Goal: Complete application form: Complete application form

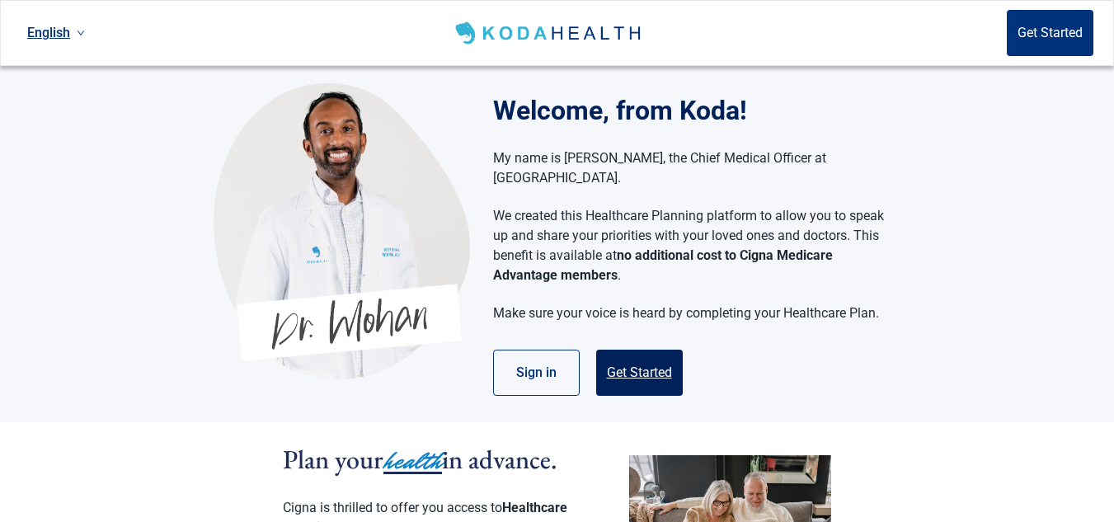
click at [633, 352] on button "Get Started" at bounding box center [639, 373] width 87 height 46
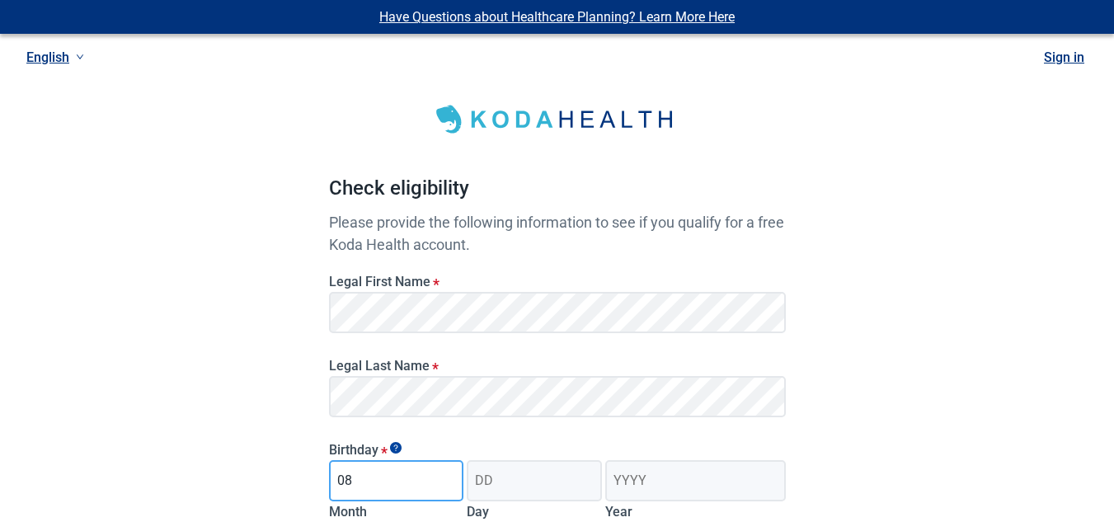
type input "08"
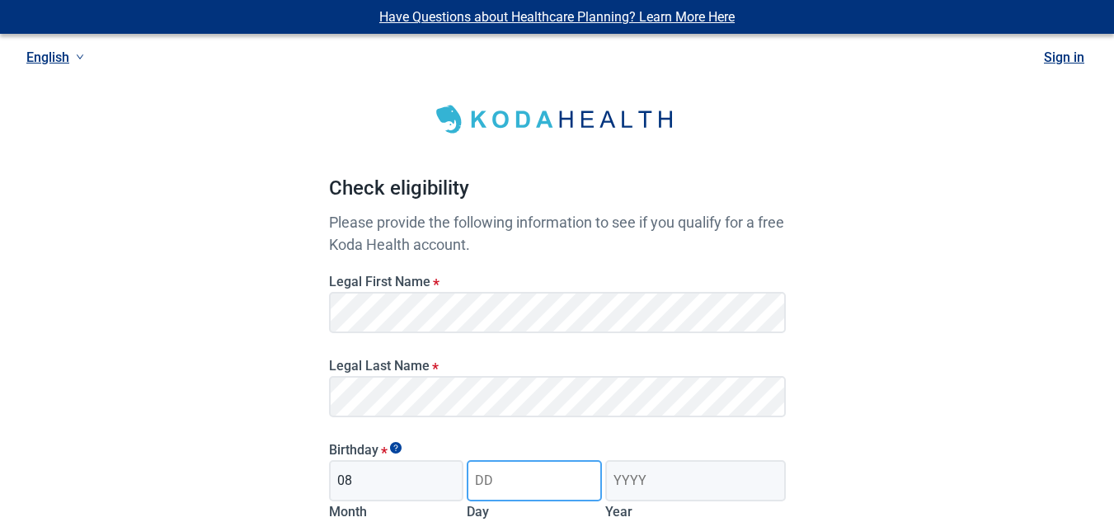
click at [492, 477] on input "Day" at bounding box center [534, 480] width 135 height 41
type input "10"
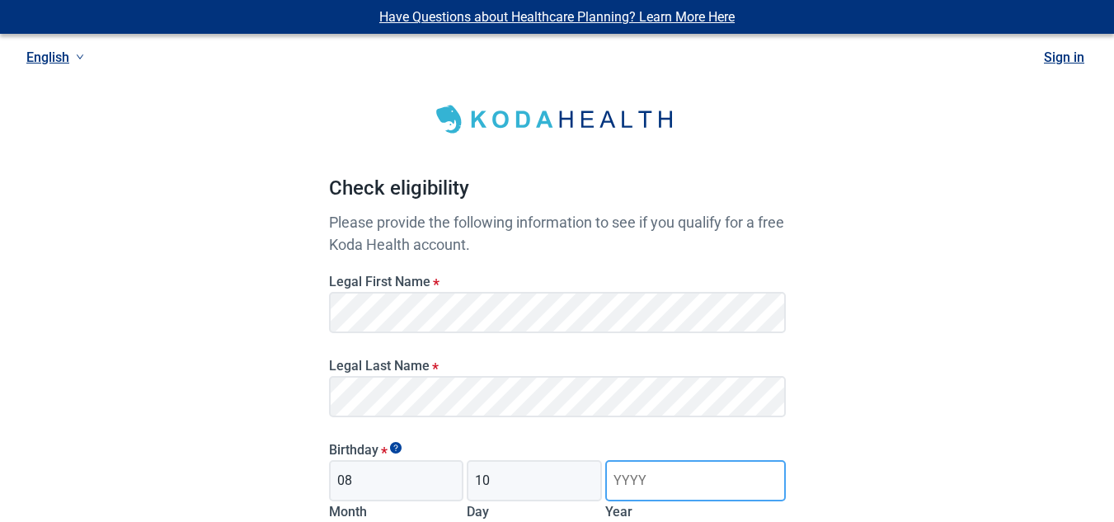
click at [656, 483] on input "Year" at bounding box center [695, 480] width 180 height 41
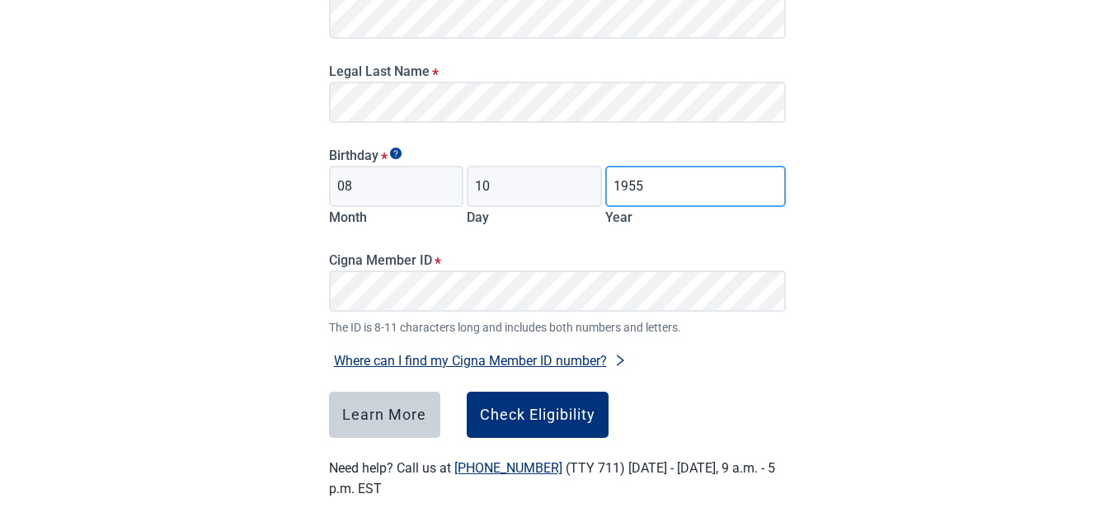
scroll to position [299, 0]
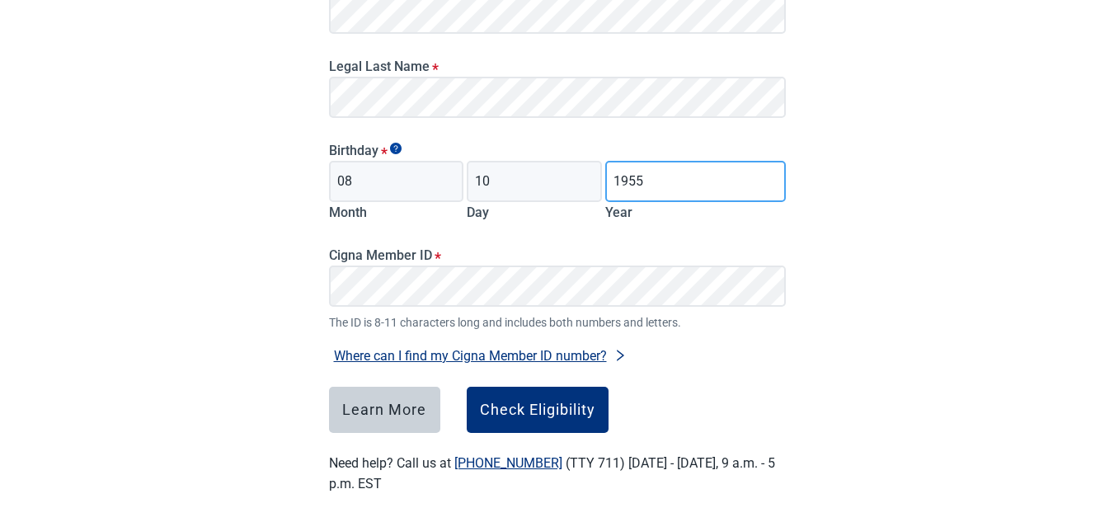
type input "1955"
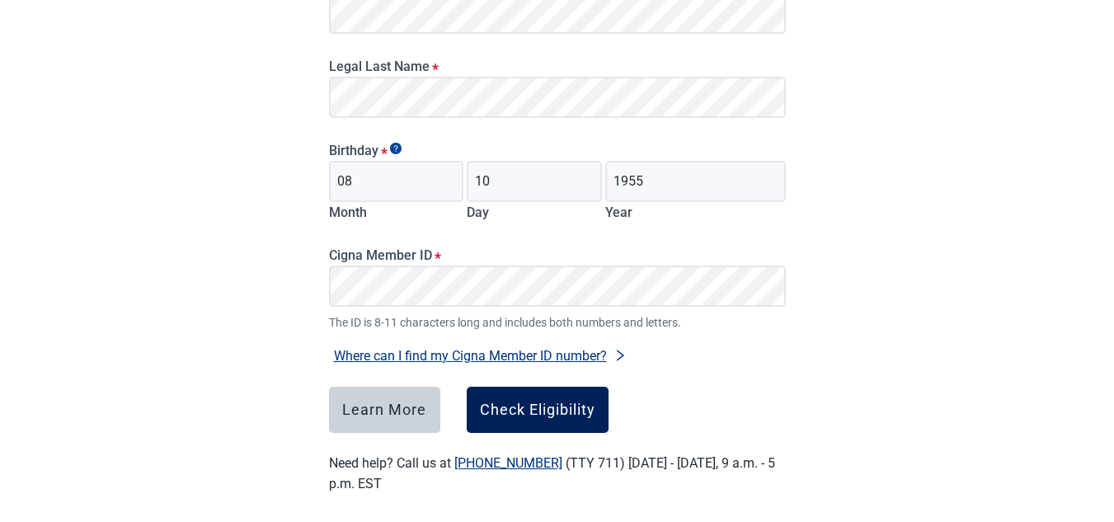
click at [556, 410] on div "Check Eligibility" at bounding box center [537, 410] width 115 height 16
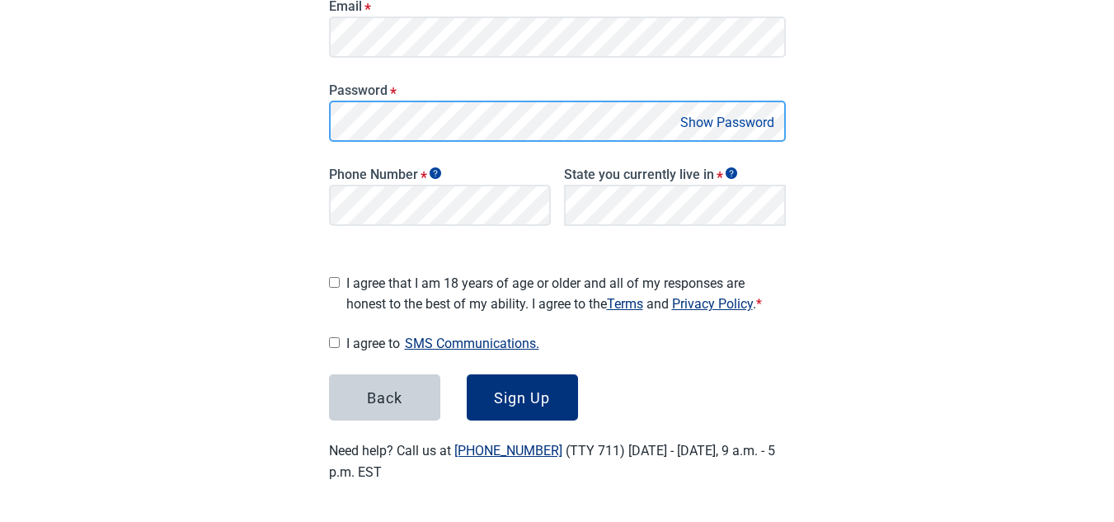
scroll to position [322, 0]
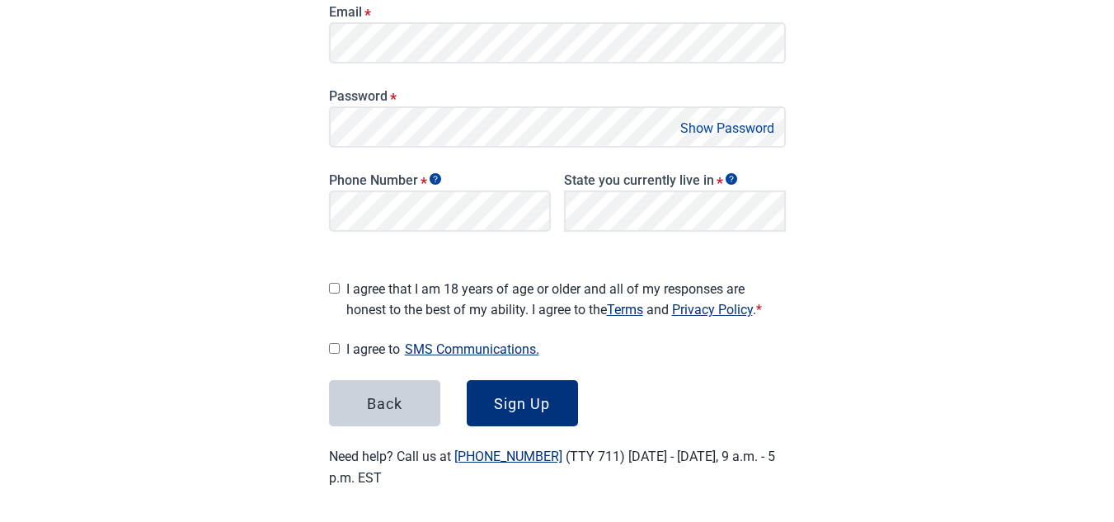
click at [731, 126] on button "Show Password" at bounding box center [727, 128] width 104 height 22
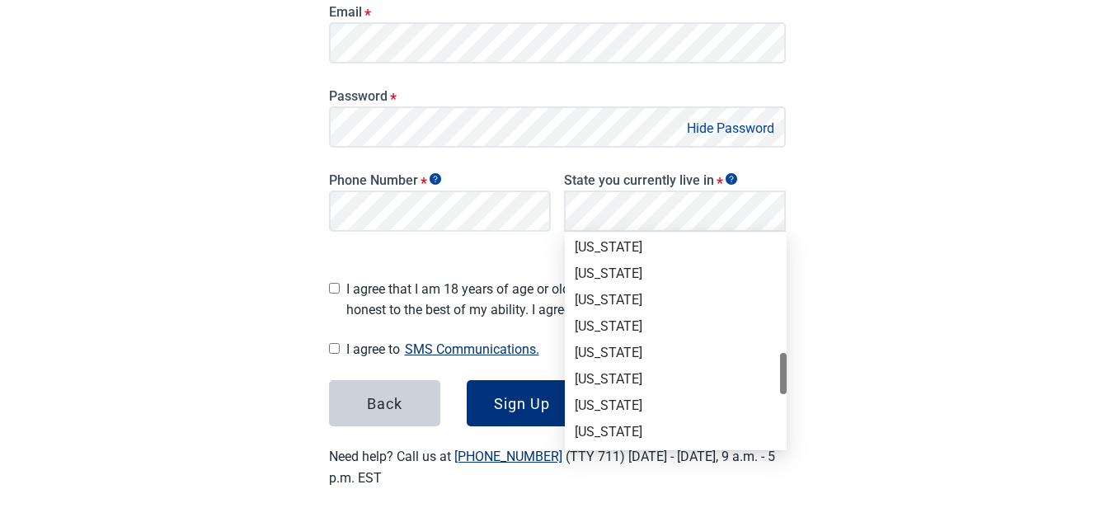
scroll to position [754, 0]
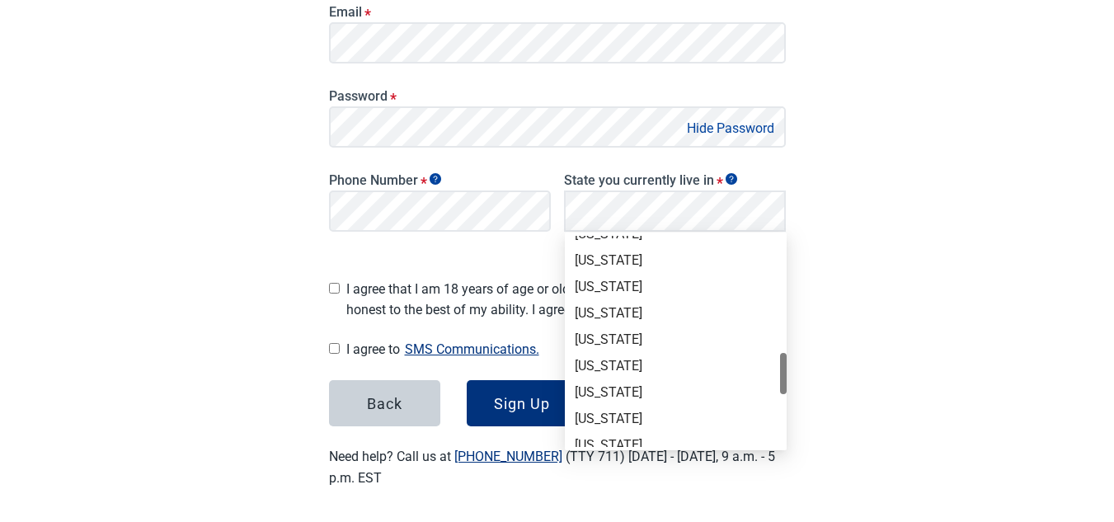
drag, startPoint x: 783, startPoint y: 248, endPoint x: 801, endPoint y: 370, distance: 123.3
click at [592, 285] on div "[US_STATE]" at bounding box center [676, 287] width 202 height 18
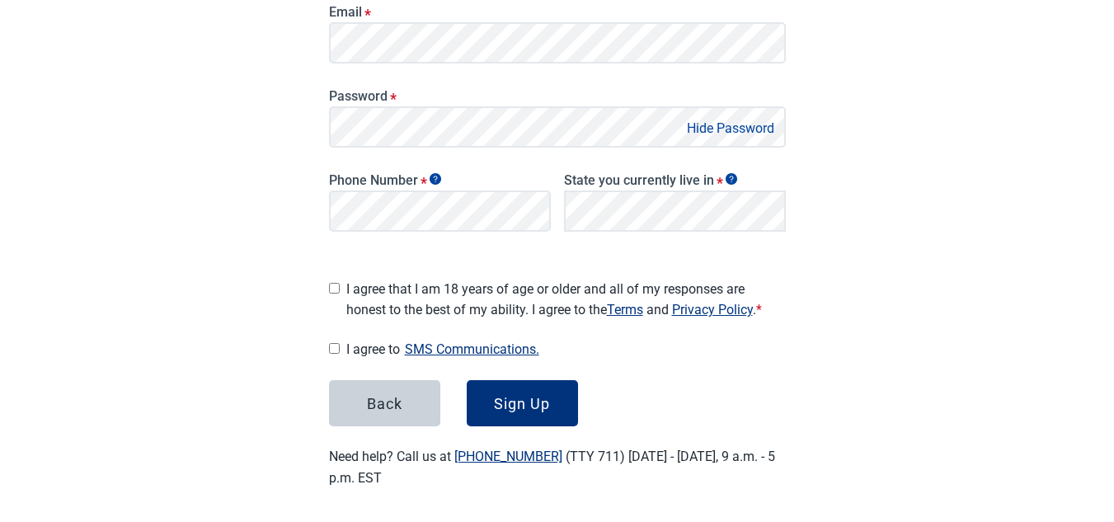
click at [333, 283] on input "I agree that I am 18 years of age or older and all of my responses are honest t…" at bounding box center [334, 288] width 11 height 11
checkbox input "true"
click at [331, 343] on input "I agree to SMS Communications." at bounding box center [334, 348] width 11 height 11
checkbox input "true"
click at [528, 395] on div "Sign Up" at bounding box center [522, 403] width 56 height 16
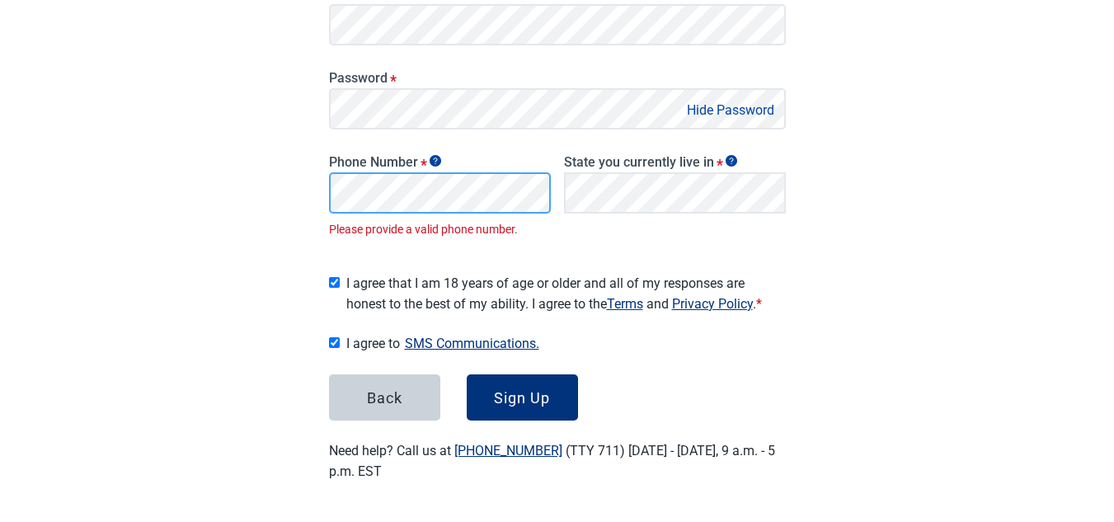
scroll to position [322, 0]
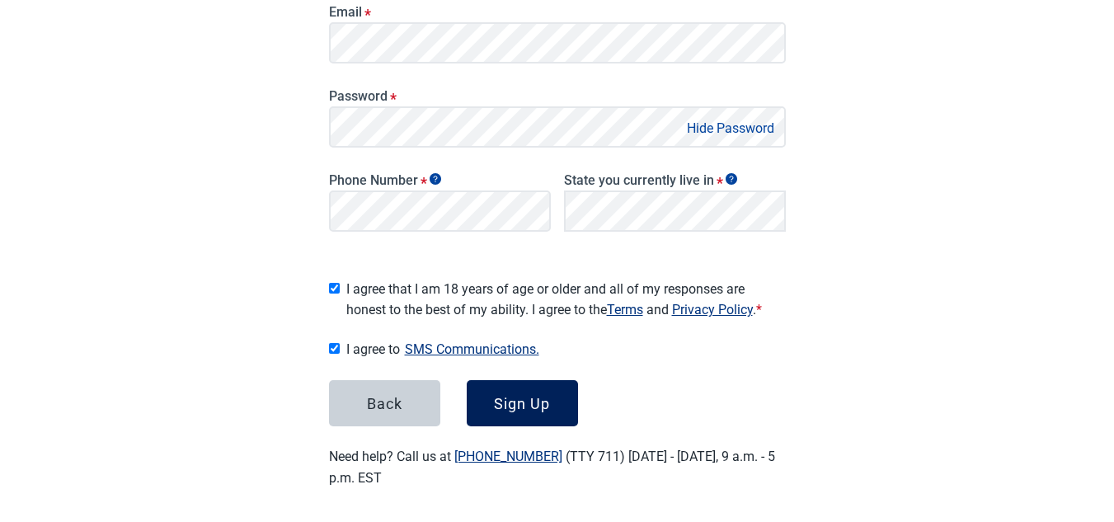
click at [495, 395] on div "Sign Up" at bounding box center [522, 403] width 56 height 16
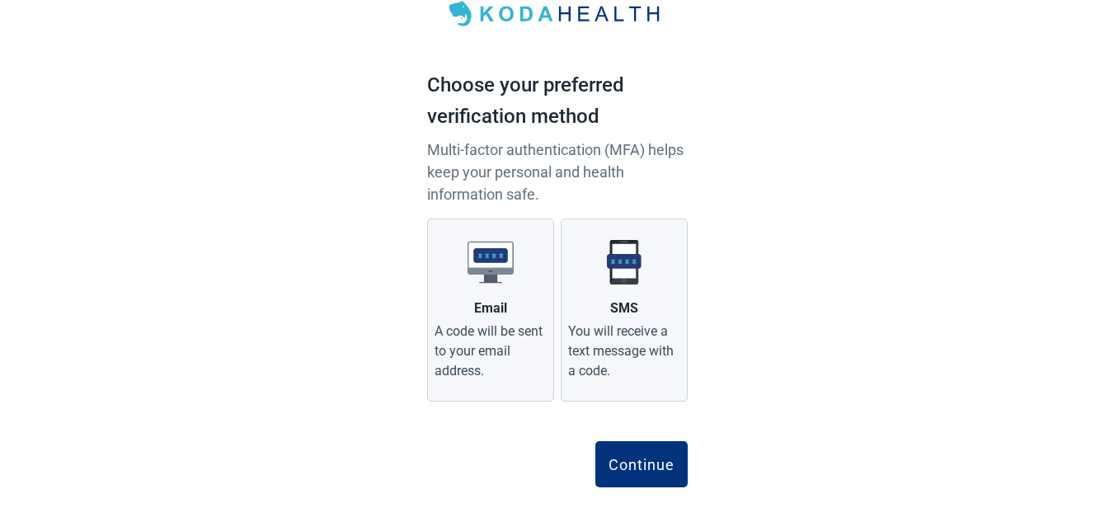
scroll to position [58, 0]
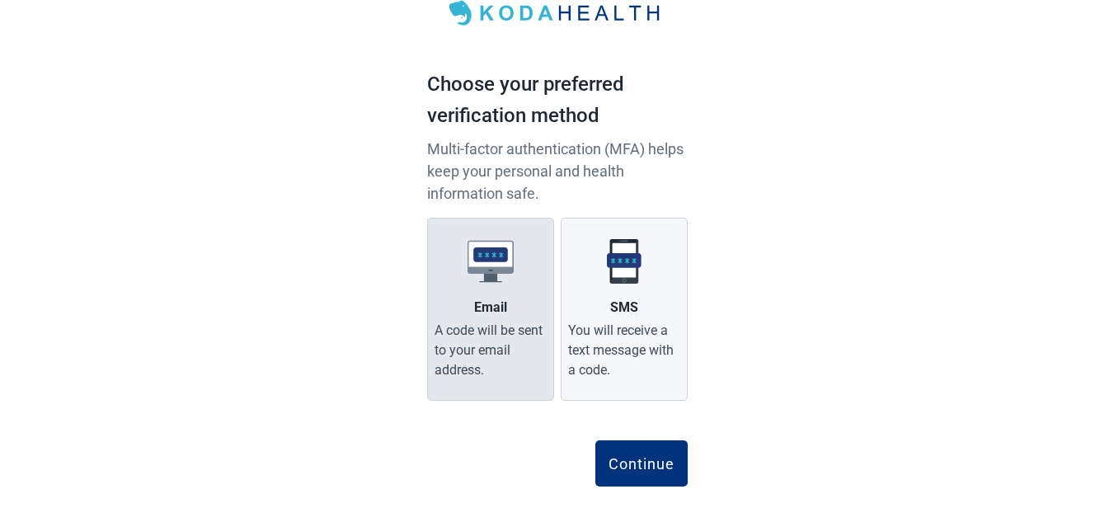
click at [494, 331] on div "A code will be sent to your email address." at bounding box center [491, 350] width 112 height 59
click at [0, 0] on input "Email A code will be sent to your email address." at bounding box center [0, 0] width 0 height 0
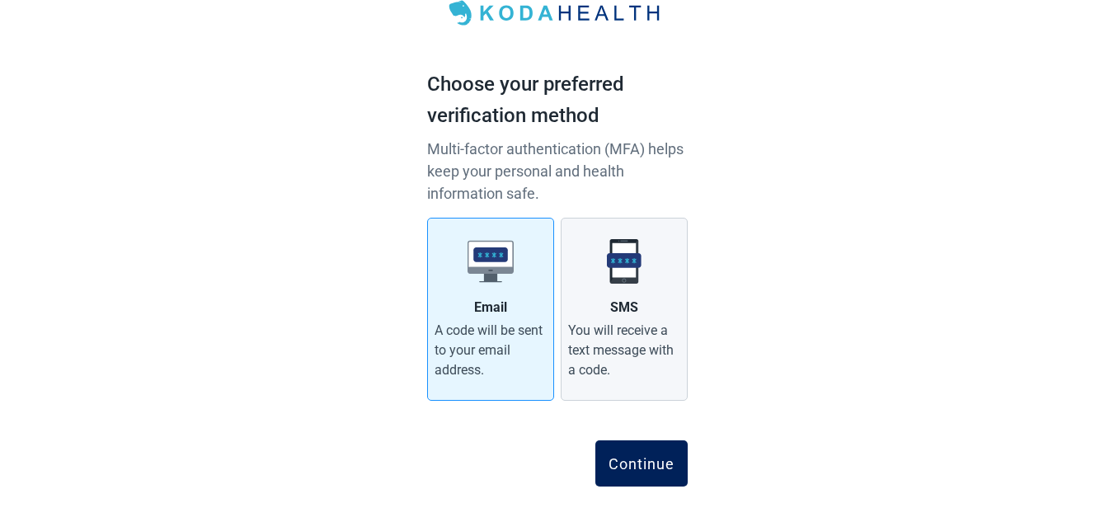
click at [651, 458] on div "Continue" at bounding box center [642, 463] width 66 height 16
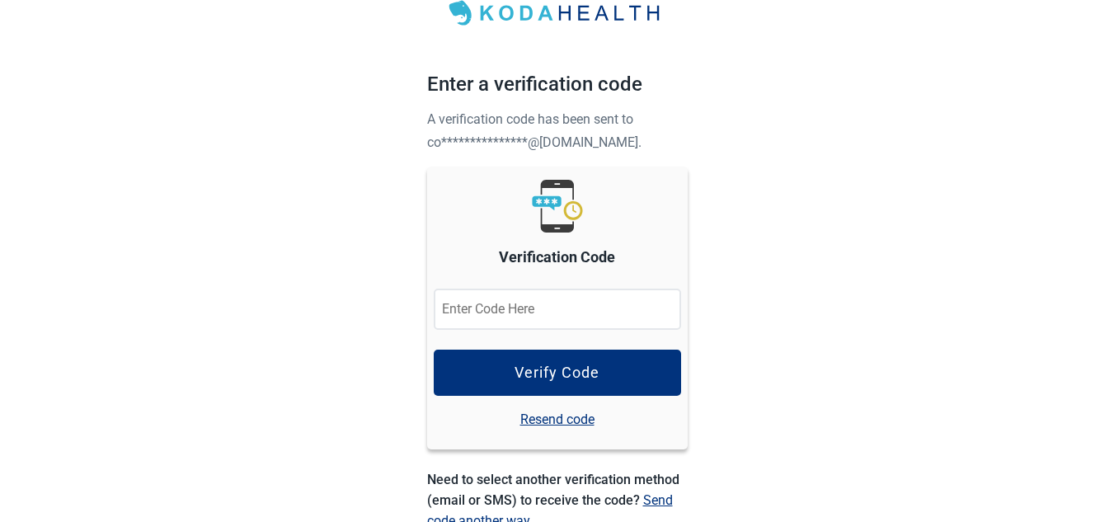
click at [538, 415] on link "Resend code" at bounding box center [557, 419] width 74 height 21
click at [442, 317] on input "Verification Code" at bounding box center [557, 309] width 247 height 41
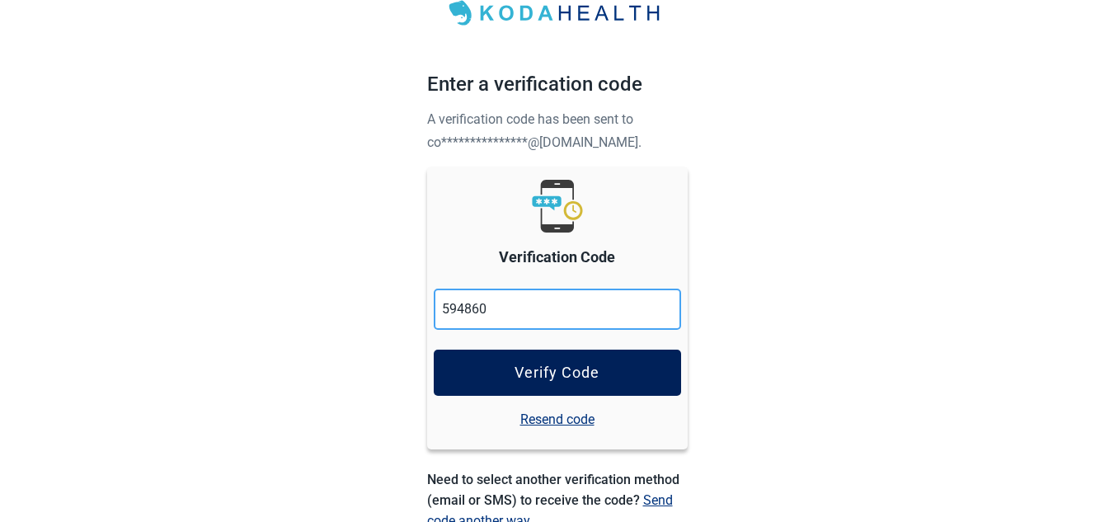
type input "594860"
click at [547, 370] on div "Verify Code" at bounding box center [557, 372] width 85 height 16
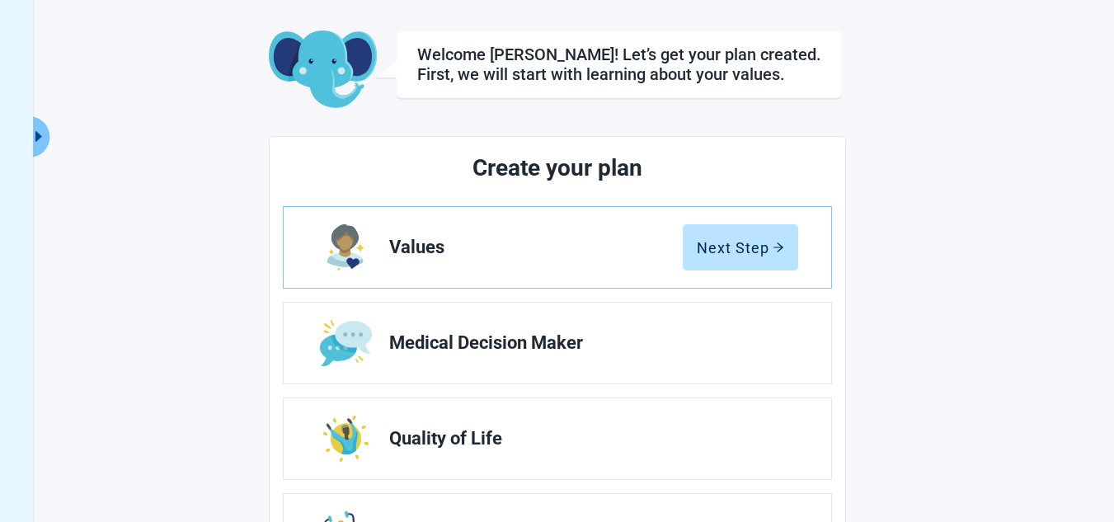
scroll to position [72, 0]
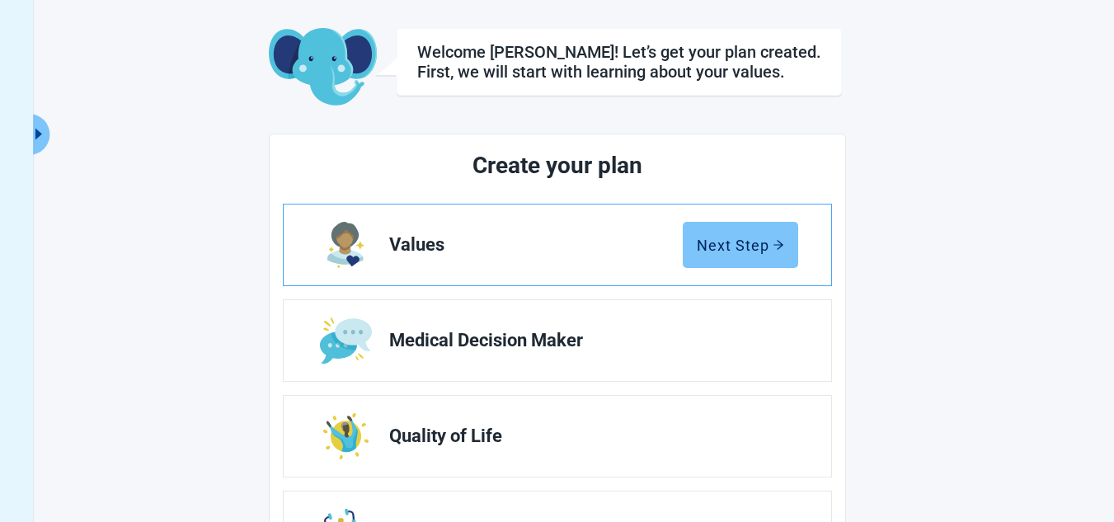
click at [735, 241] on div "Next Step" at bounding box center [740, 245] width 87 height 16
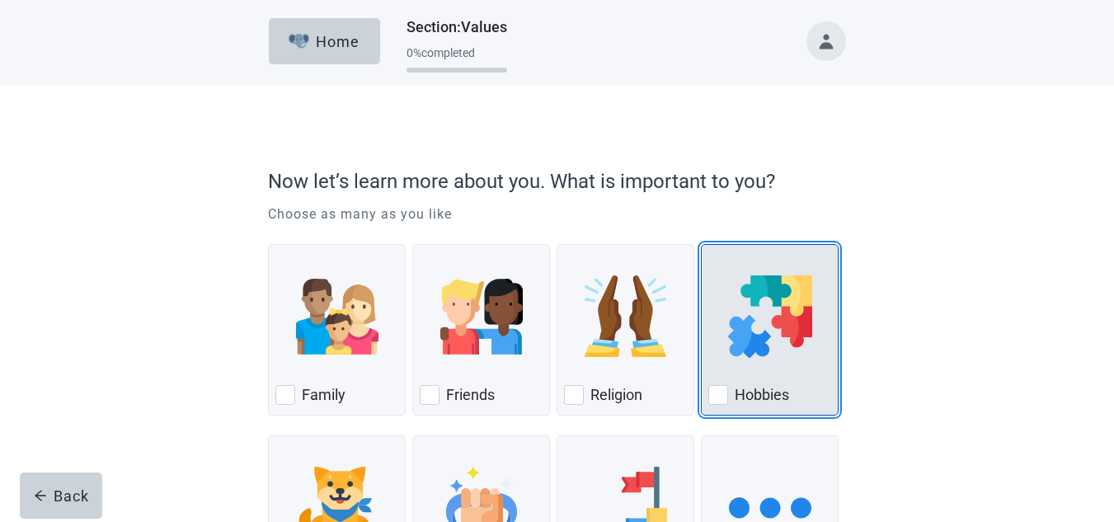
click at [719, 399] on div "Hobbies, checkbox, not checked" at bounding box center [718, 395] width 20 height 20
click at [702, 245] on input "Hobbies" at bounding box center [701, 244] width 1 height 1
checkbox input "true"
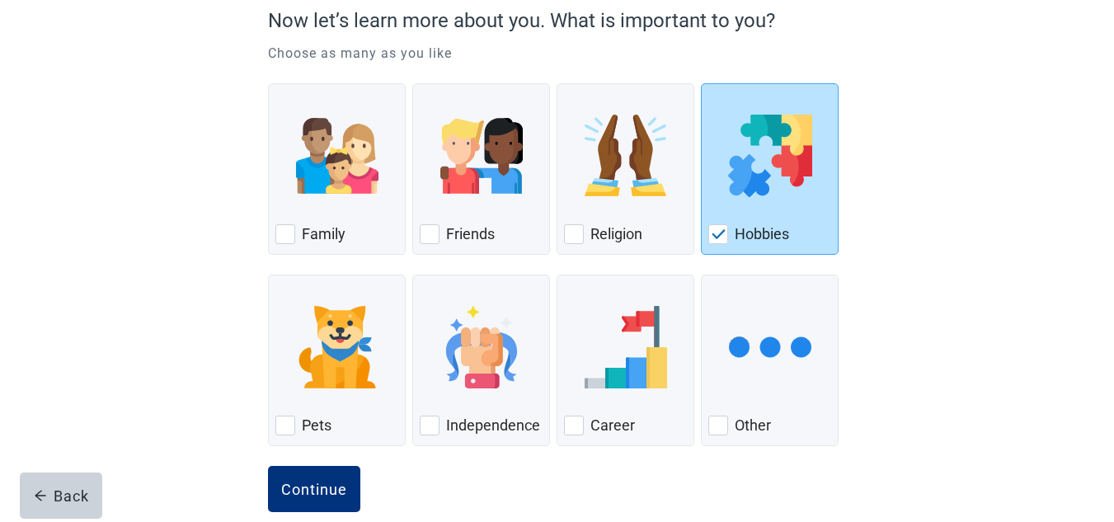
scroll to position [187, 0]
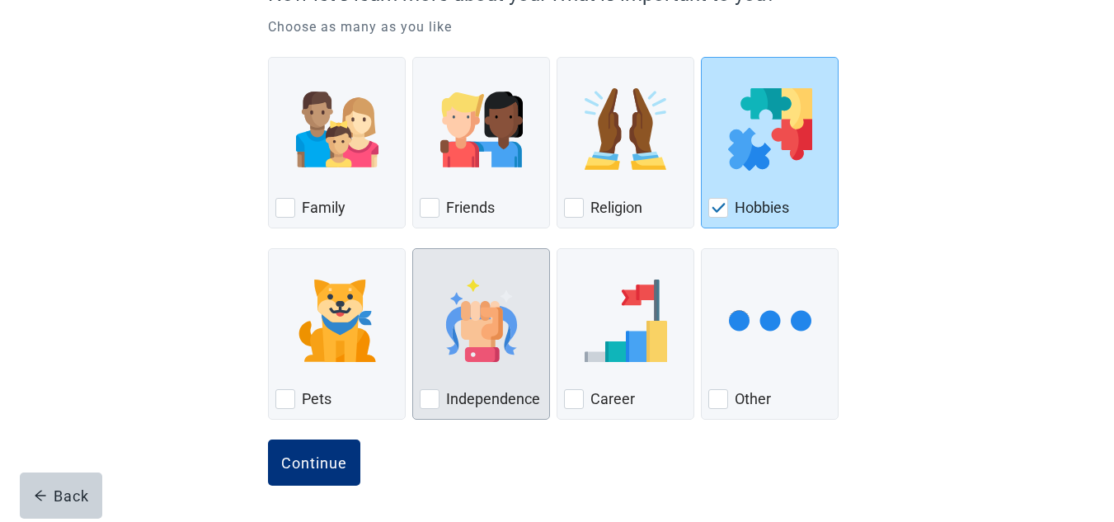
click at [425, 397] on div "Independence, checkbox, not checked" at bounding box center [430, 399] width 20 height 20
click at [413, 249] on input "Independence" at bounding box center [412, 248] width 1 height 1
checkbox input "true"
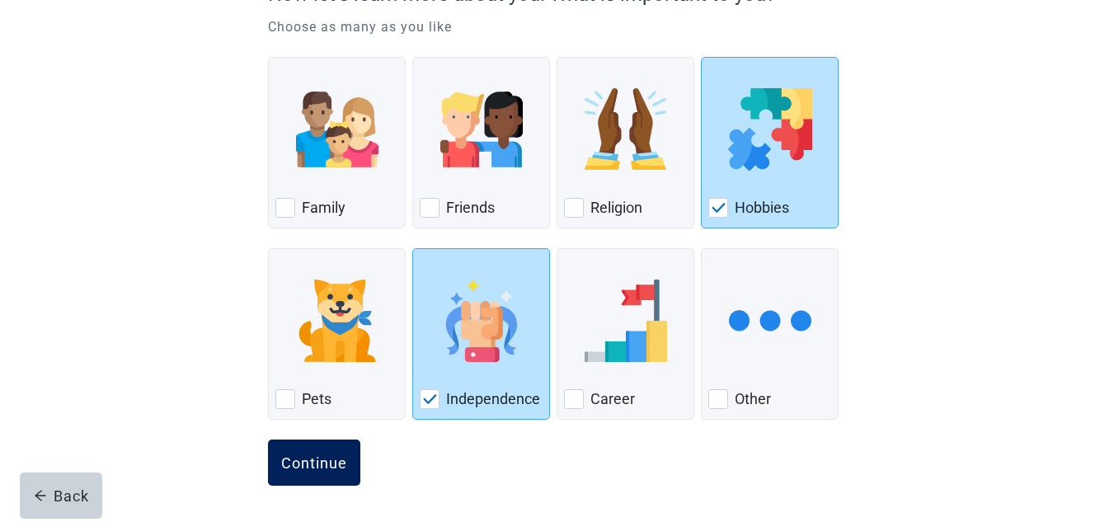
click at [281, 466] on div "Continue" at bounding box center [314, 462] width 66 height 16
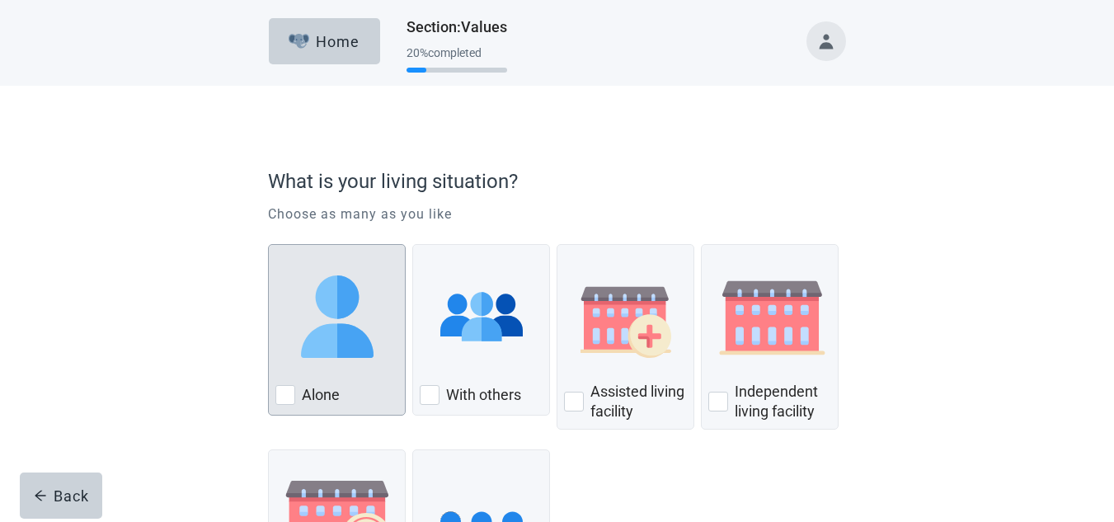
click at [284, 394] on div "Alone, checkbox, not checked" at bounding box center [285, 395] width 20 height 20
click at [269, 245] on input "Alone" at bounding box center [268, 244] width 1 height 1
checkbox input "true"
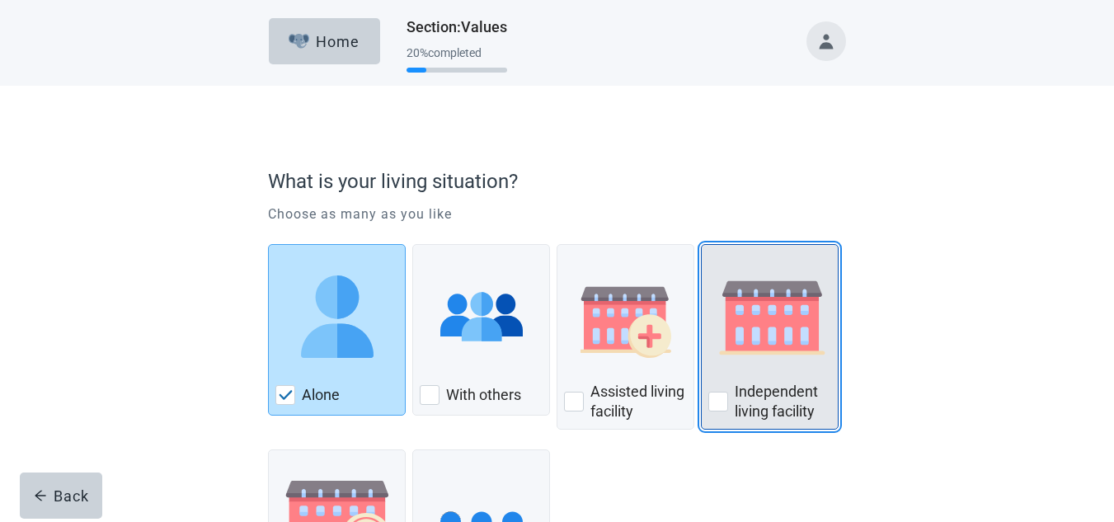
click at [714, 398] on div "Independent Living Facility, checkbox, not checked" at bounding box center [718, 402] width 20 height 20
click at [702, 245] on input "Independent living facility" at bounding box center [701, 244] width 1 height 1
checkbox input "true"
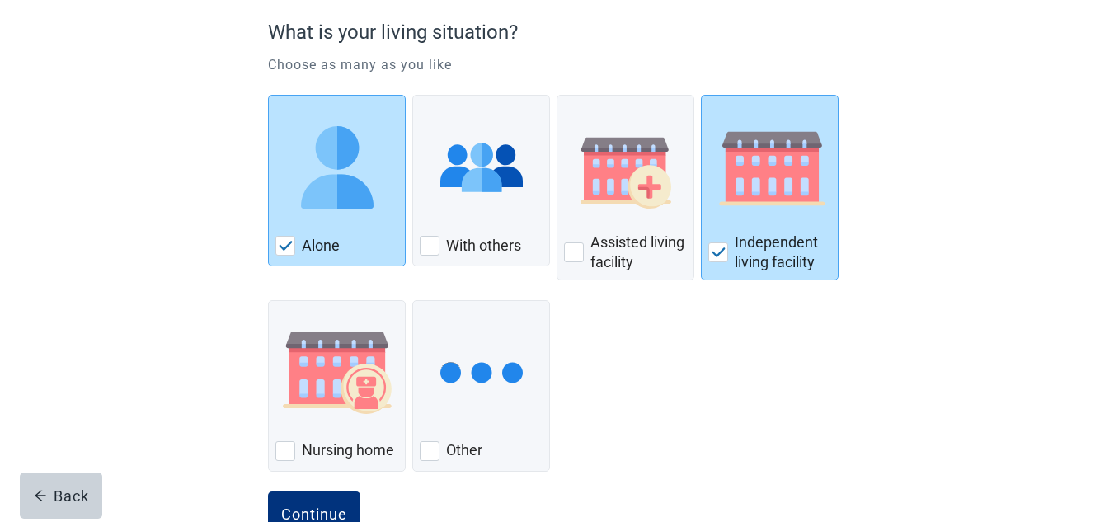
scroll to position [201, 0]
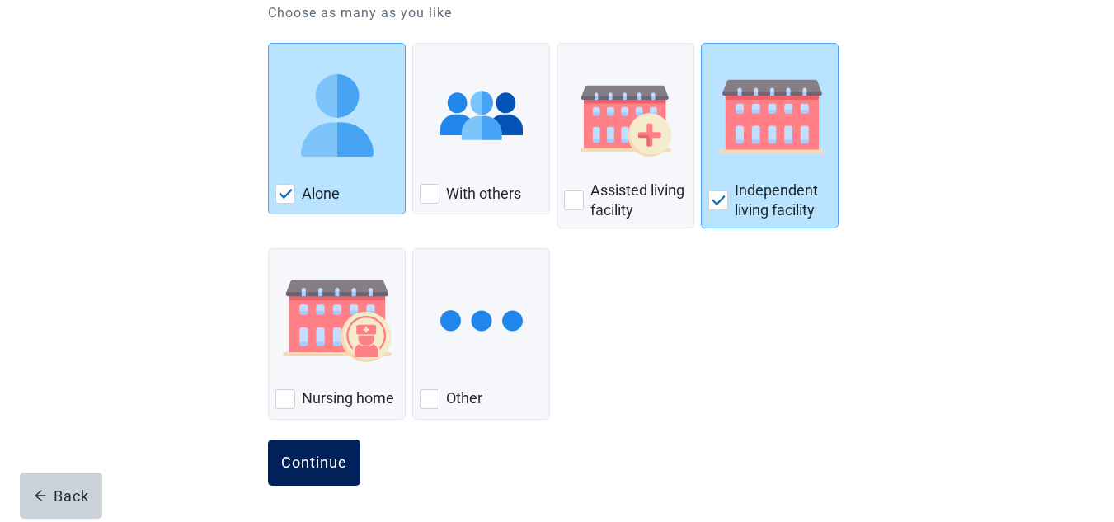
click at [310, 458] on div "Continue" at bounding box center [314, 462] width 66 height 16
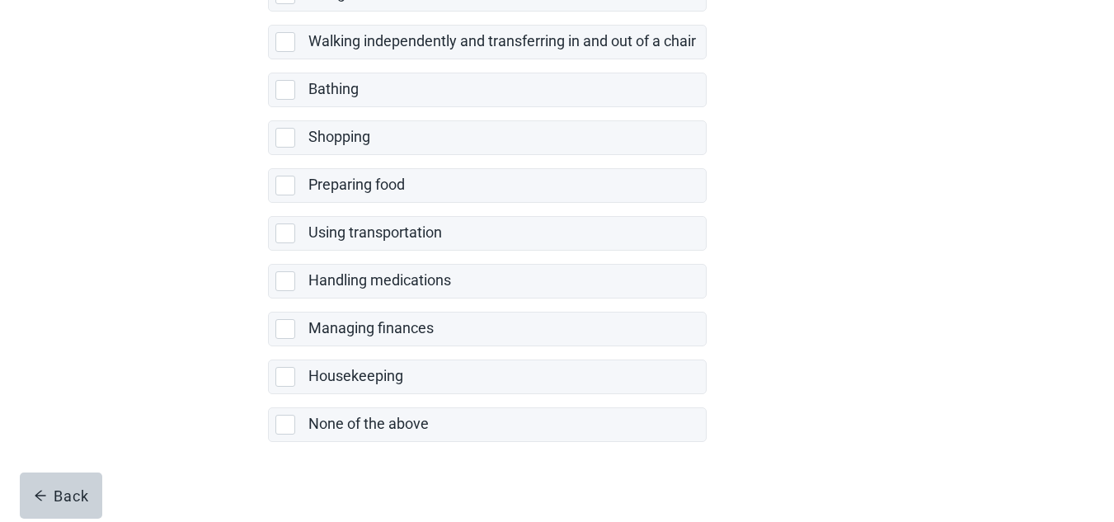
scroll to position [390, 0]
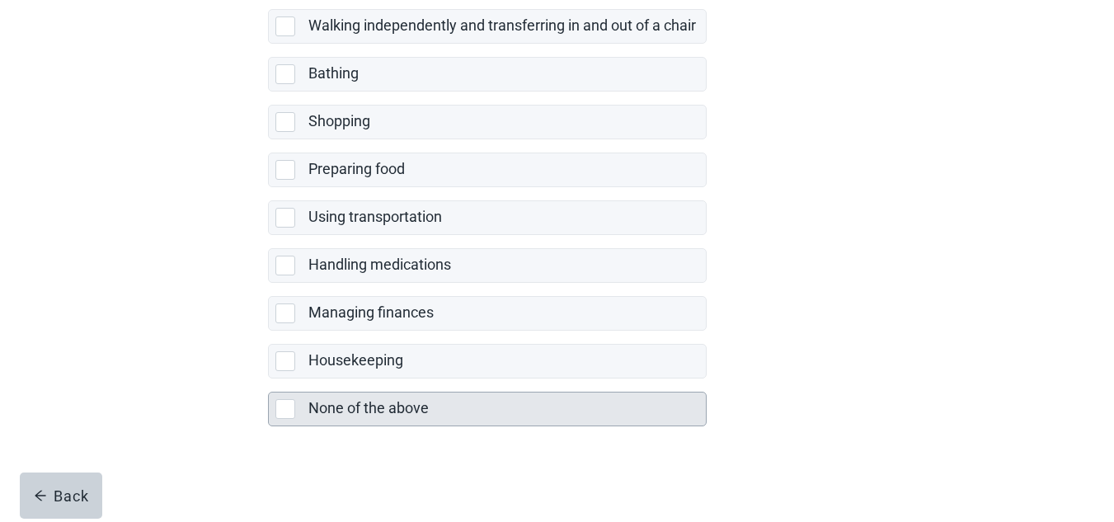
click at [276, 409] on div "None of the above, checkbox, not selected" at bounding box center [285, 409] width 20 height 20
click at [269, 379] on input "None of the above" at bounding box center [268, 378] width 1 height 1
checkbox input "true"
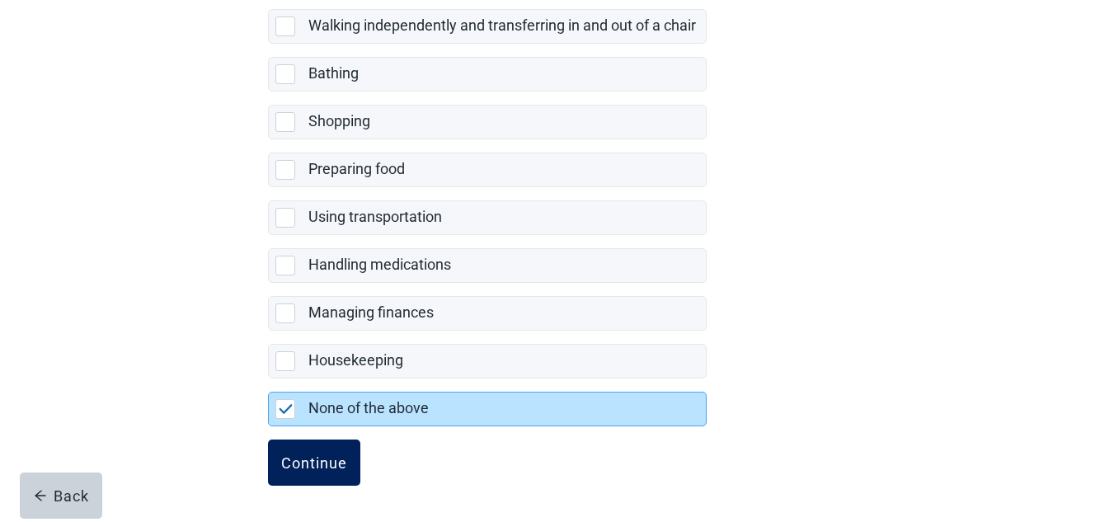
click at [311, 466] on div "Continue" at bounding box center [314, 462] width 66 height 16
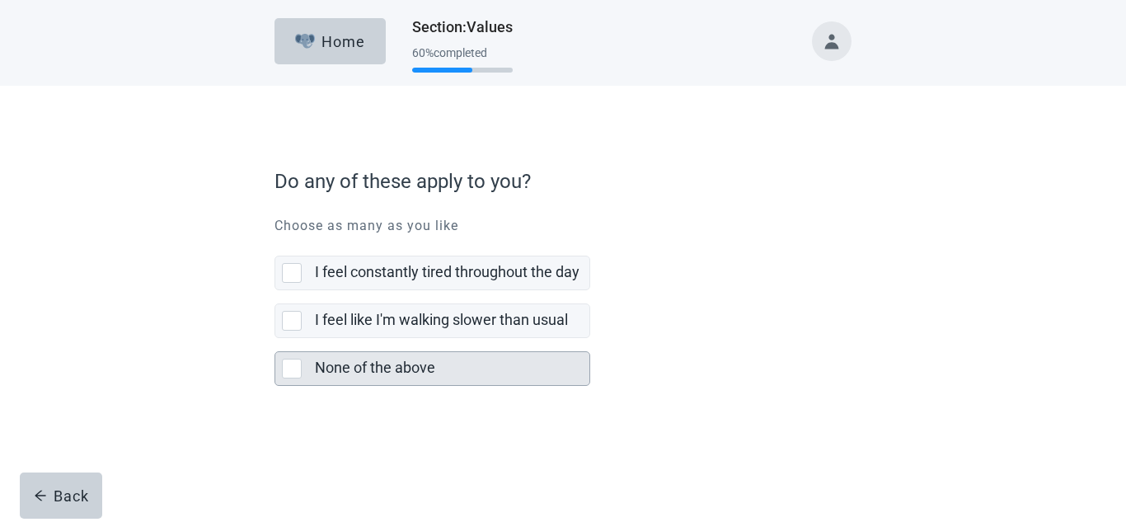
click at [289, 367] on div "None of the above, checkbox, not selected" at bounding box center [292, 369] width 20 height 20
click at [275, 339] on input "None of the above" at bounding box center [275, 338] width 1 height 1
checkbox input "true"
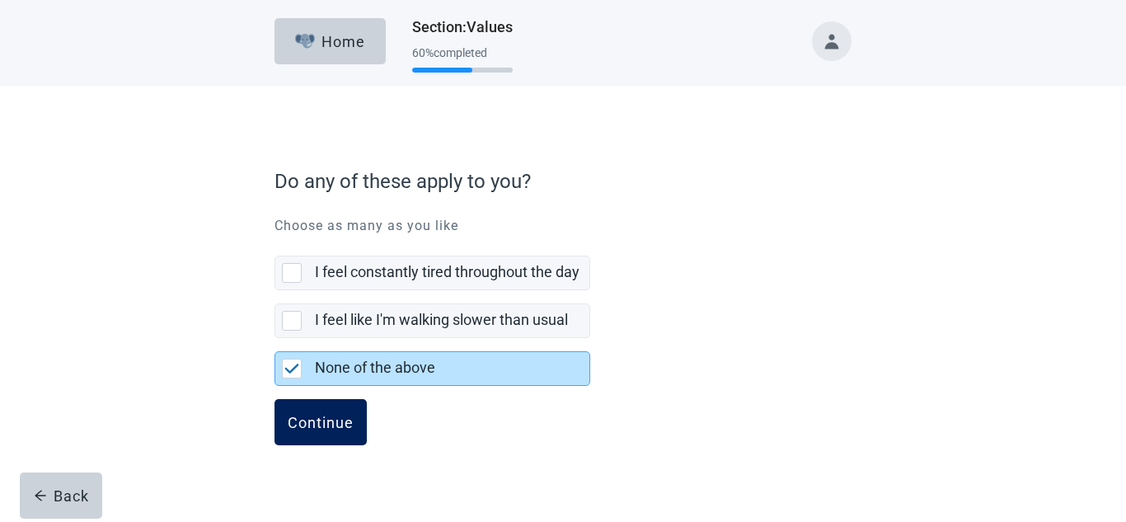
click at [311, 420] on div "Continue" at bounding box center [321, 422] width 66 height 16
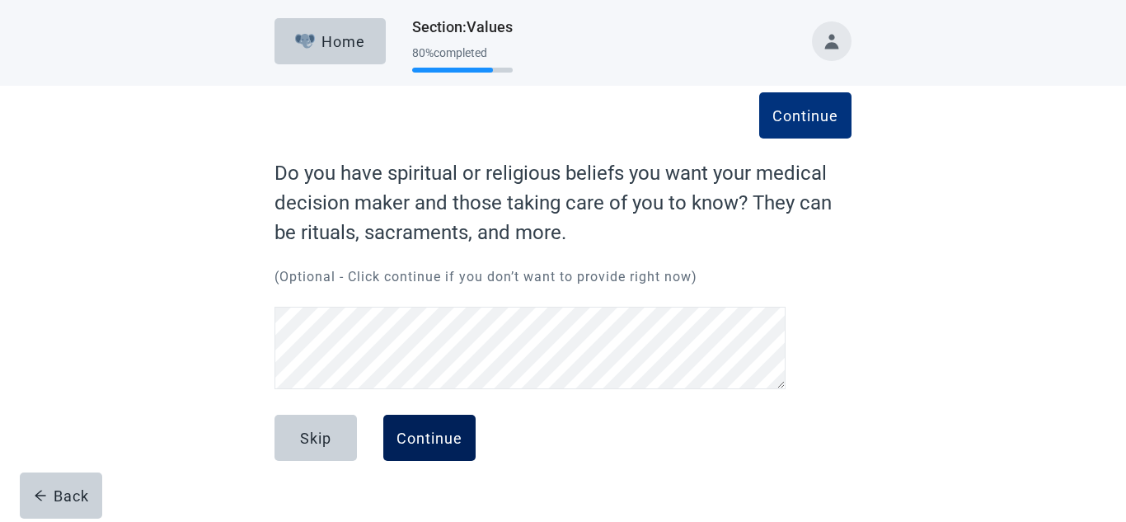
click at [425, 436] on div "Continue" at bounding box center [430, 438] width 66 height 16
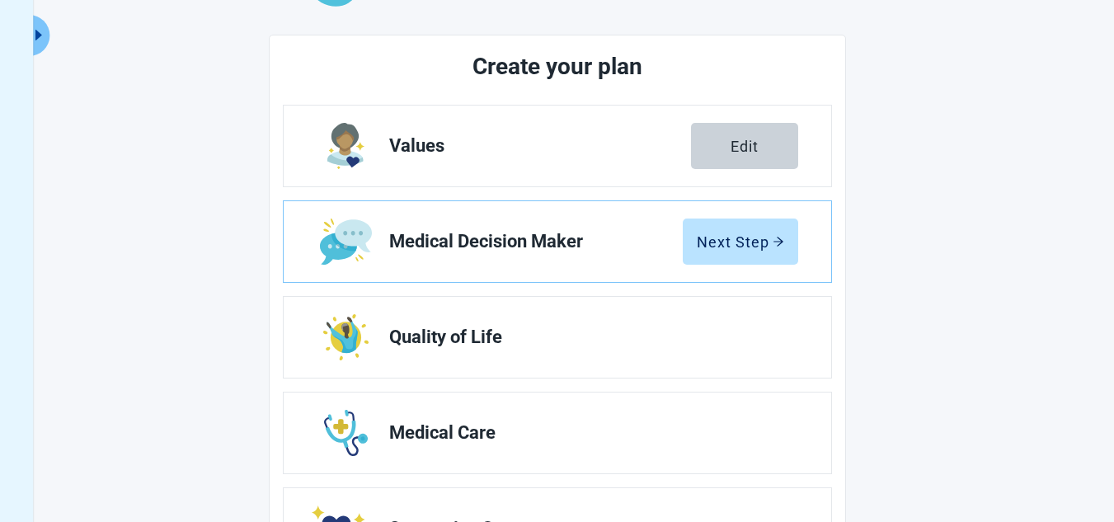
scroll to position [176, 0]
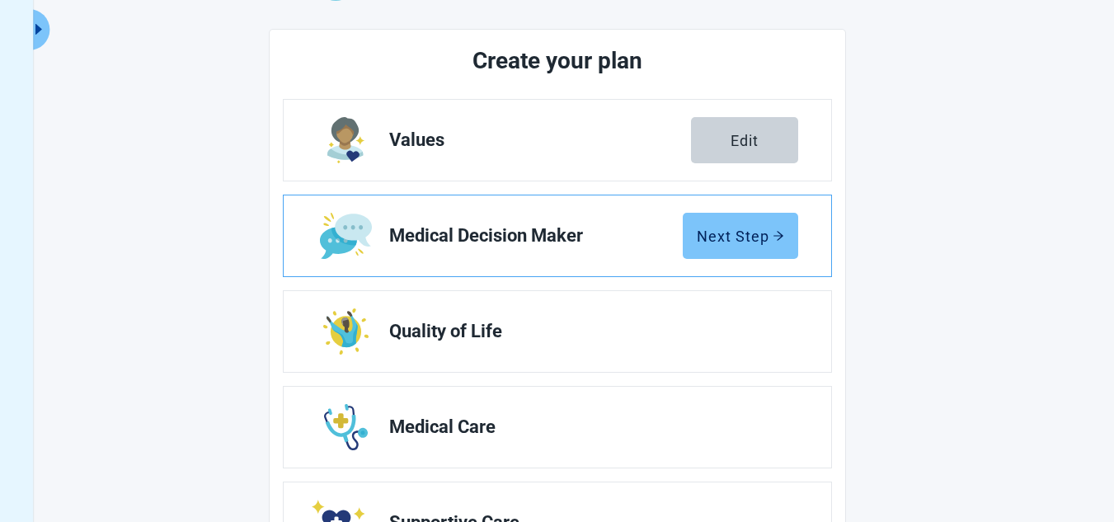
click at [736, 237] on div "Next Step" at bounding box center [740, 236] width 87 height 16
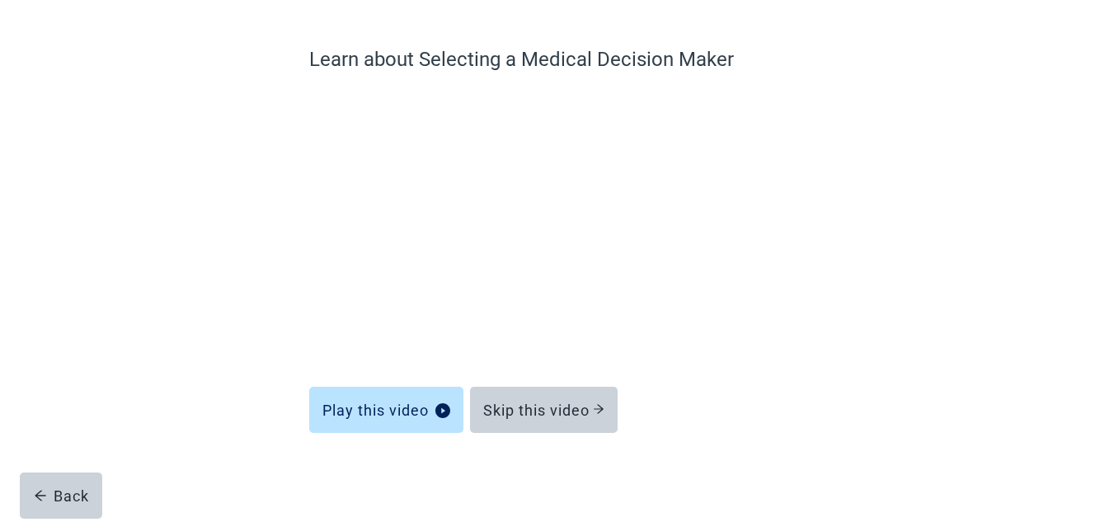
scroll to position [114, 0]
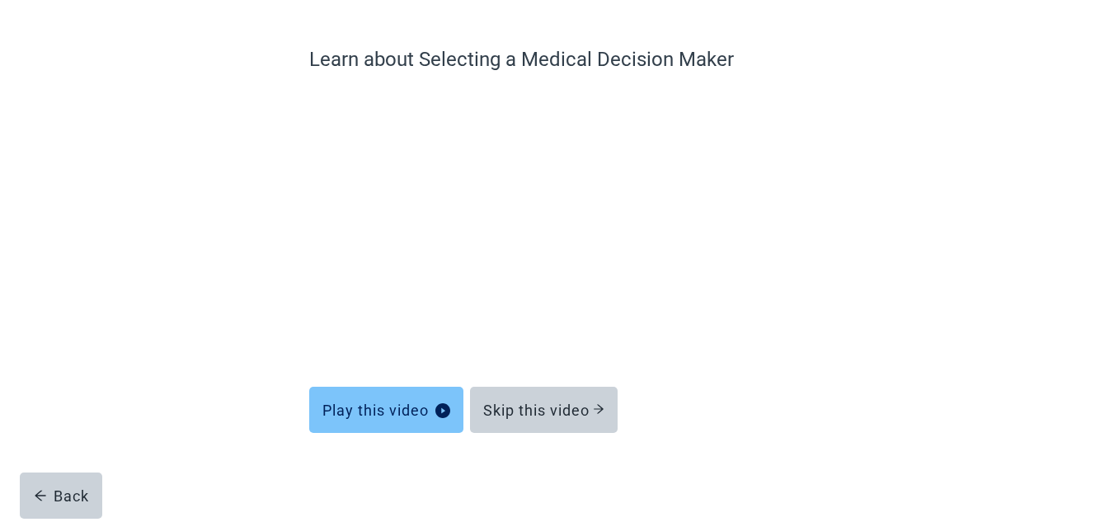
click at [384, 411] on div "Play this video" at bounding box center [386, 410] width 128 height 16
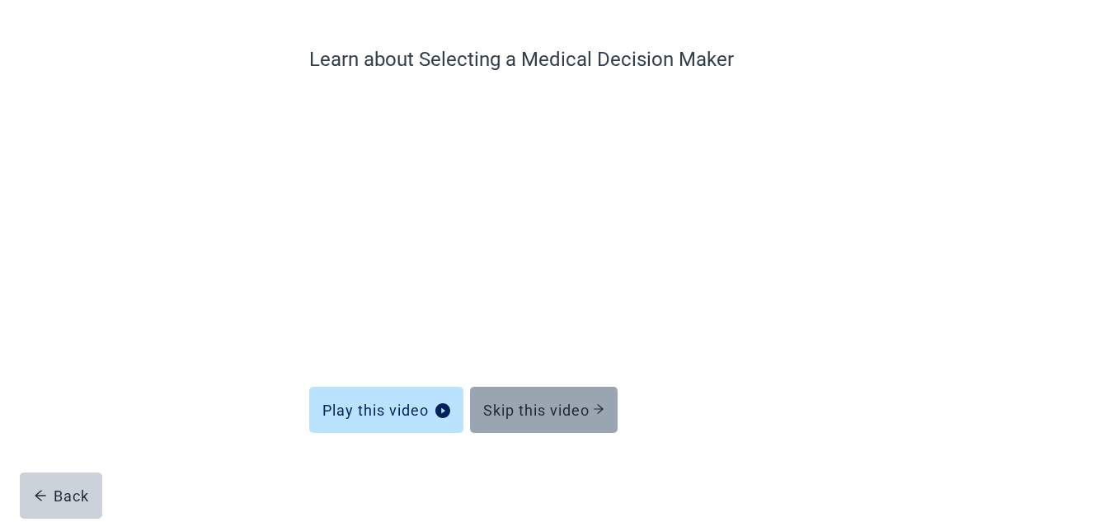
click at [552, 408] on div "Skip this video" at bounding box center [543, 410] width 121 height 16
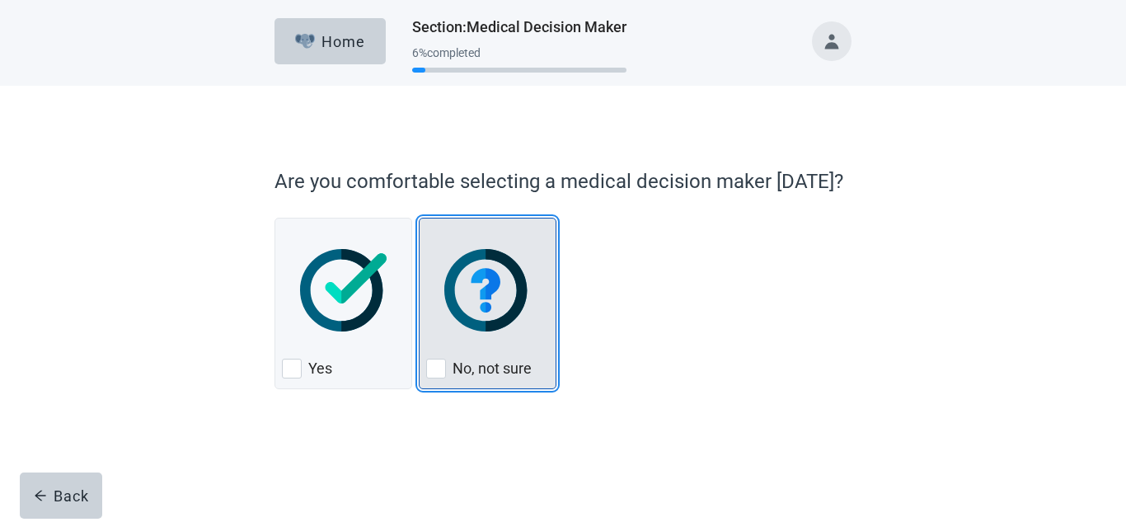
click at [437, 368] on div "No, not sure, checkbox, not checked" at bounding box center [436, 369] width 20 height 20
click at [420, 219] on input "No, not sure" at bounding box center [419, 218] width 1 height 1
checkbox input "true"
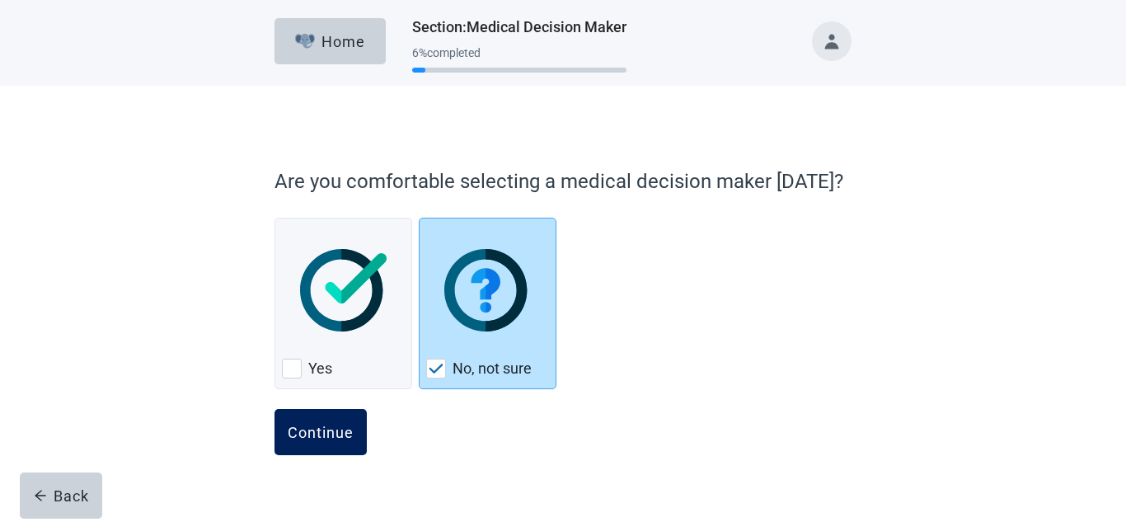
click at [319, 435] on div "Continue" at bounding box center [321, 432] width 66 height 16
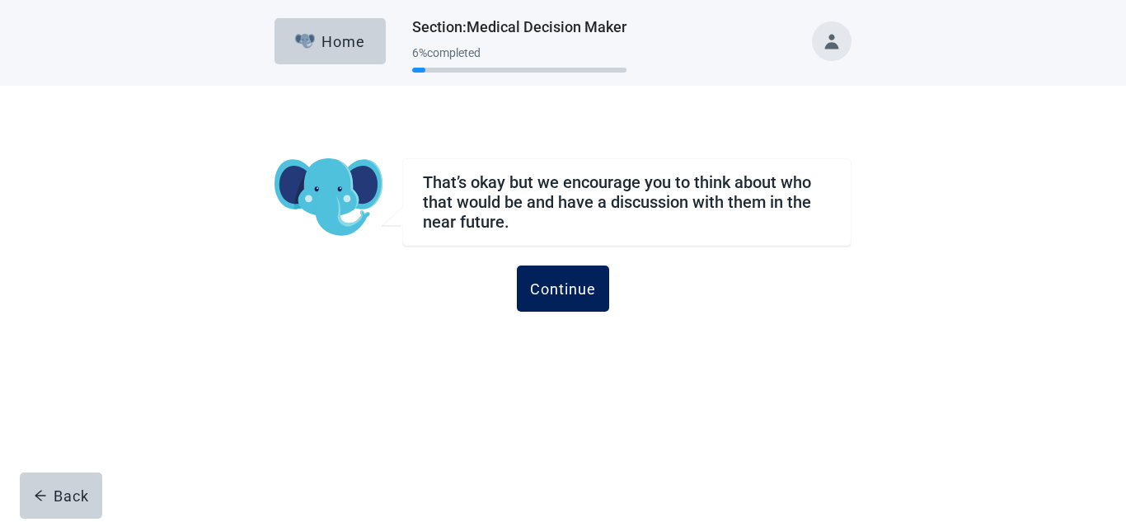
click at [571, 284] on div "Continue" at bounding box center [563, 288] width 66 height 16
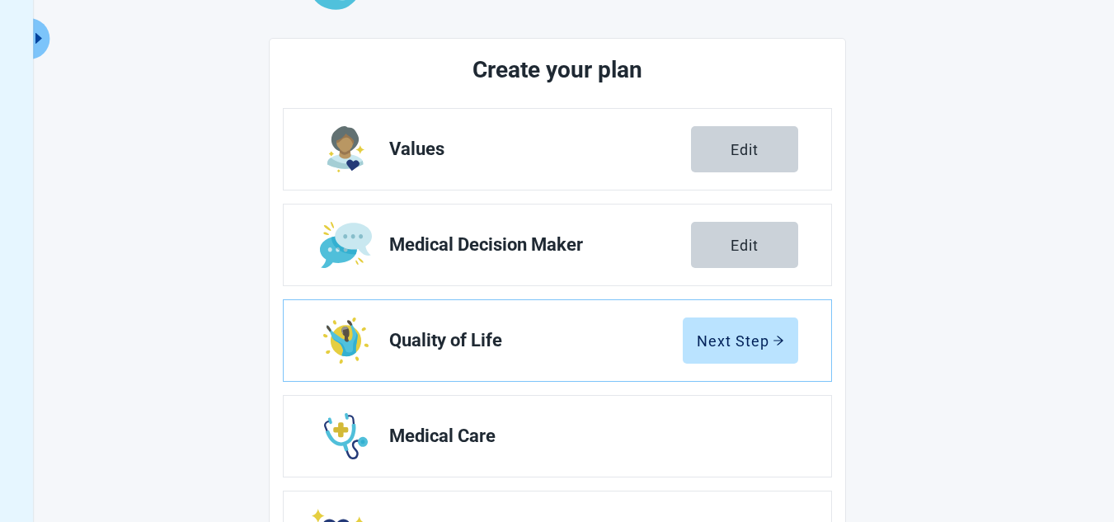
scroll to position [200, 0]
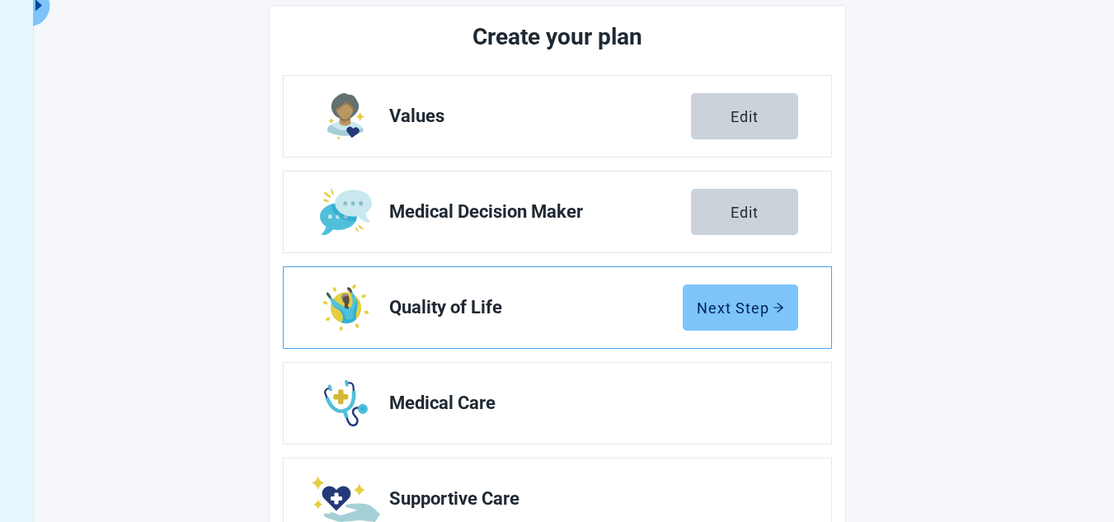
click at [731, 300] on div "Next Step" at bounding box center [740, 307] width 87 height 16
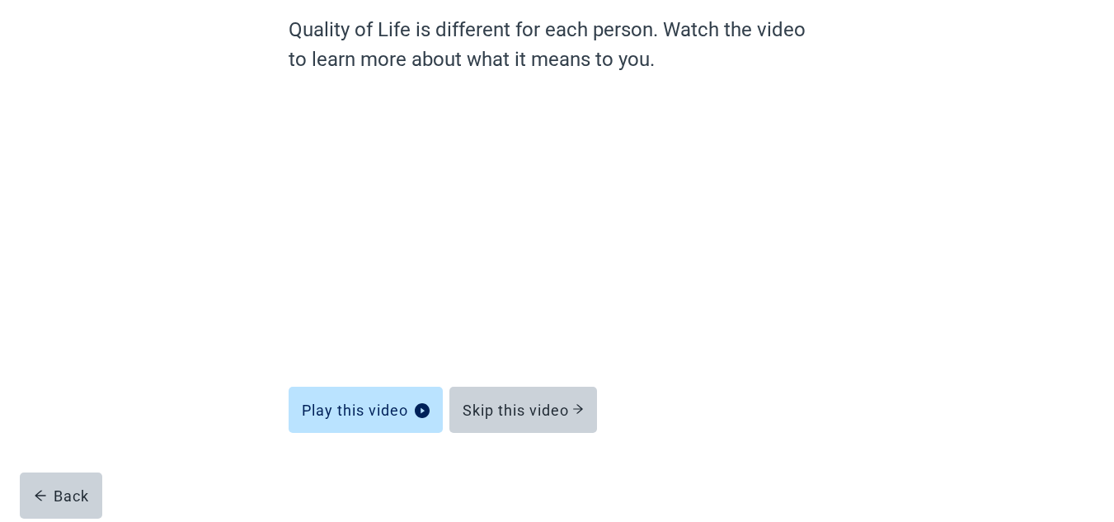
scroll to position [143, 0]
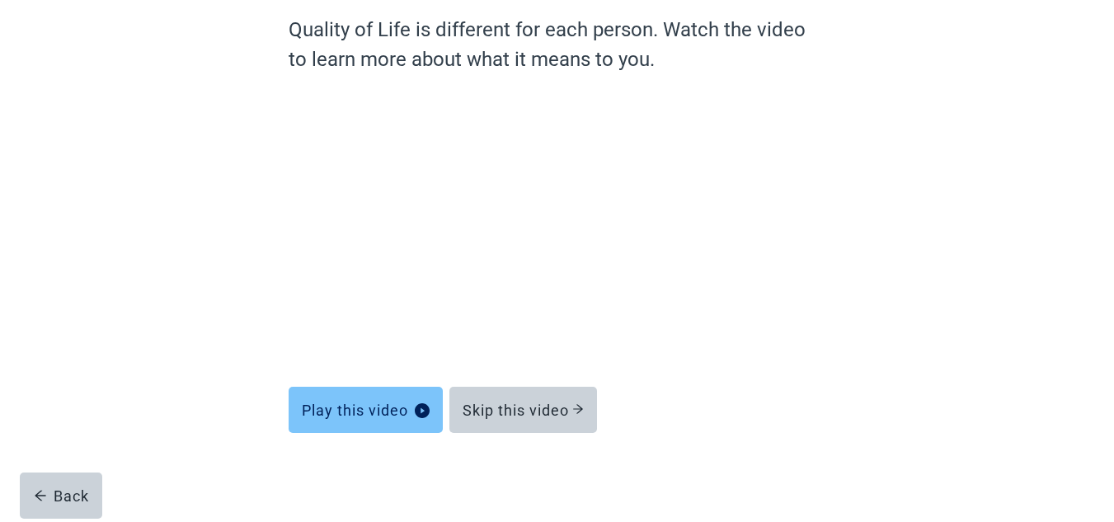
click at [362, 399] on button "Play this video" at bounding box center [366, 410] width 154 height 46
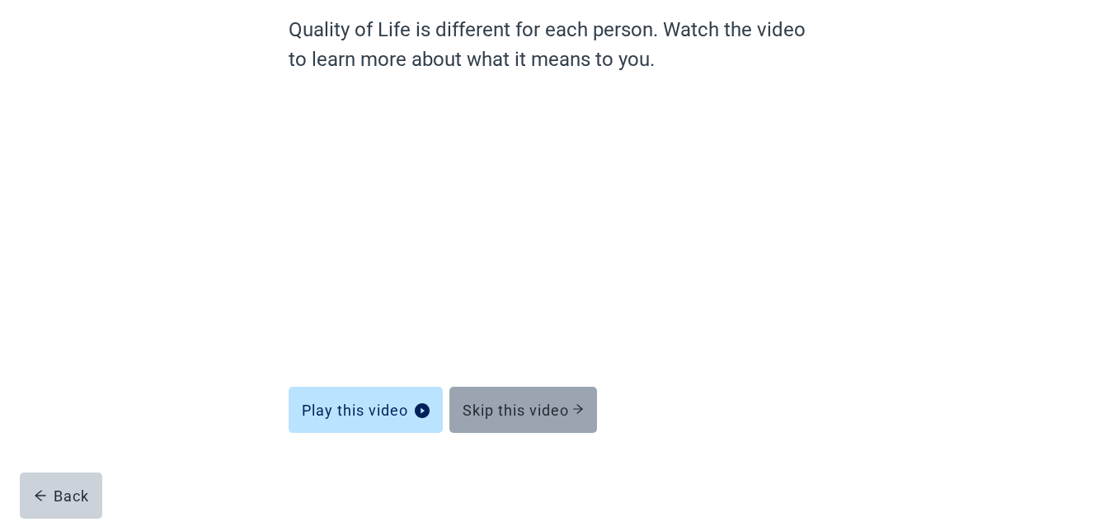
click at [521, 408] on div "Skip this video" at bounding box center [523, 410] width 121 height 16
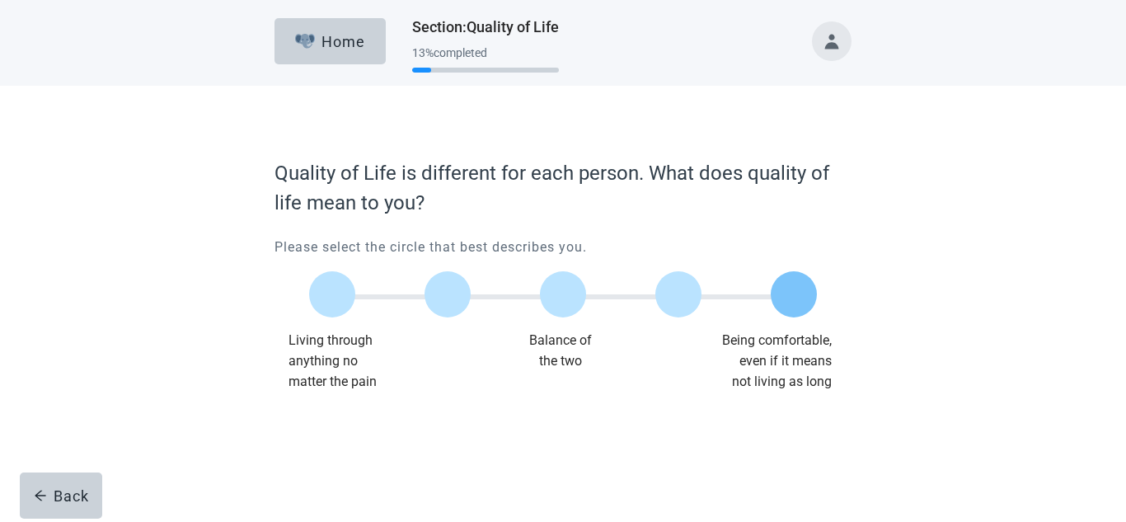
click at [794, 294] on label "Main content" at bounding box center [794, 294] width 46 height 46
click at [794, 294] on input "Quality of life scale: 100 out of 100. Being comfortable, even if it means not …" at bounding box center [794, 294] width 0 height 0
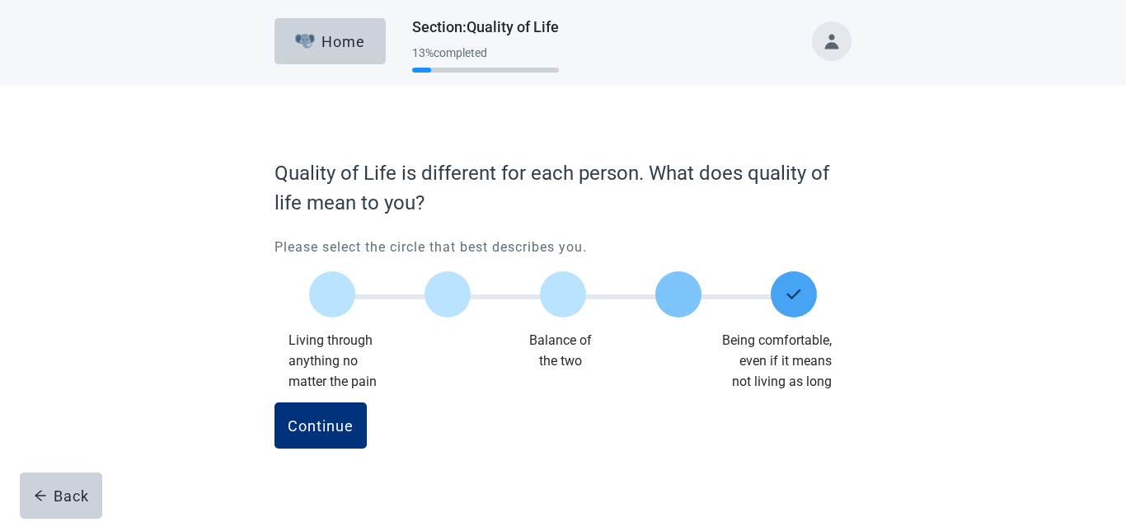
click at [676, 289] on label "Main content" at bounding box center [679, 294] width 46 height 46
click at [679, 294] on input "Quality of life scale: 75 out of 100. 75% between extremes" at bounding box center [679, 294] width 0 height 0
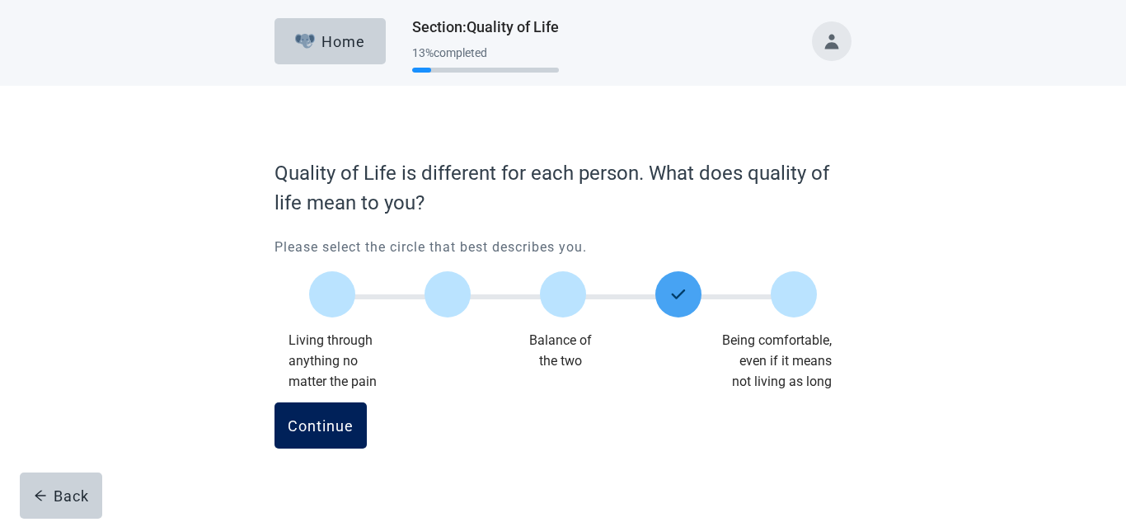
click at [315, 428] on div "Continue" at bounding box center [321, 425] width 66 height 16
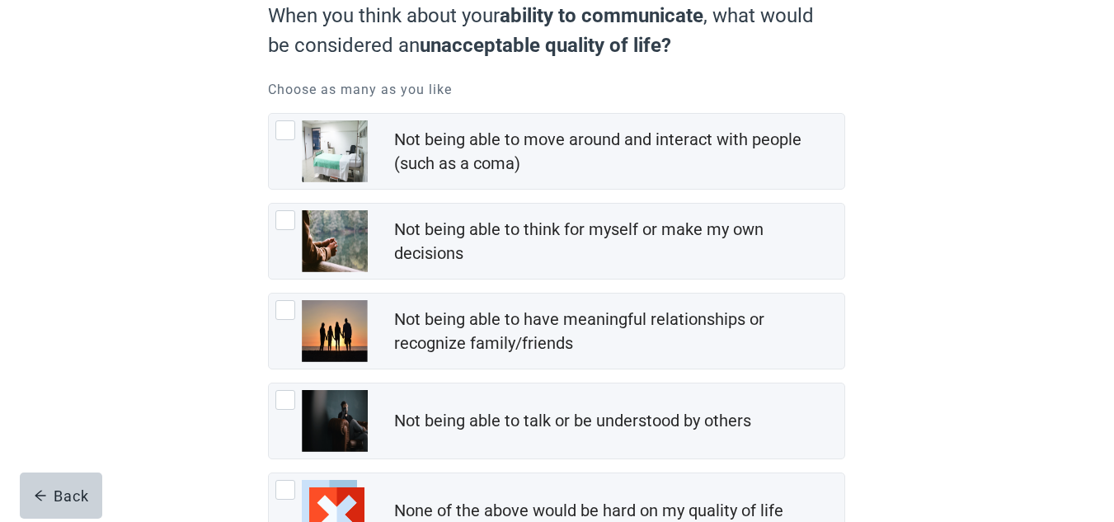
scroll to position [168, 0]
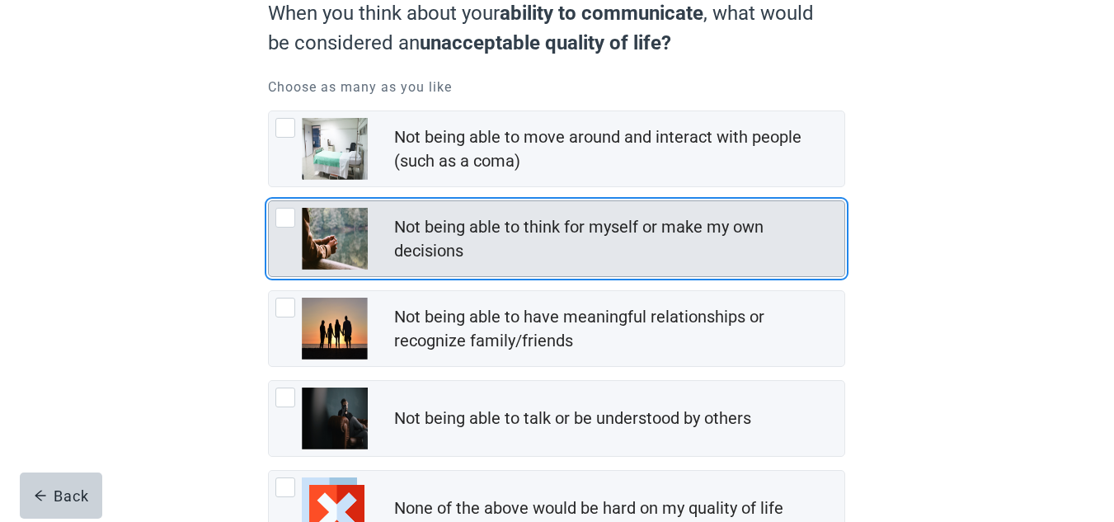
click at [285, 218] on div "Not being able to think for myself or make my own decisions, checkbox, not chec…" at bounding box center [285, 218] width 20 height 20
click at [269, 201] on input "Not being able to think for myself or make my own decisions" at bounding box center [268, 200] width 1 height 1
checkbox input "true"
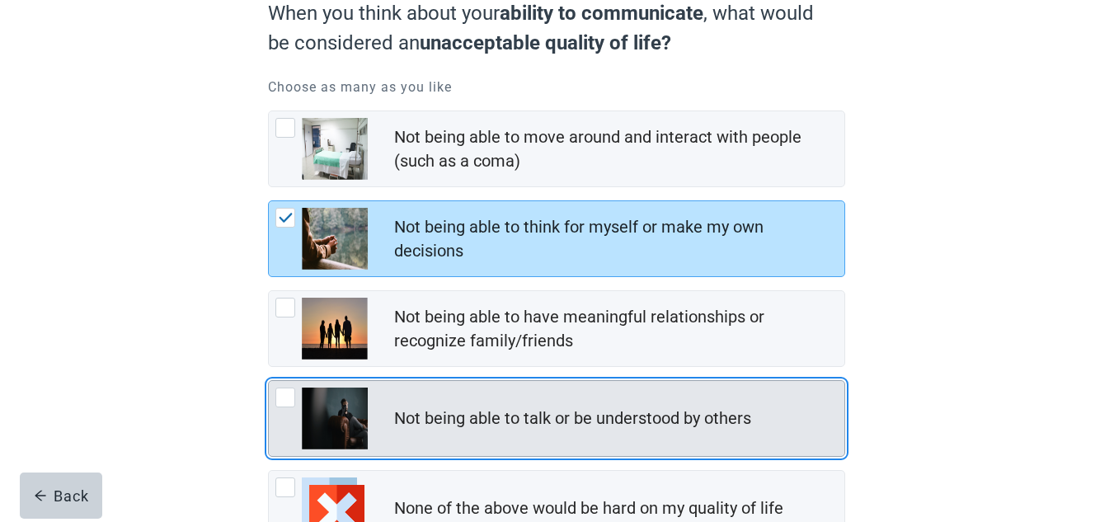
click at [279, 397] on div "Not being able to talk or be understood by others, checkbox, not checked" at bounding box center [285, 398] width 20 height 20
click at [269, 381] on input "Not being able to talk or be understood by others" at bounding box center [268, 380] width 1 height 1
checkbox input "true"
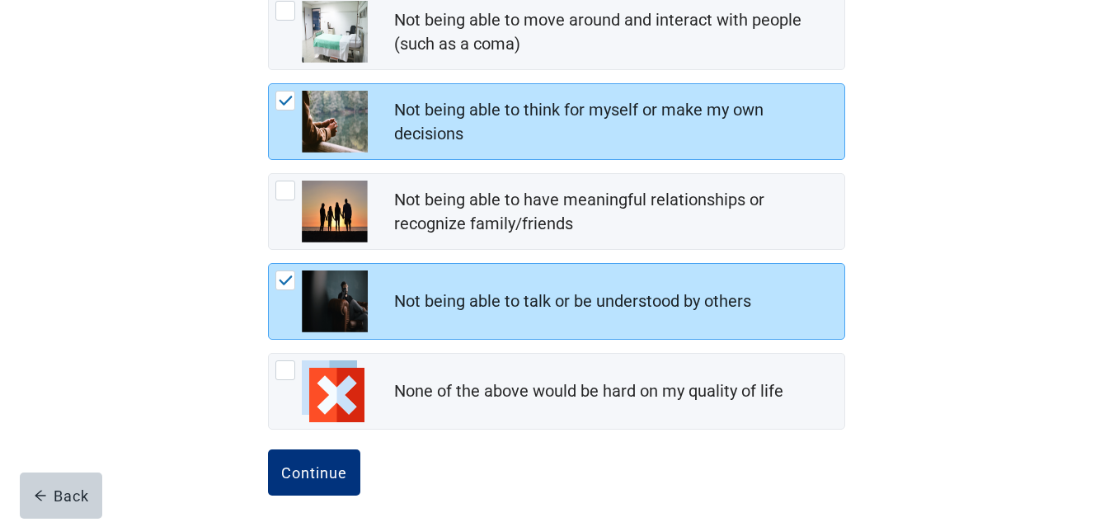
scroll to position [295, 0]
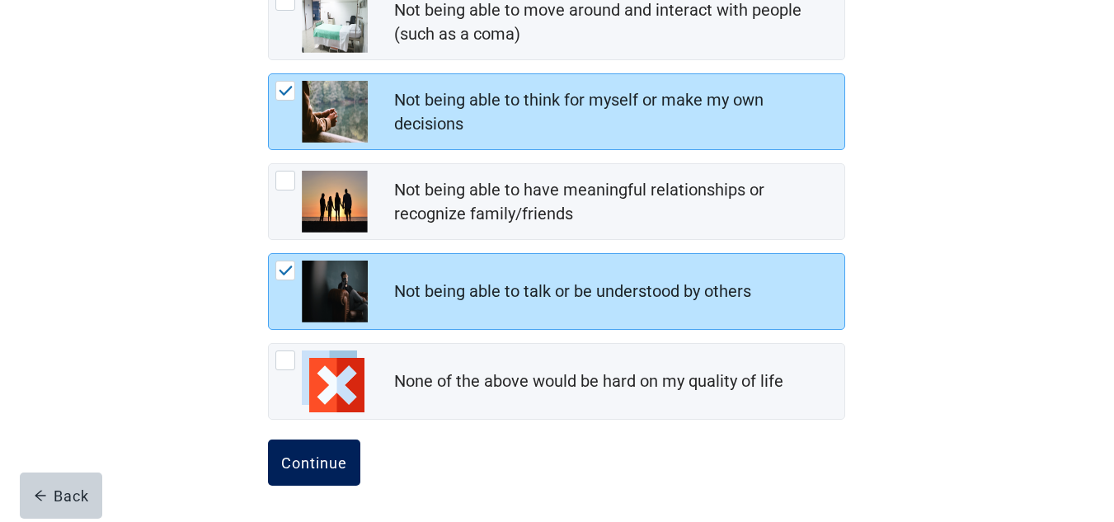
click at [303, 470] on div "Continue" at bounding box center [314, 462] width 66 height 16
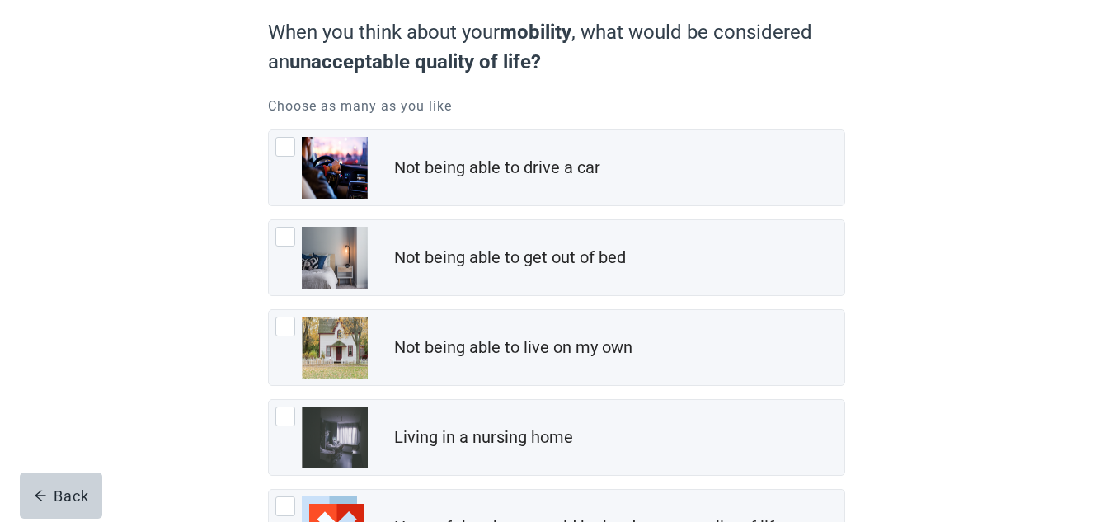
scroll to position [146, 0]
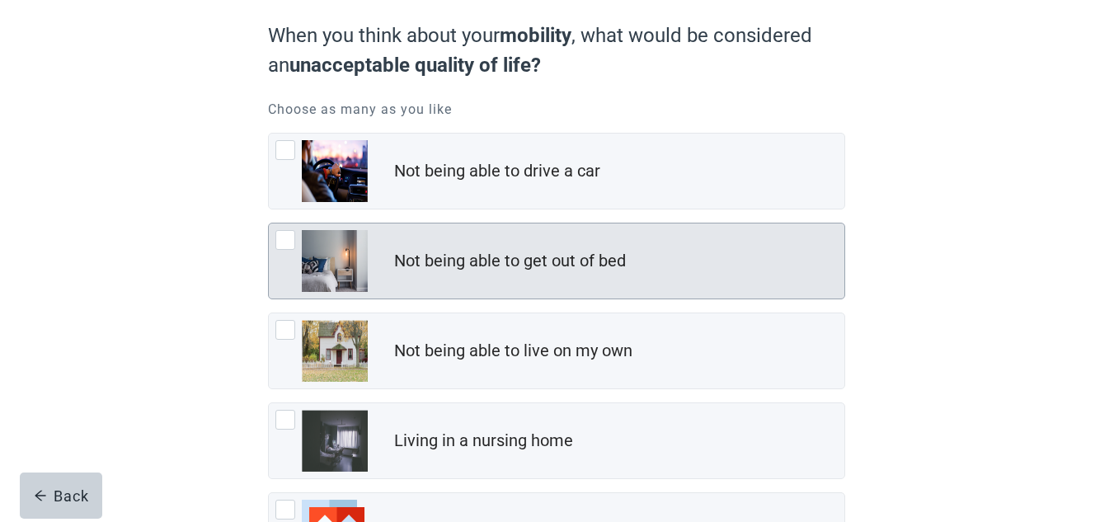
click at [291, 236] on div "Not being able to get out of bed, checkbox, not checked" at bounding box center [285, 240] width 20 height 20
click at [269, 223] on input "Not being able to get out of bed" at bounding box center [268, 223] width 1 height 1
checkbox input "true"
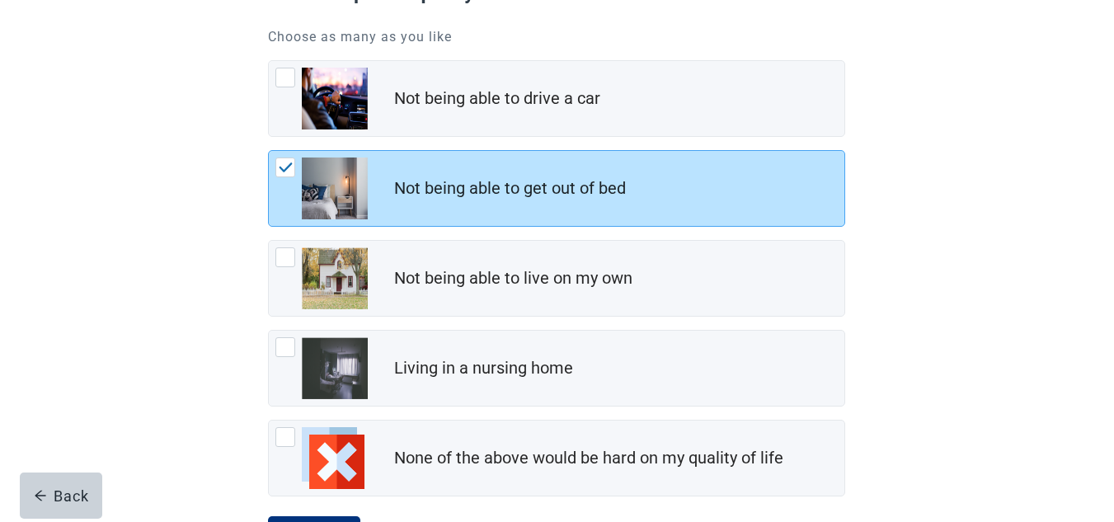
scroll to position [295, 0]
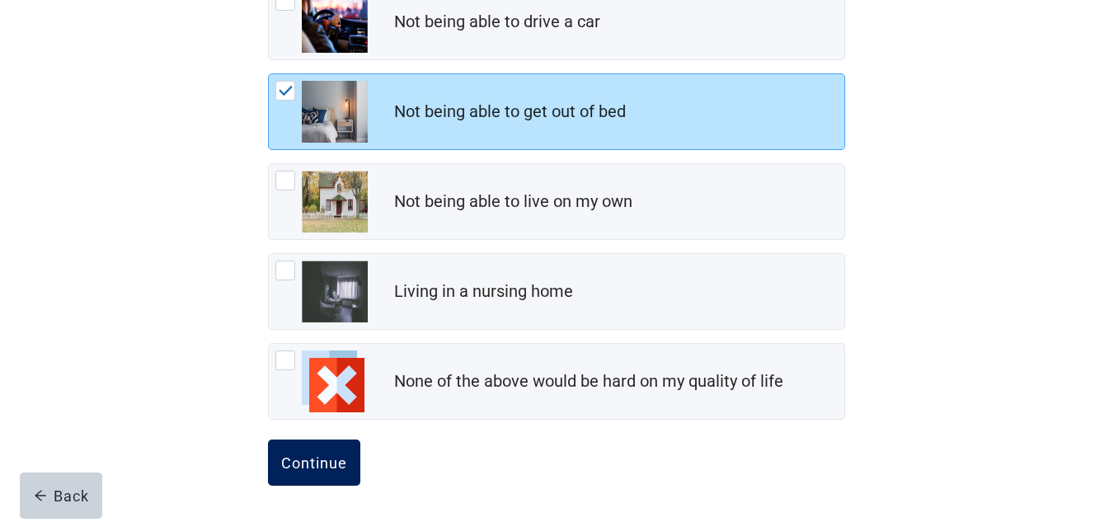
click at [303, 457] on div "Continue" at bounding box center [314, 462] width 66 height 16
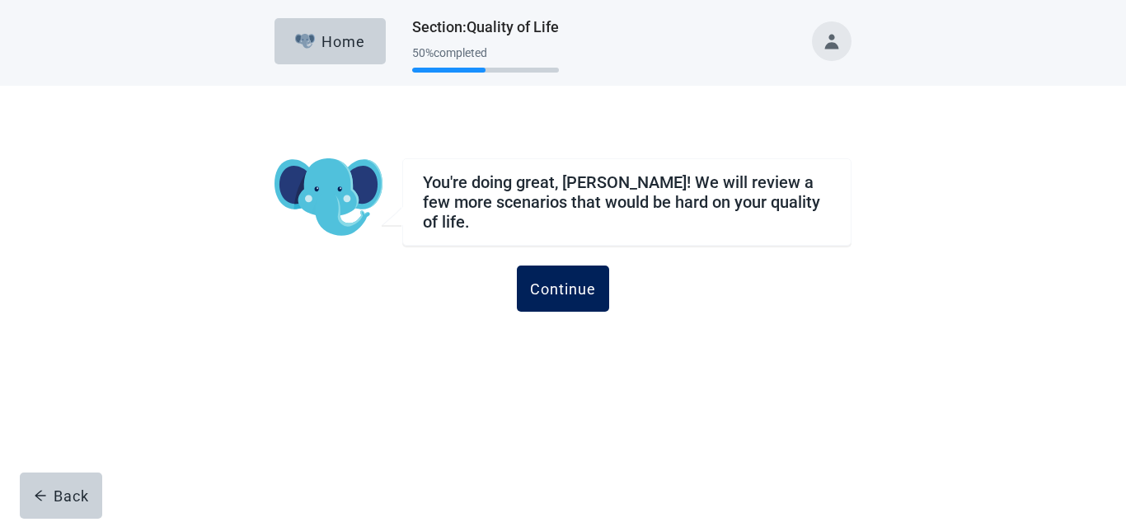
click at [570, 288] on div "Continue" at bounding box center [563, 288] width 66 height 16
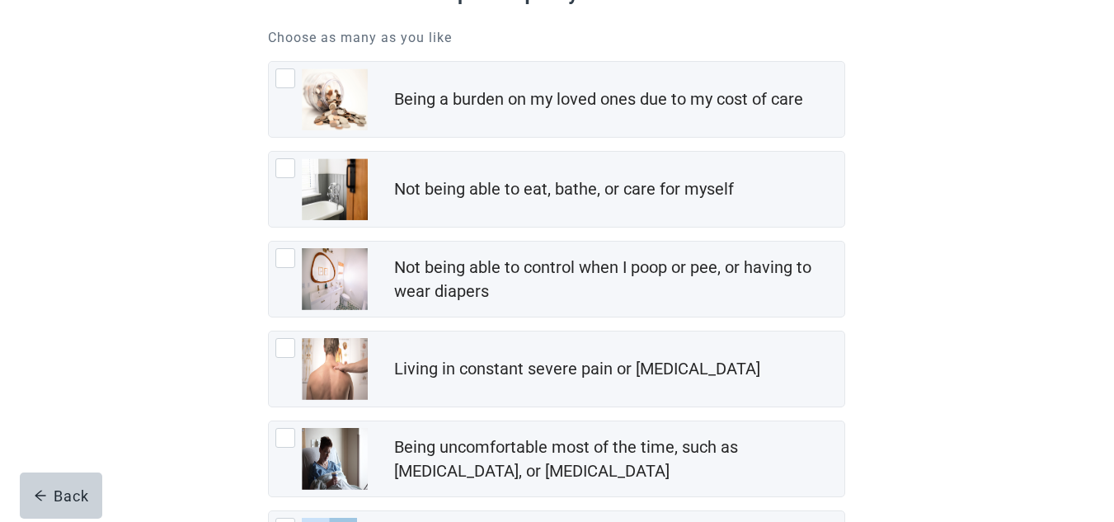
scroll to position [219, 0]
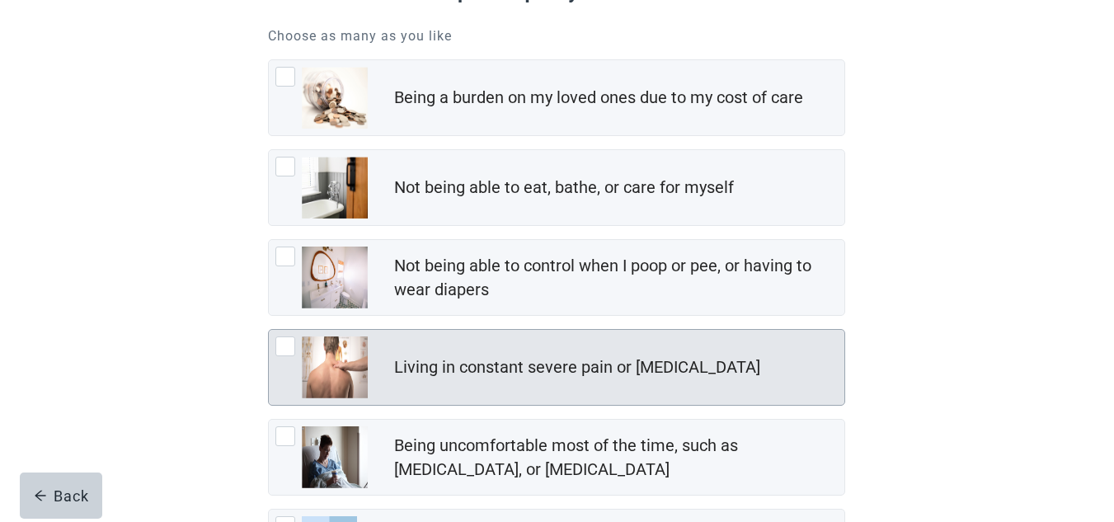
click at [292, 345] on div "Living in constant severe pain or shortness of breath, checkbox, not checked" at bounding box center [285, 346] width 20 height 20
click at [269, 330] on input "Living in constant severe pain or [MEDICAL_DATA]" at bounding box center [268, 329] width 1 height 1
checkbox input "true"
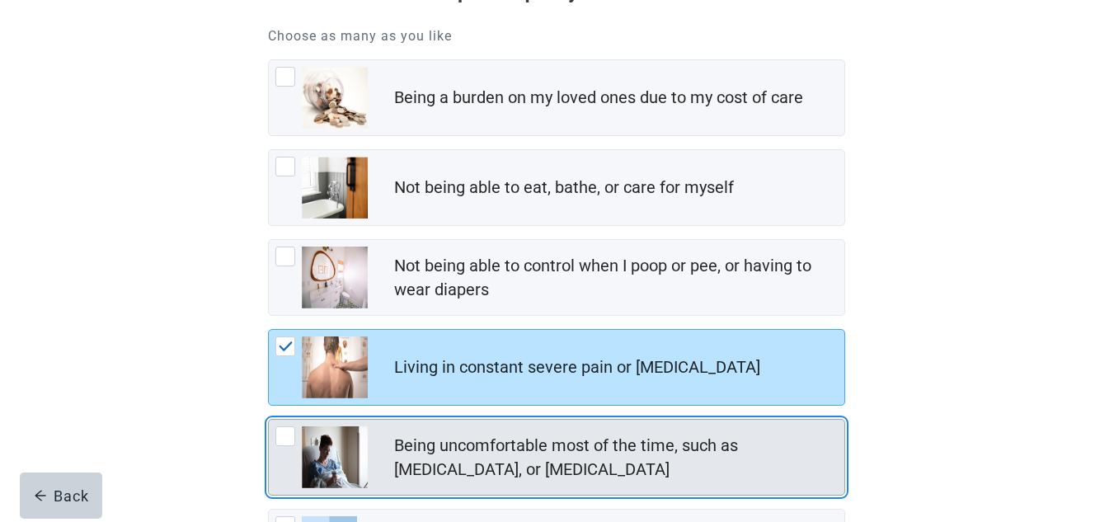
click at [284, 433] on div "Being uncomfortable most of the time, such as nausea, vomiting, or diarrhea, ch…" at bounding box center [285, 436] width 20 height 20
click at [269, 420] on input "Being uncomfortable most of the time, such as [MEDICAL_DATA], or [MEDICAL_DATA]" at bounding box center [268, 419] width 1 height 1
checkbox input "true"
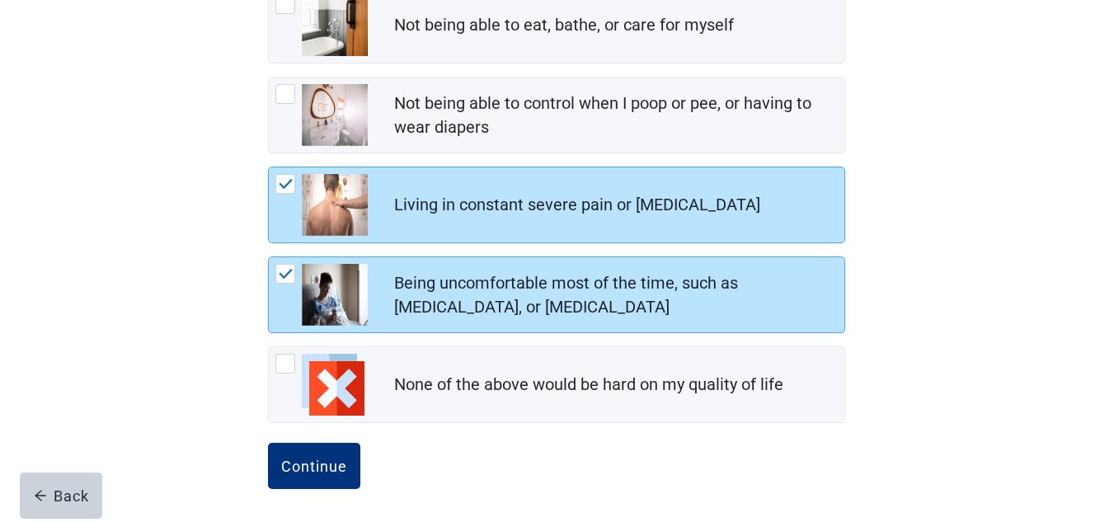
scroll to position [385, 0]
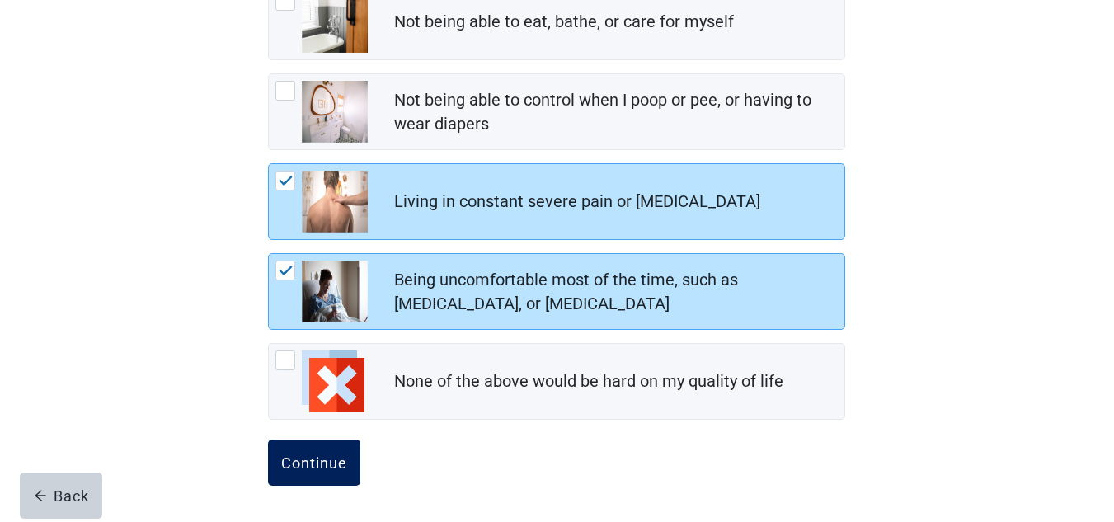
click at [311, 469] on div "Continue" at bounding box center [314, 462] width 66 height 16
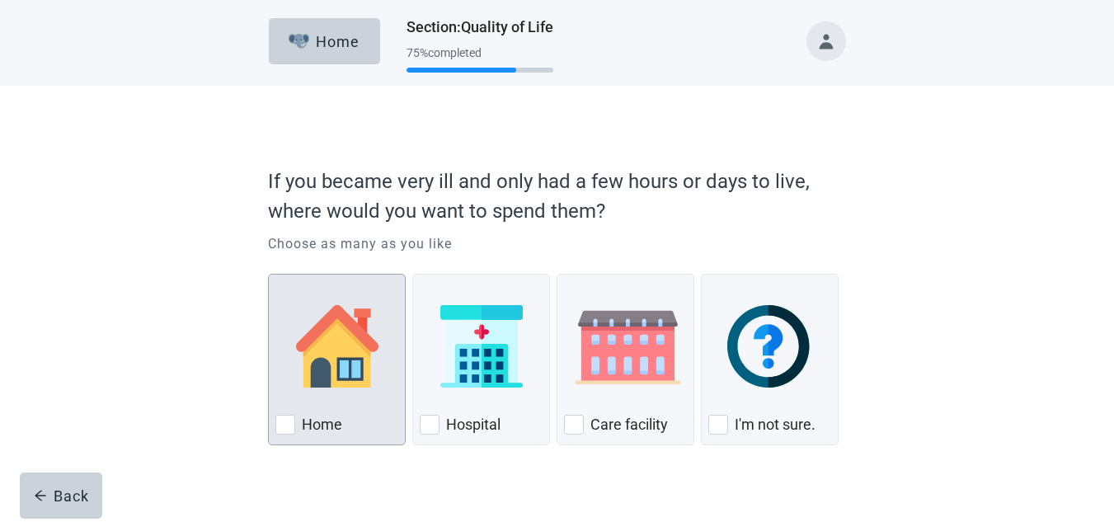
click at [285, 420] on div "Home, checkbox, not checked" at bounding box center [285, 425] width 20 height 20
click at [269, 275] on input "Home" at bounding box center [268, 274] width 1 height 1
checkbox input "true"
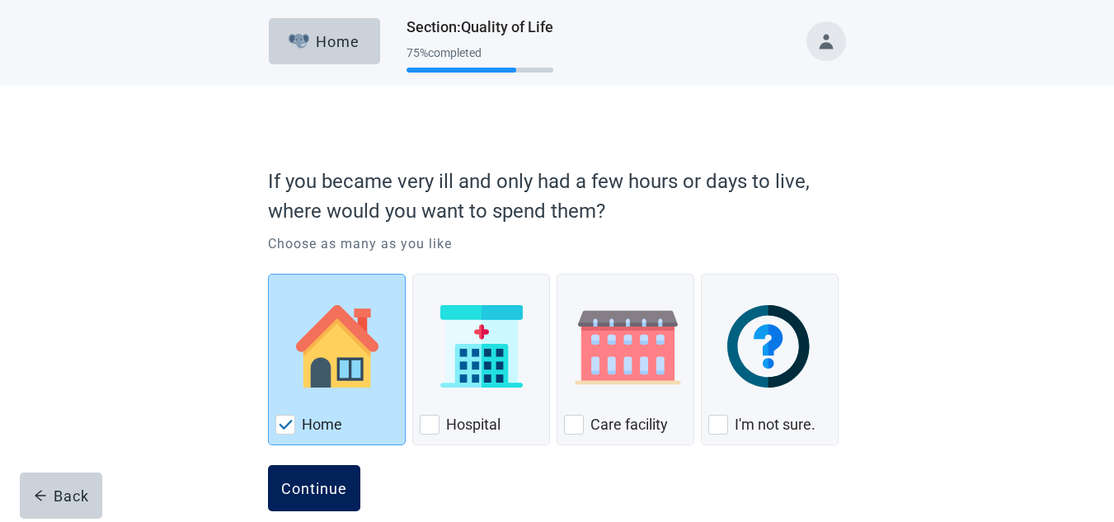
click at [316, 485] on div "Continue" at bounding box center [314, 488] width 66 height 16
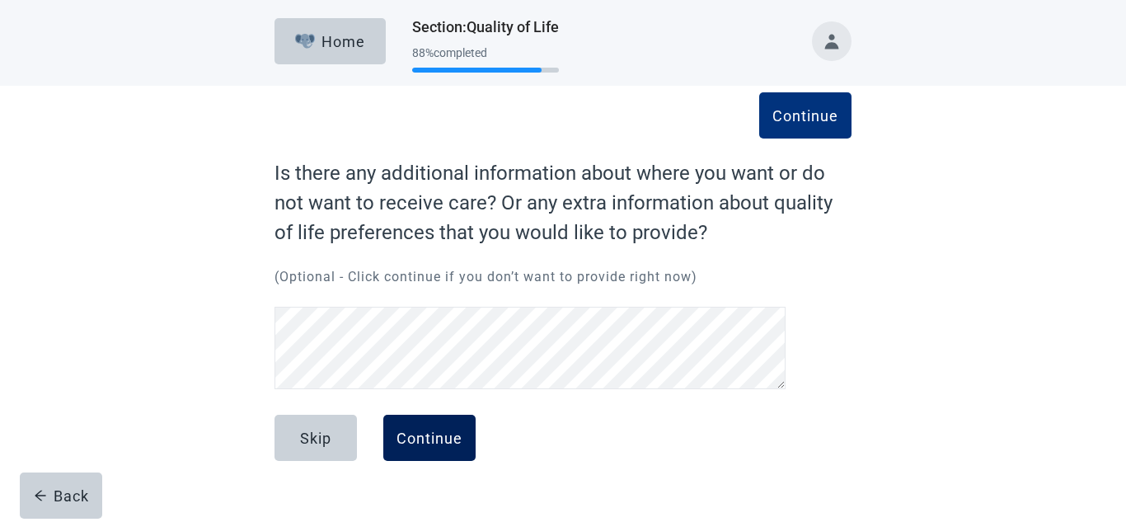
click at [425, 451] on button "Continue" at bounding box center [429, 438] width 92 height 46
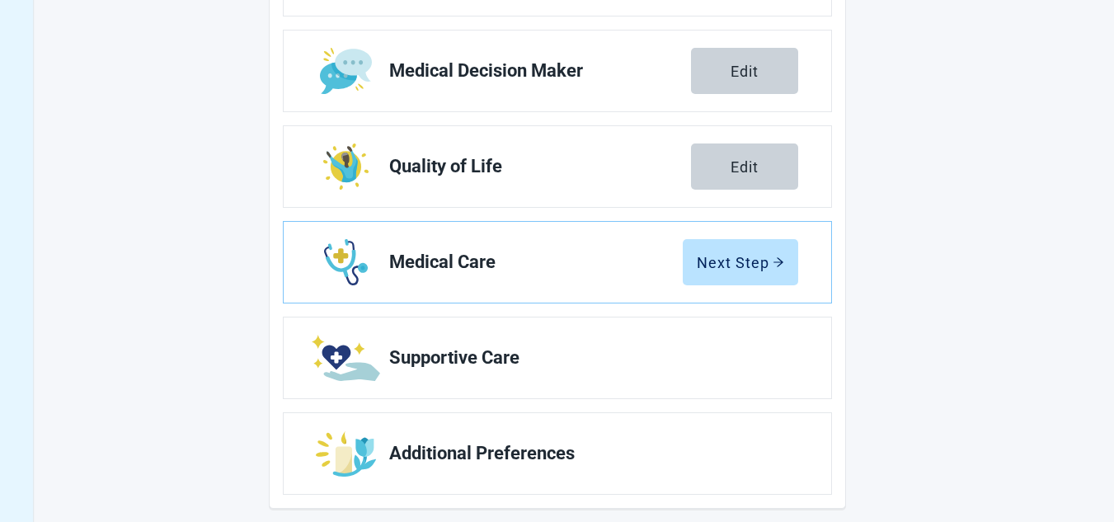
scroll to position [363, 0]
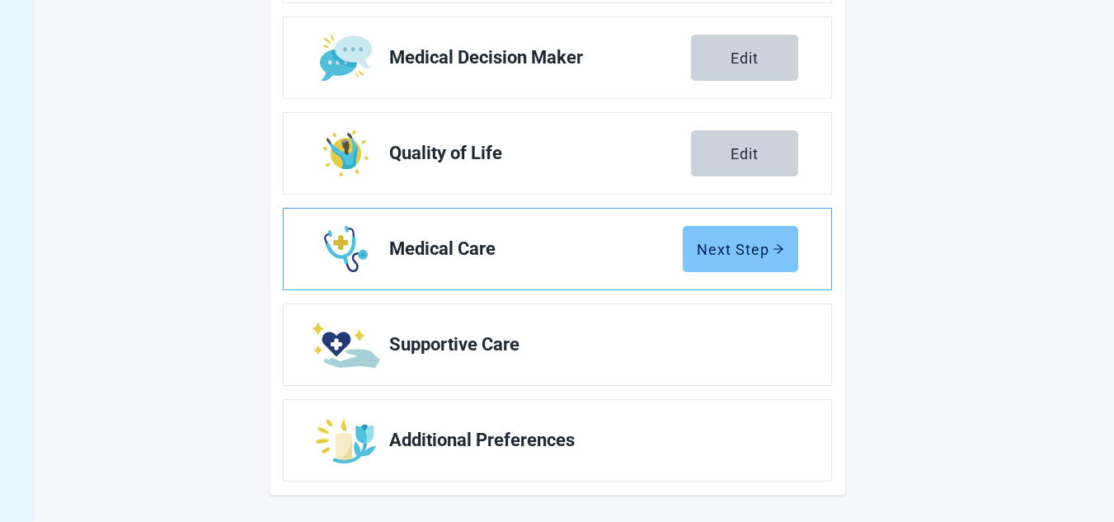
click at [738, 243] on div "Next Step" at bounding box center [740, 249] width 87 height 16
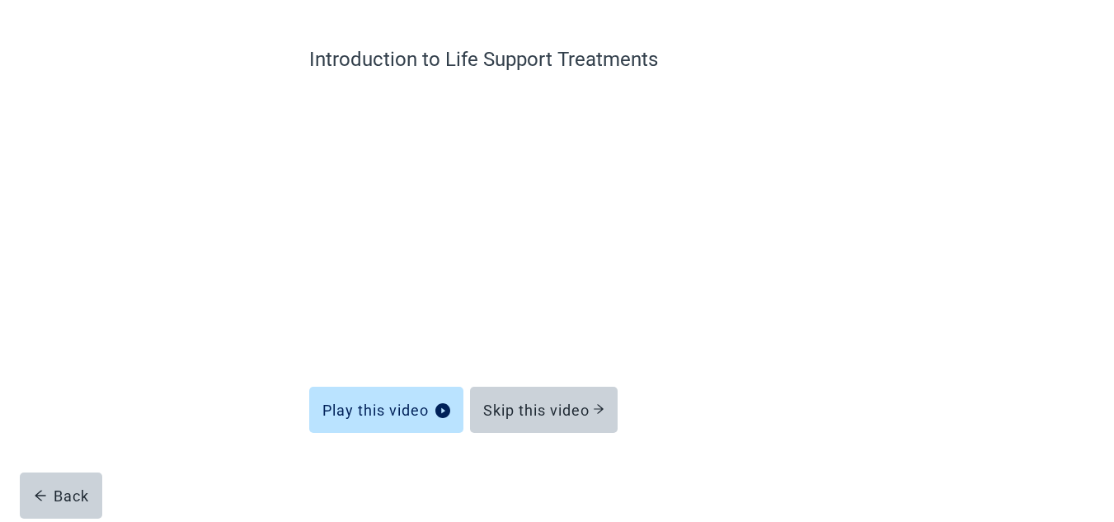
scroll to position [114, 0]
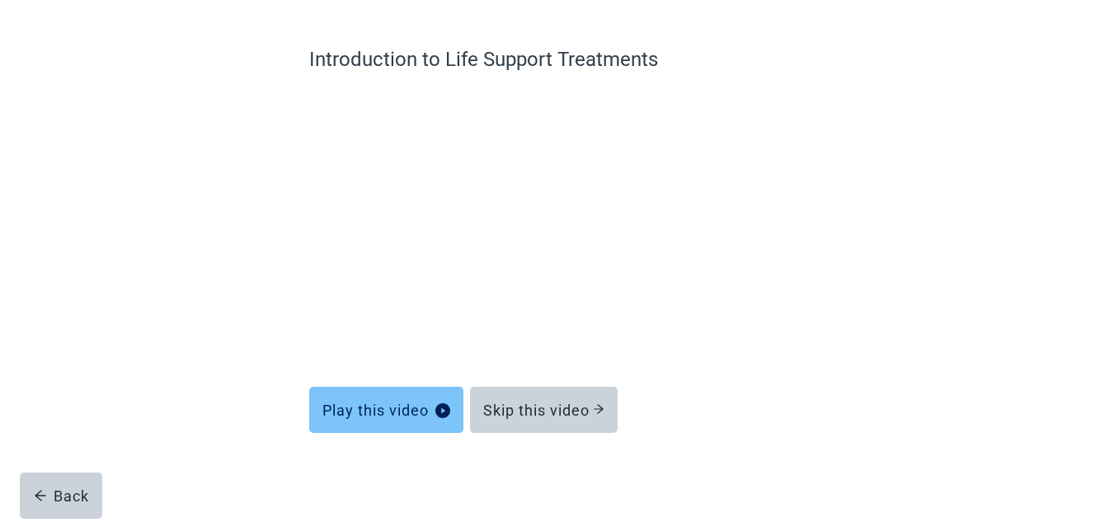
click at [381, 418] on div "Play this video" at bounding box center [386, 410] width 128 height 16
click at [385, 408] on div "Play this video" at bounding box center [386, 410] width 128 height 16
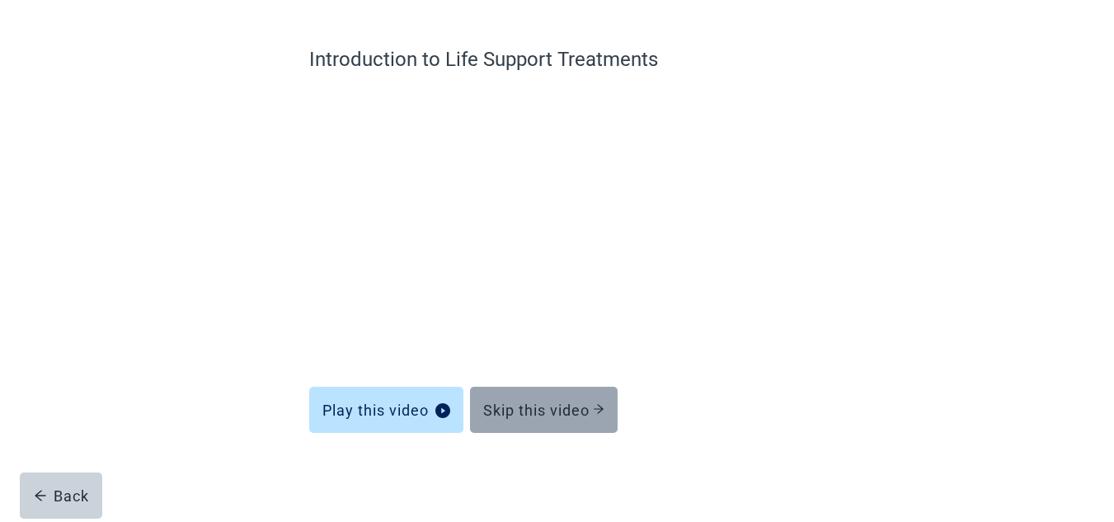
click at [563, 411] on div "Skip this video" at bounding box center [543, 410] width 121 height 16
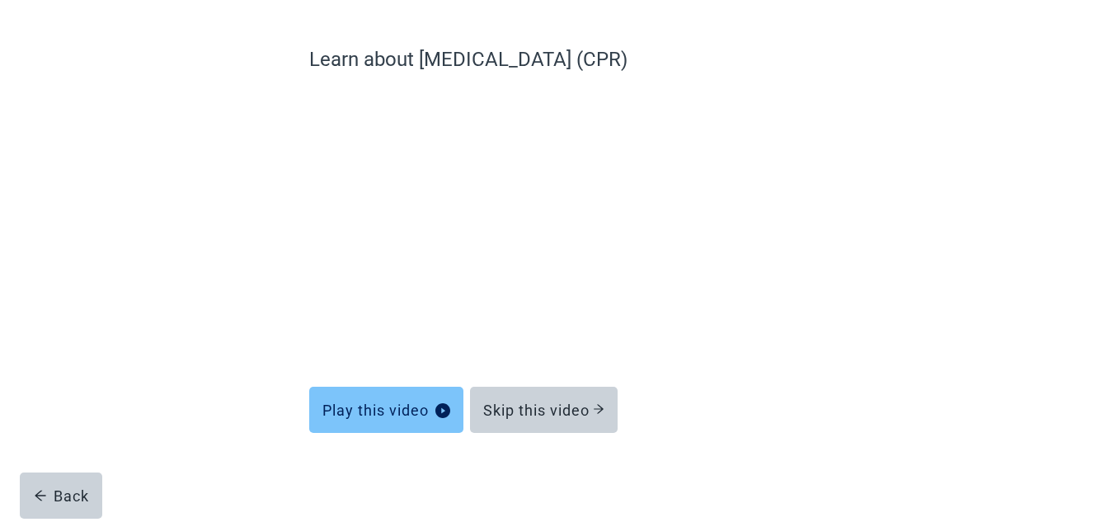
click at [408, 405] on div "Play this video" at bounding box center [386, 410] width 128 height 16
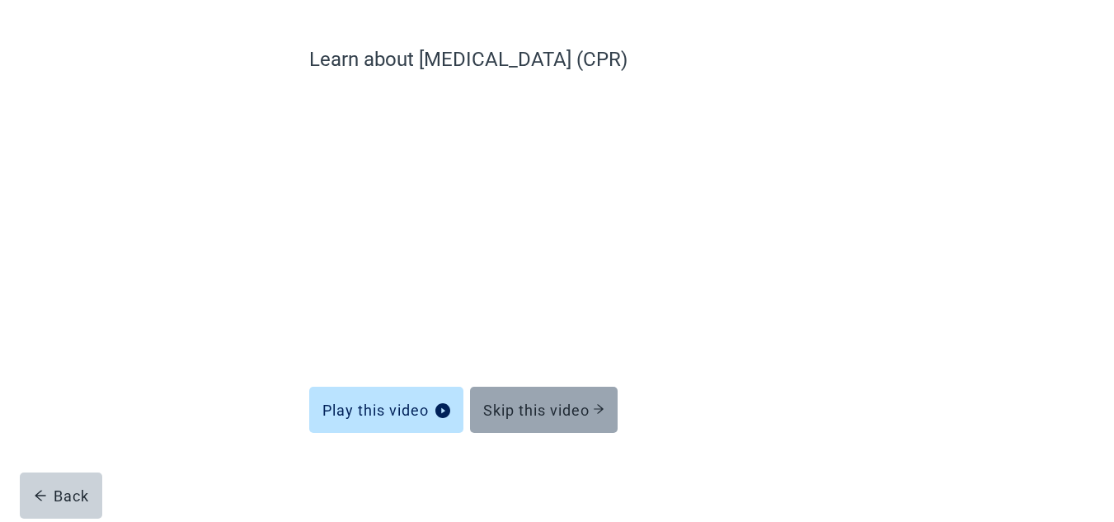
click at [544, 403] on div "Skip this video" at bounding box center [543, 410] width 121 height 16
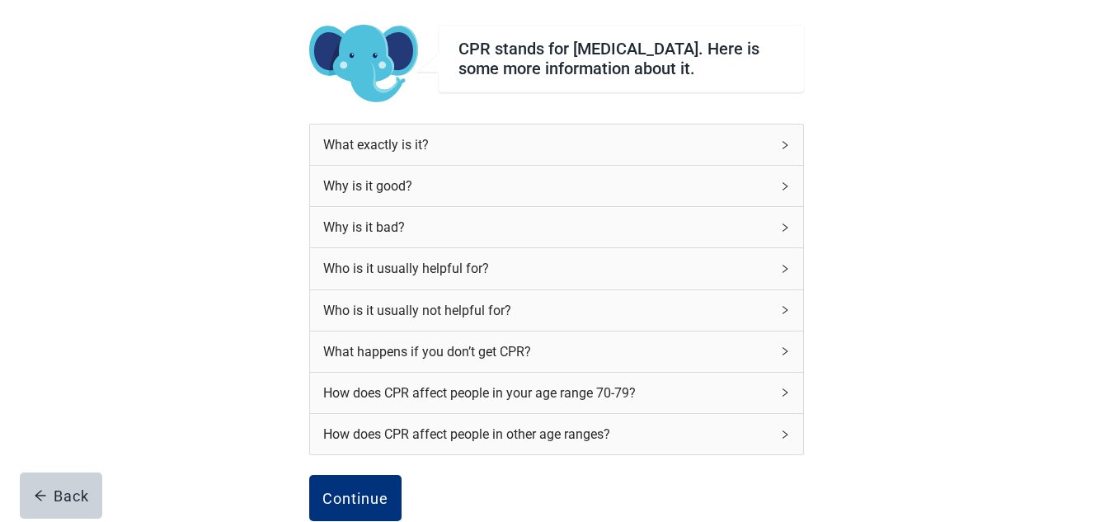
click at [792, 190] on div "Why is it good?" at bounding box center [556, 186] width 493 height 40
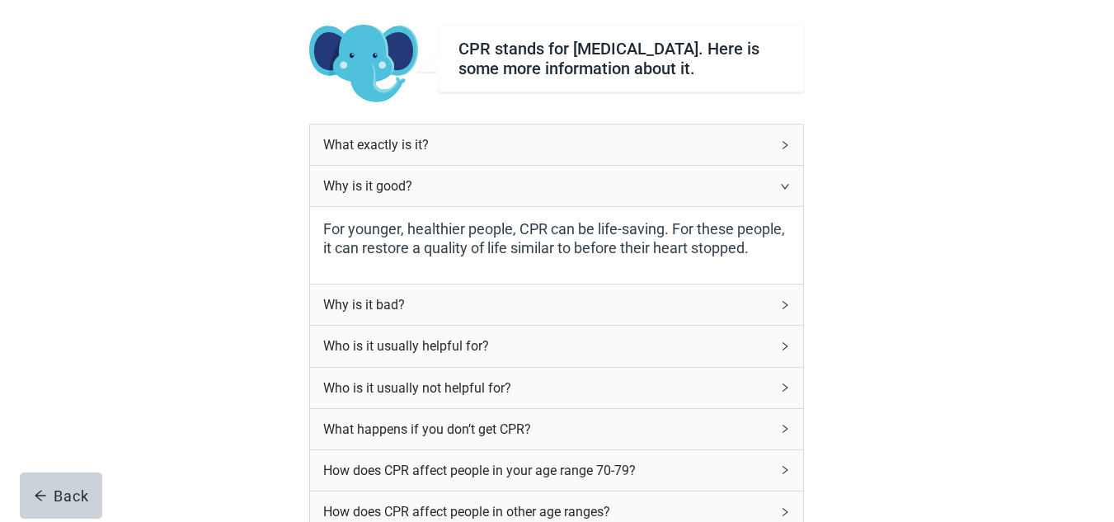
click at [792, 190] on div "Why is it good?" at bounding box center [556, 186] width 493 height 40
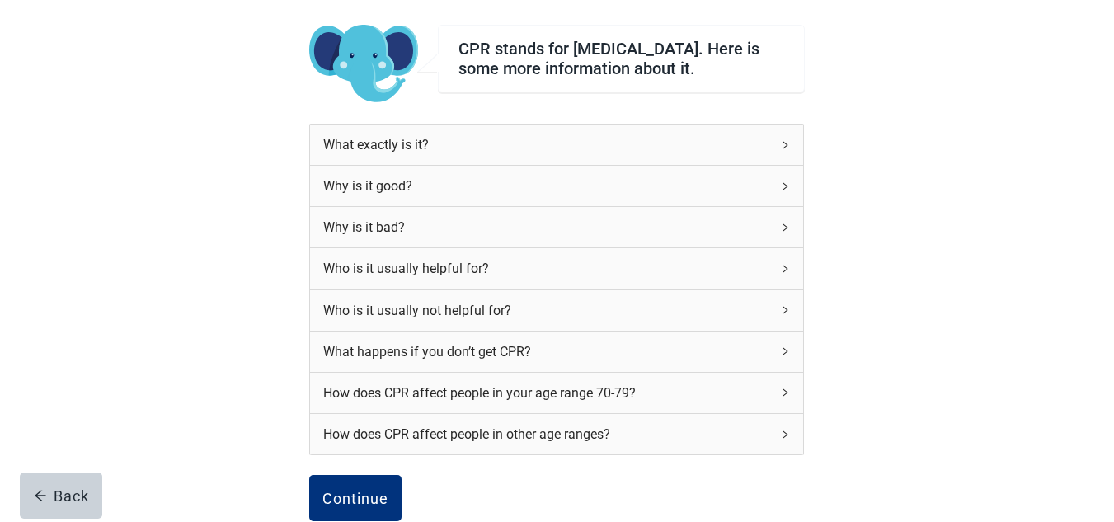
click at [787, 233] on icon "right" at bounding box center [785, 228] width 10 height 10
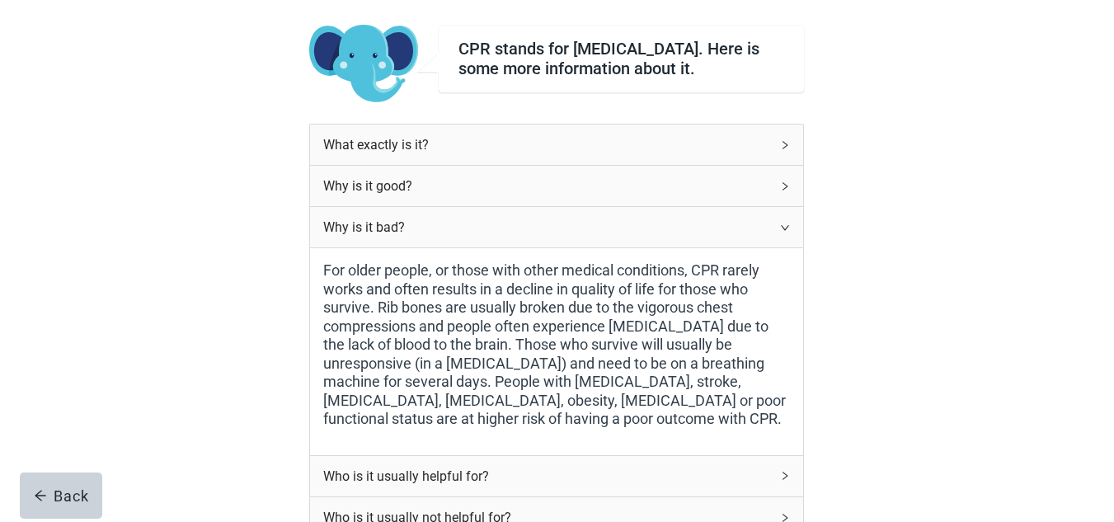
click at [782, 226] on div "Why is it bad?" at bounding box center [556, 227] width 493 height 40
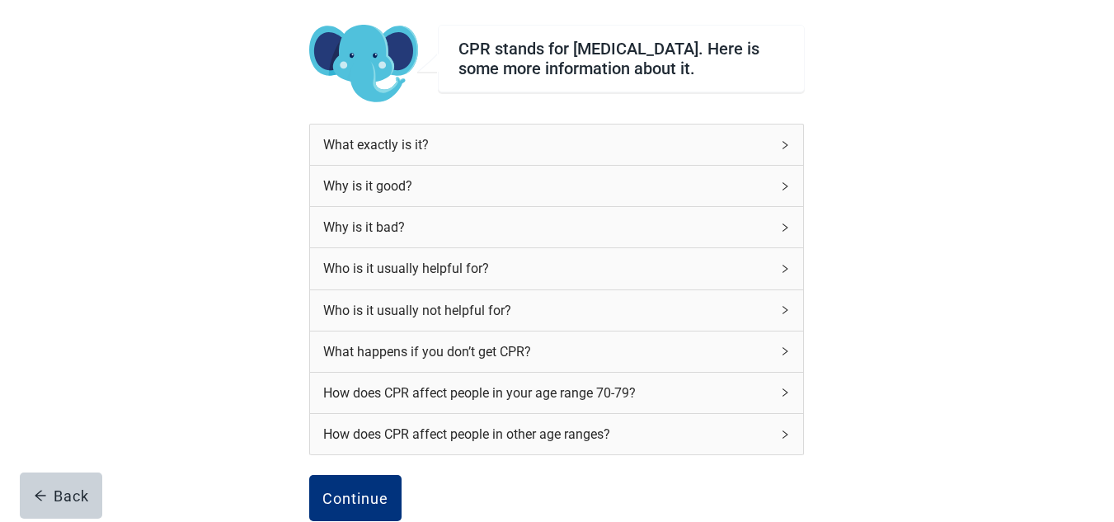
click at [786, 397] on icon "right" at bounding box center [785, 393] width 10 height 10
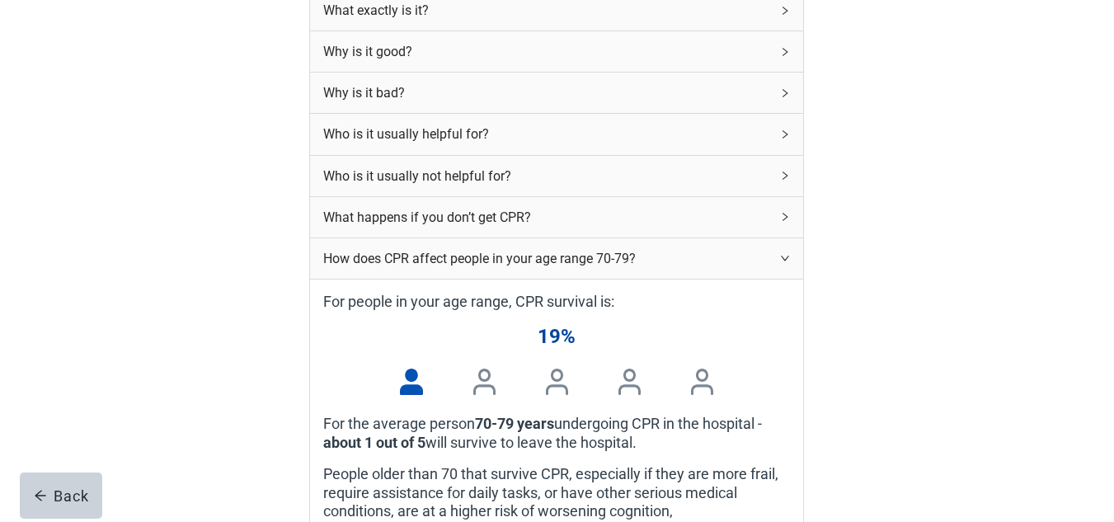
scroll to position [250, 0]
click at [781, 261] on icon "right" at bounding box center [785, 256] width 10 height 10
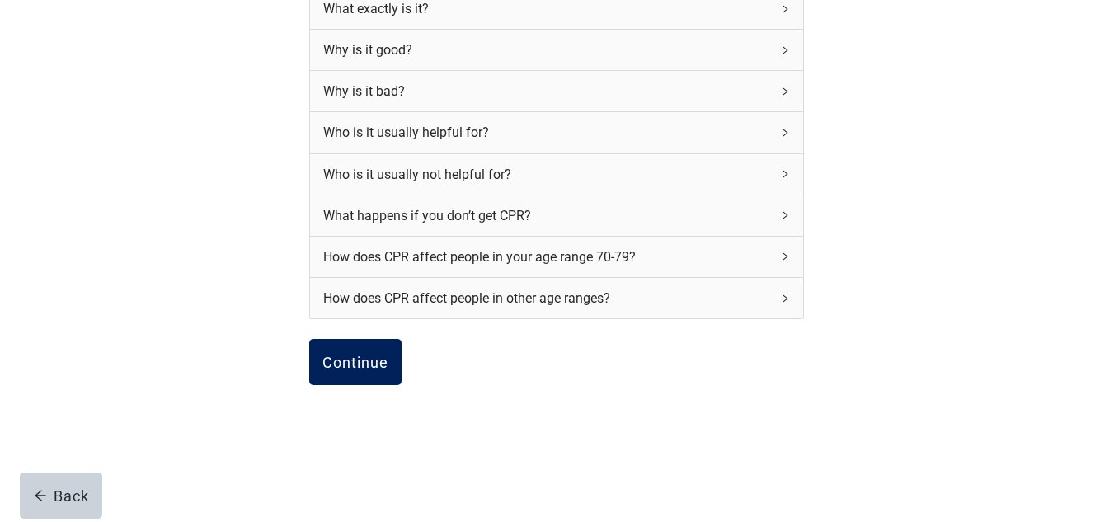
click at [365, 370] on div "Continue" at bounding box center [355, 362] width 66 height 16
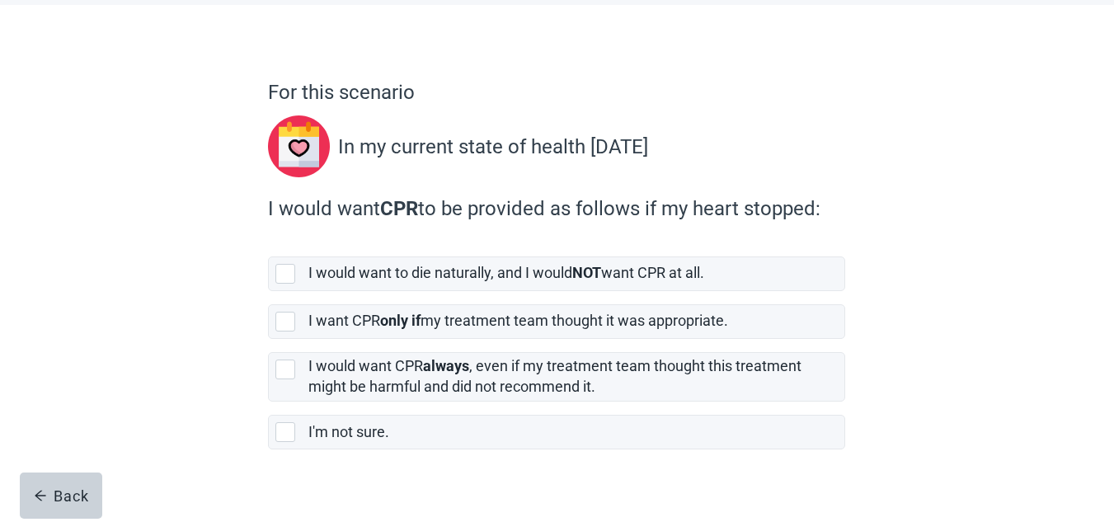
scroll to position [104, 0]
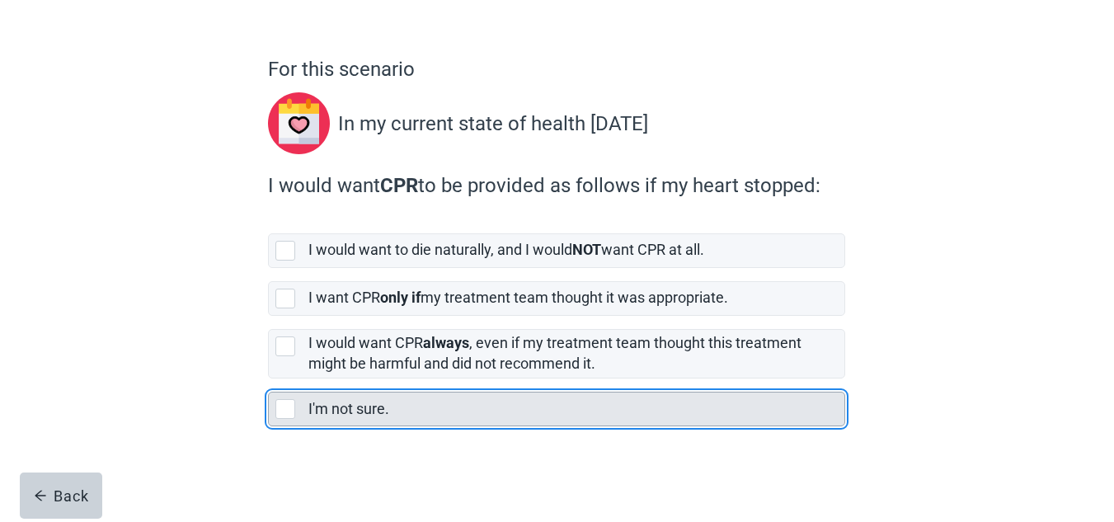
click at [281, 406] on div "I'm not sure., checkbox, not selected" at bounding box center [285, 409] width 20 height 20
click at [269, 379] on input "I'm not sure." at bounding box center [268, 378] width 1 height 1
checkbox input "true"
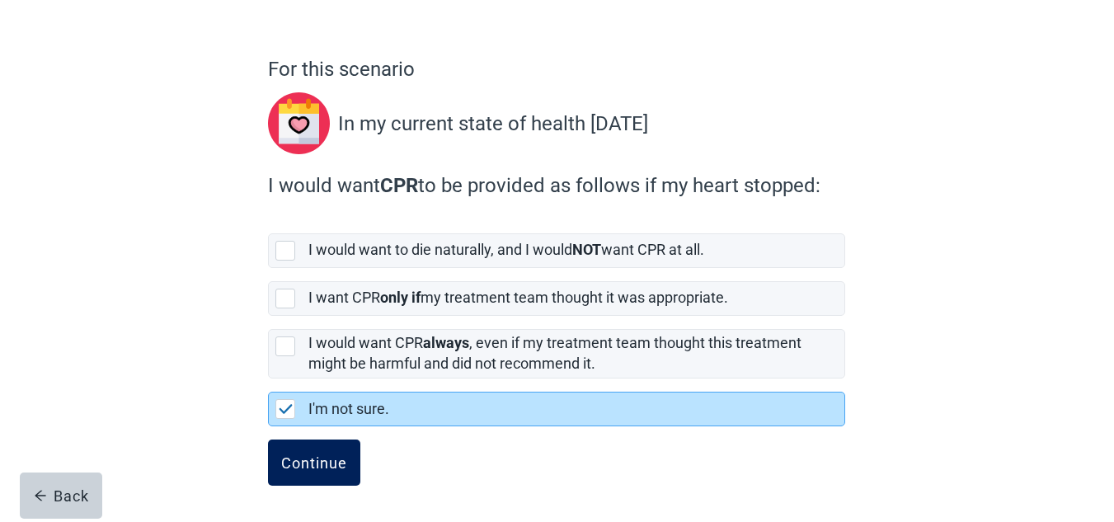
click at [315, 460] on div "Continue" at bounding box center [314, 462] width 66 height 16
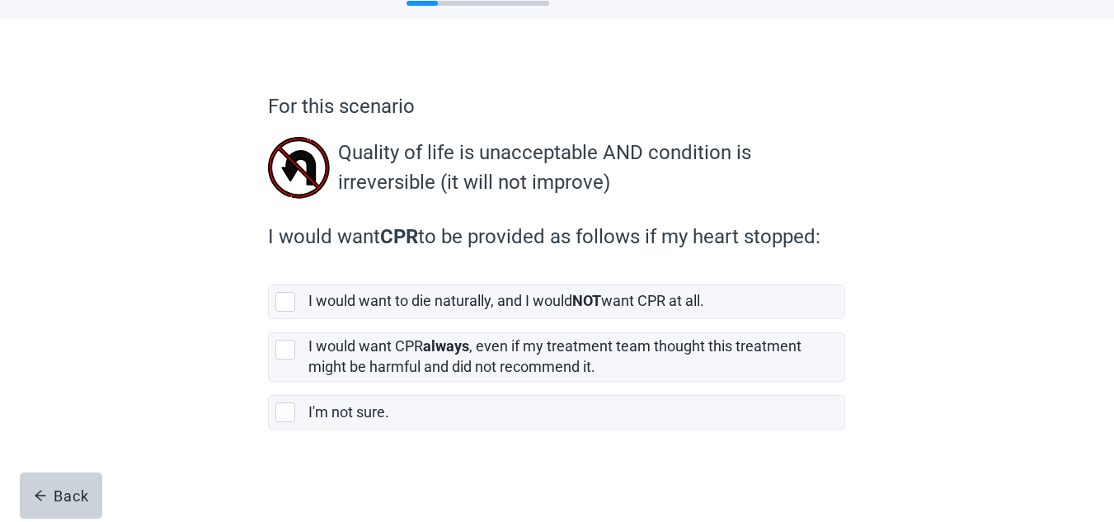
scroll to position [70, 0]
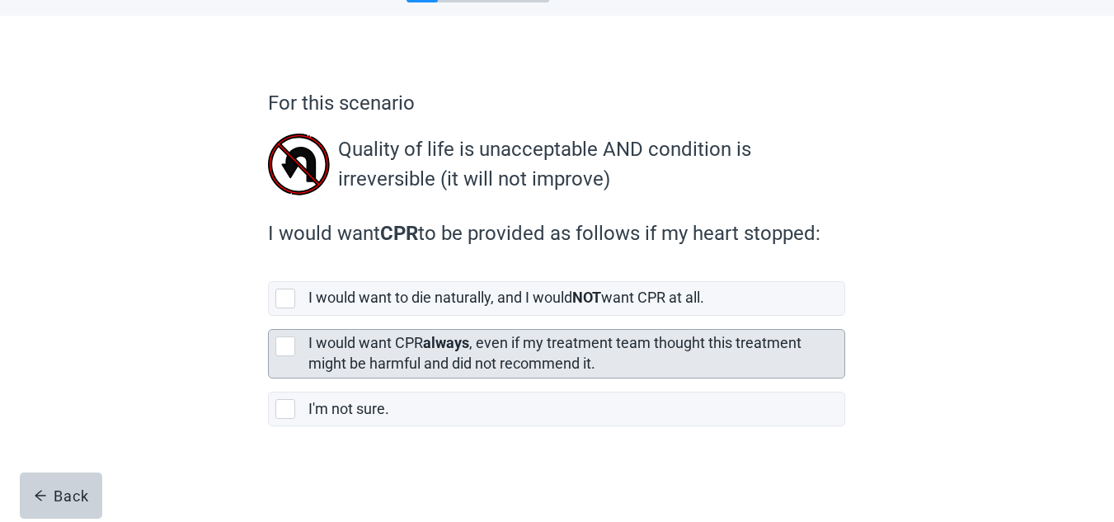
click at [285, 341] on div "[object Object], checkbox, not selected" at bounding box center [285, 346] width 20 height 20
click at [269, 317] on input "I would want CPR always , even if my treatment team thought this treatment migh…" at bounding box center [268, 316] width 1 height 1
checkbox input "true"
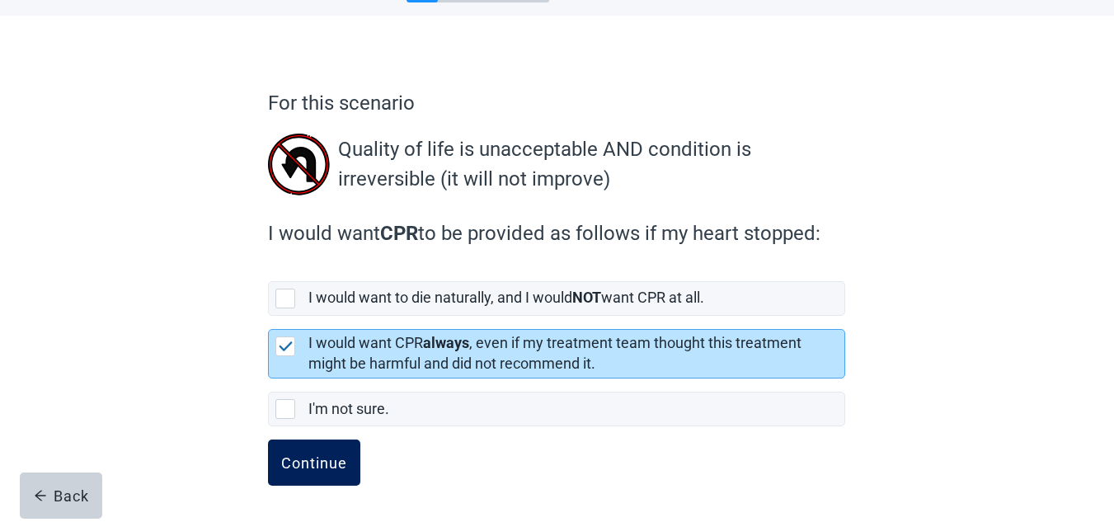
click at [317, 463] on div "Continue" at bounding box center [314, 462] width 66 height 16
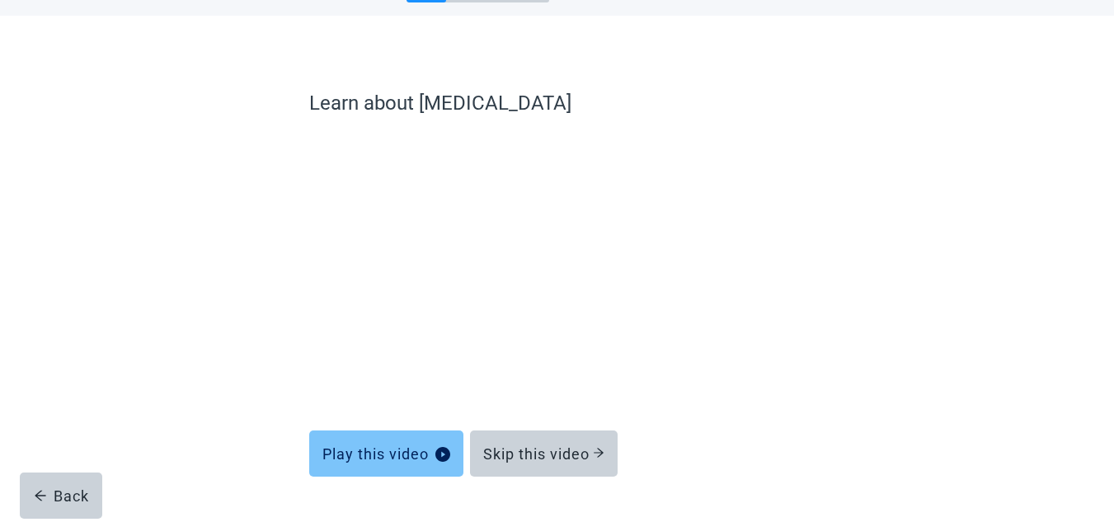
click at [345, 444] on button "Play this video" at bounding box center [386, 453] width 154 height 46
click at [397, 449] on div "Play this video" at bounding box center [386, 453] width 128 height 16
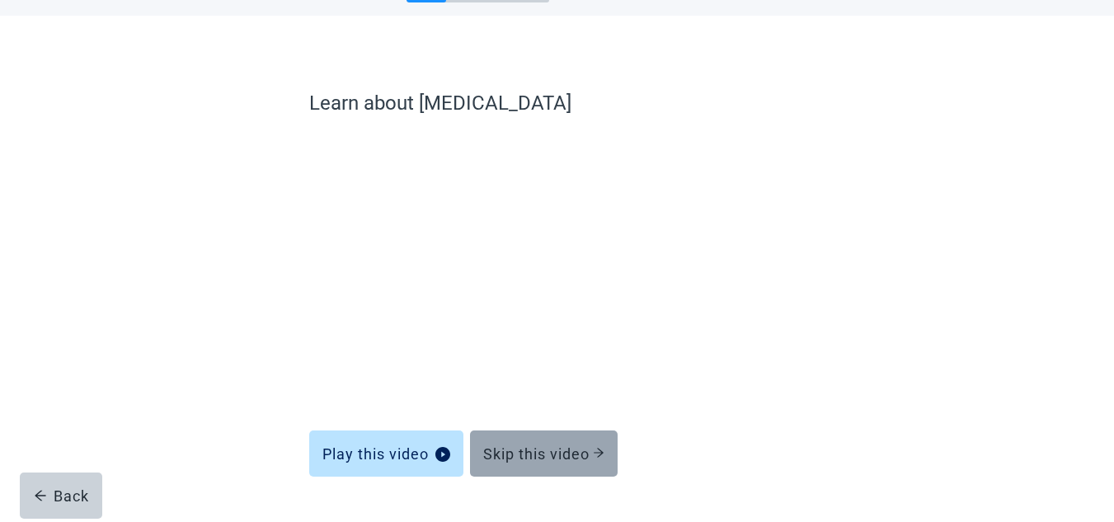
click at [562, 445] on div "Skip this video" at bounding box center [543, 453] width 121 height 16
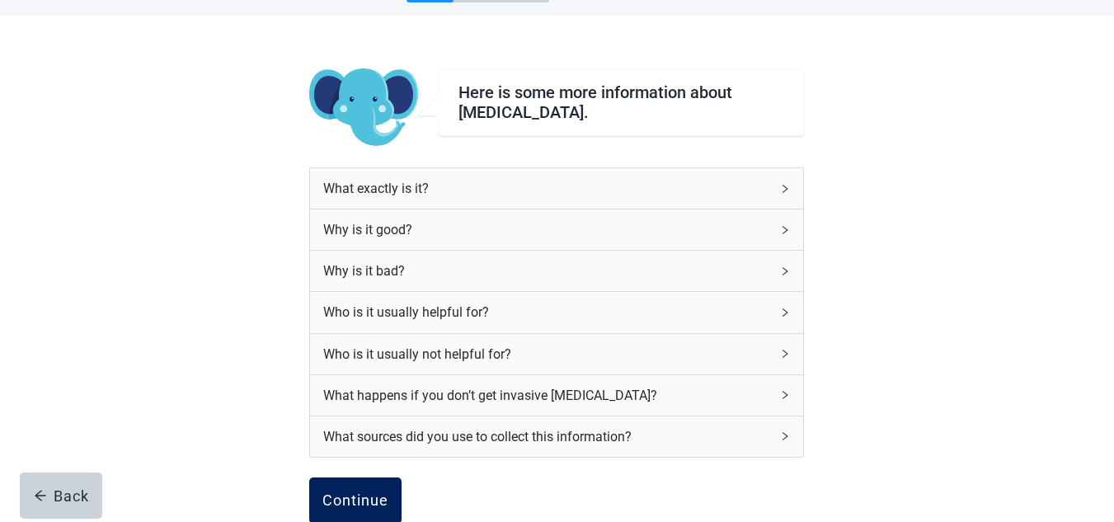
click at [356, 496] on div "Continue" at bounding box center [355, 500] width 66 height 16
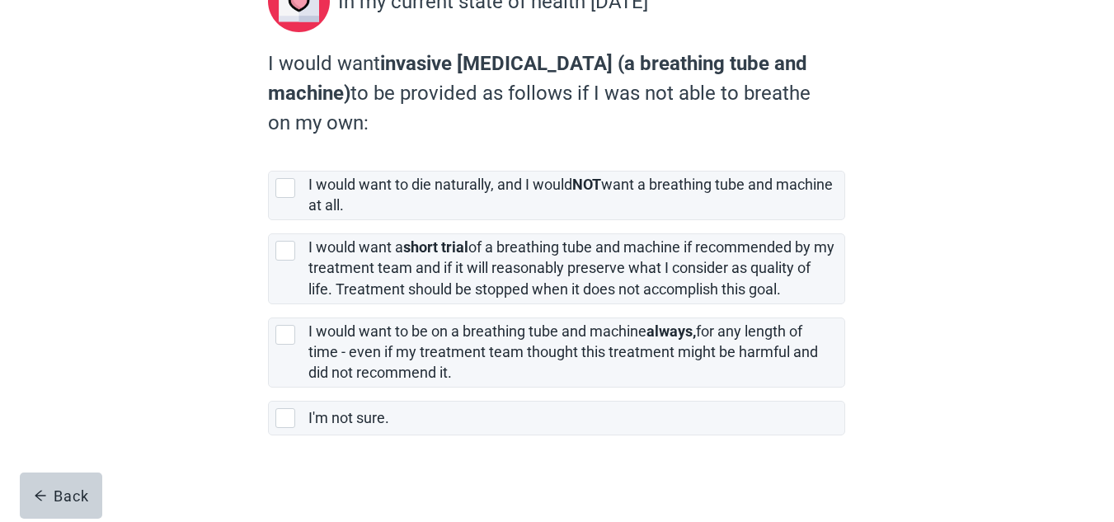
scroll to position [235, 0]
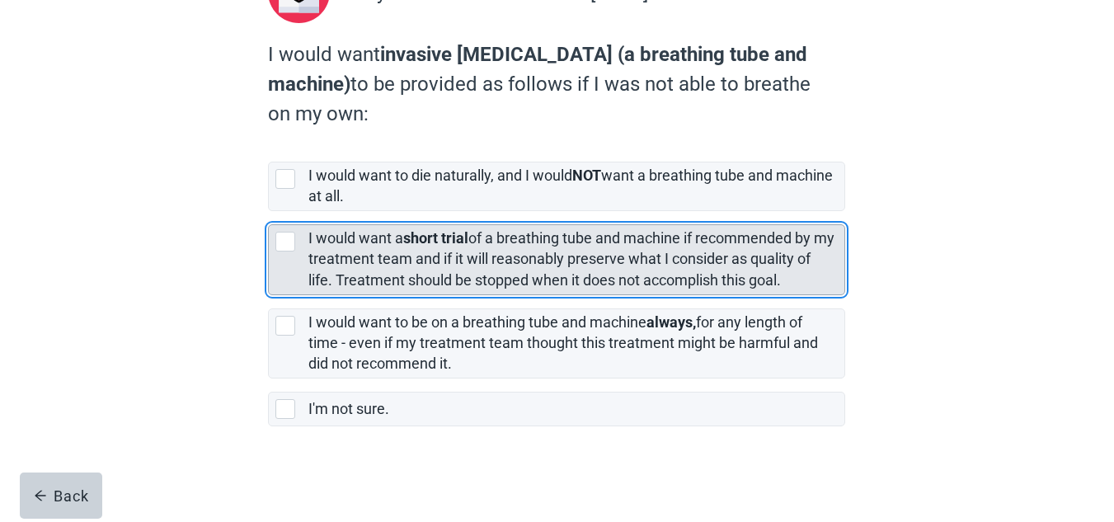
click at [283, 241] on div "[object Object], checkbox, not selected" at bounding box center [285, 242] width 20 height 20
click at [269, 212] on input "I would want a short trial of a breathing tube and machine if recommended by my…" at bounding box center [268, 211] width 1 height 1
checkbox input "true"
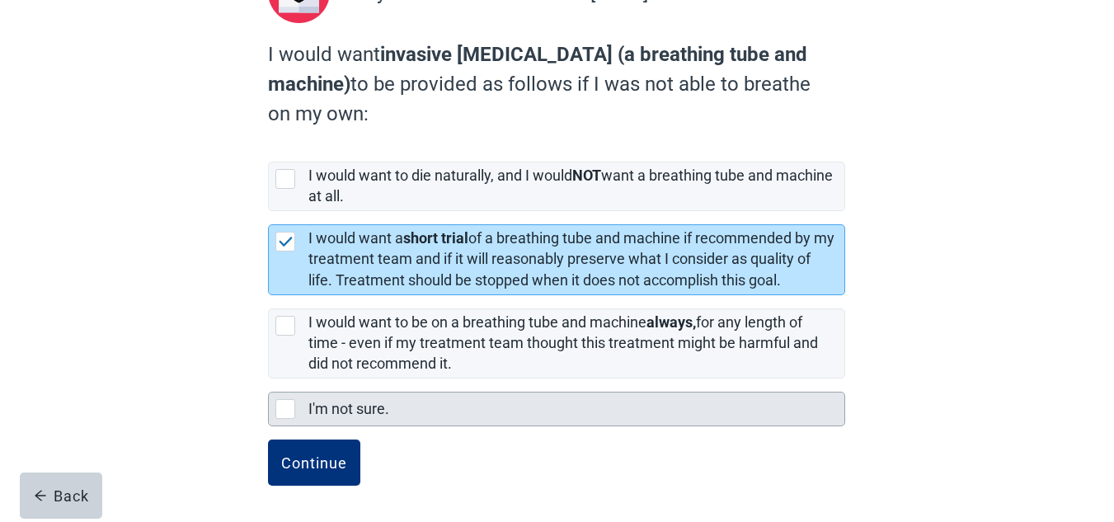
click at [284, 409] on div "I'm not sure., checkbox, not selected" at bounding box center [285, 409] width 20 height 20
click at [269, 379] on input "I'm not sure." at bounding box center [268, 378] width 1 height 1
checkbox input "true"
checkbox input "false"
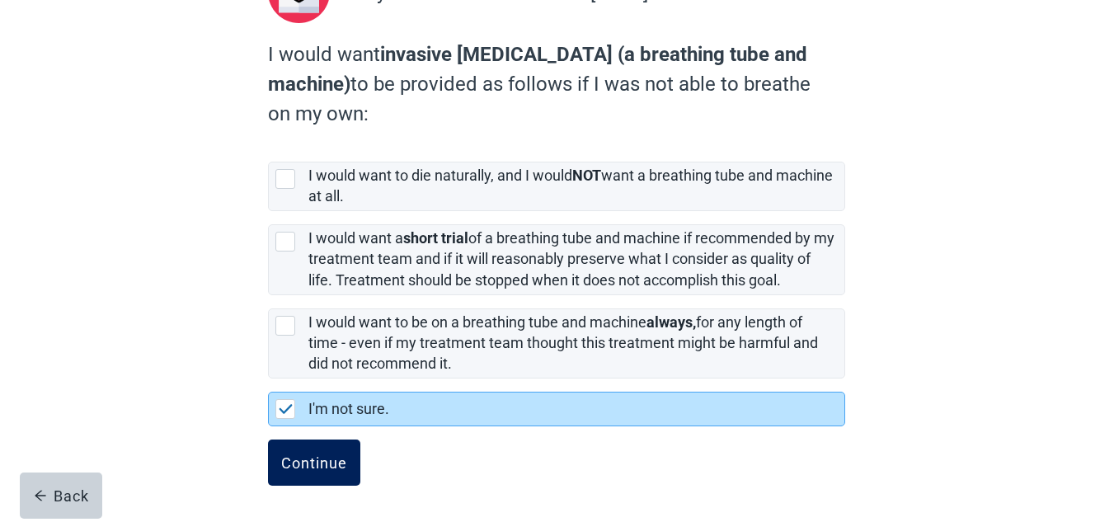
click at [326, 468] on div "Continue" at bounding box center [314, 462] width 66 height 16
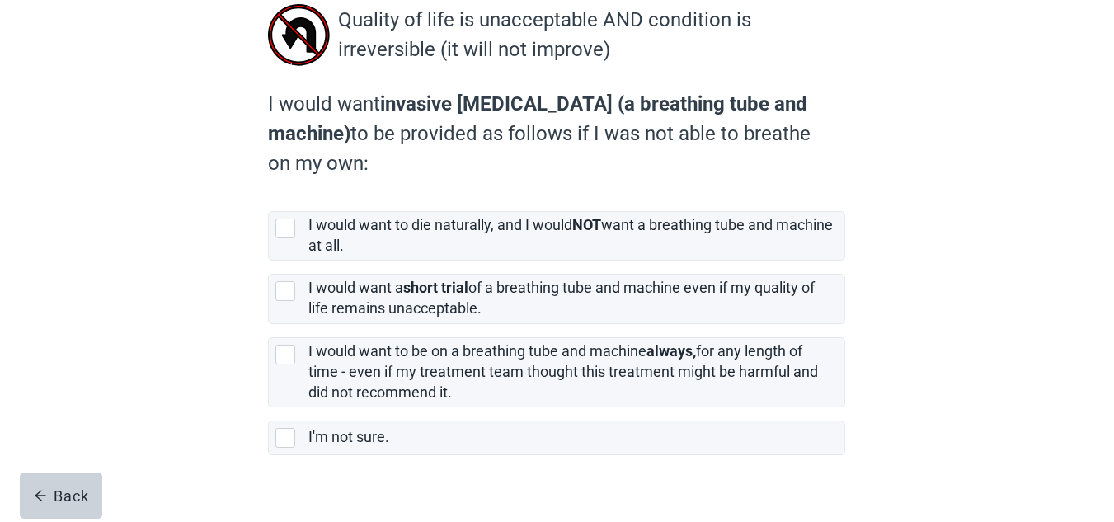
scroll to position [201, 0]
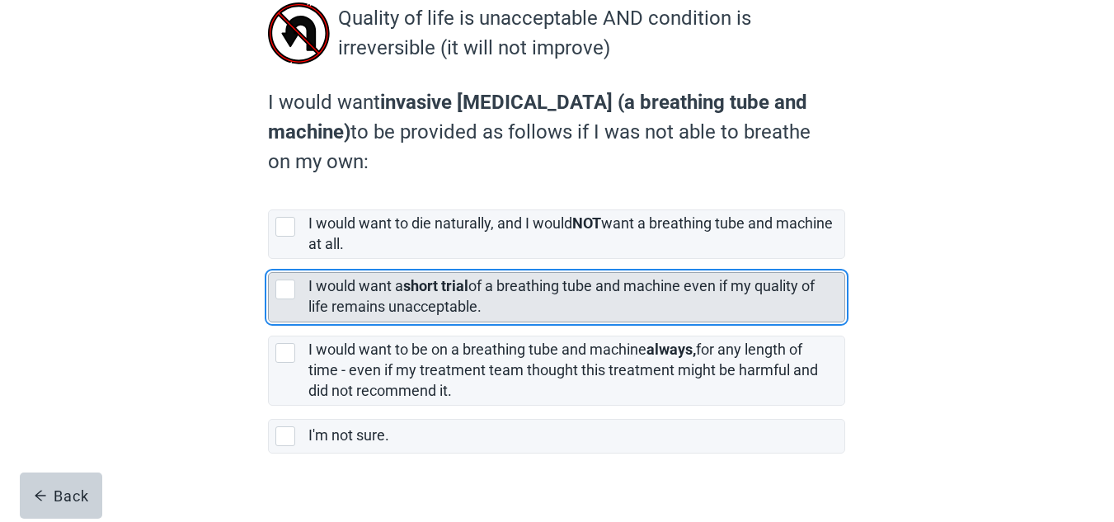
click at [280, 286] on div "[object Object], checkbox, not selected" at bounding box center [285, 290] width 20 height 20
click at [269, 260] on input "I would want a short trial of a breathing tube and machine even if my quality o…" at bounding box center [268, 259] width 1 height 1
checkbox input "true"
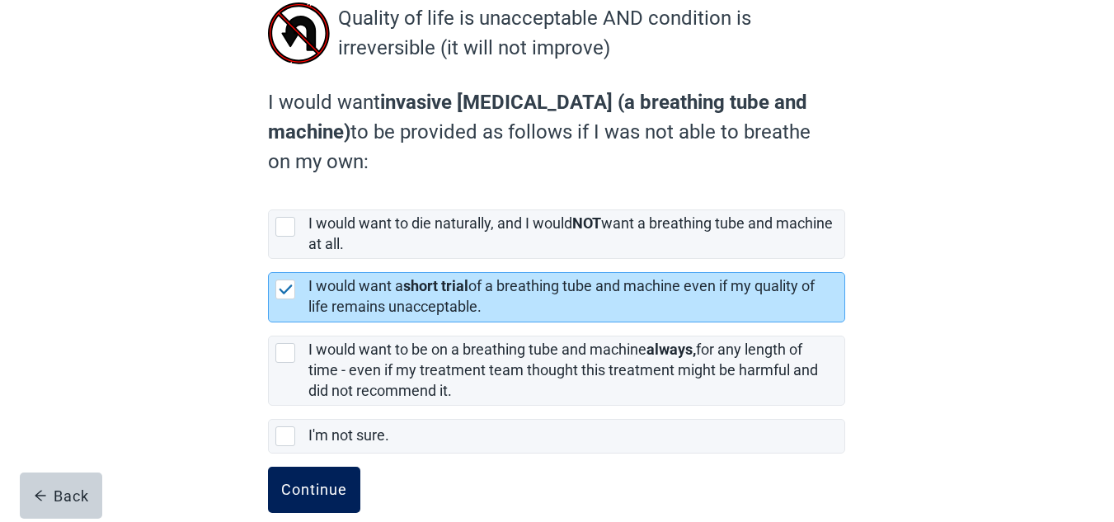
click at [317, 484] on div "Continue" at bounding box center [314, 490] width 66 height 16
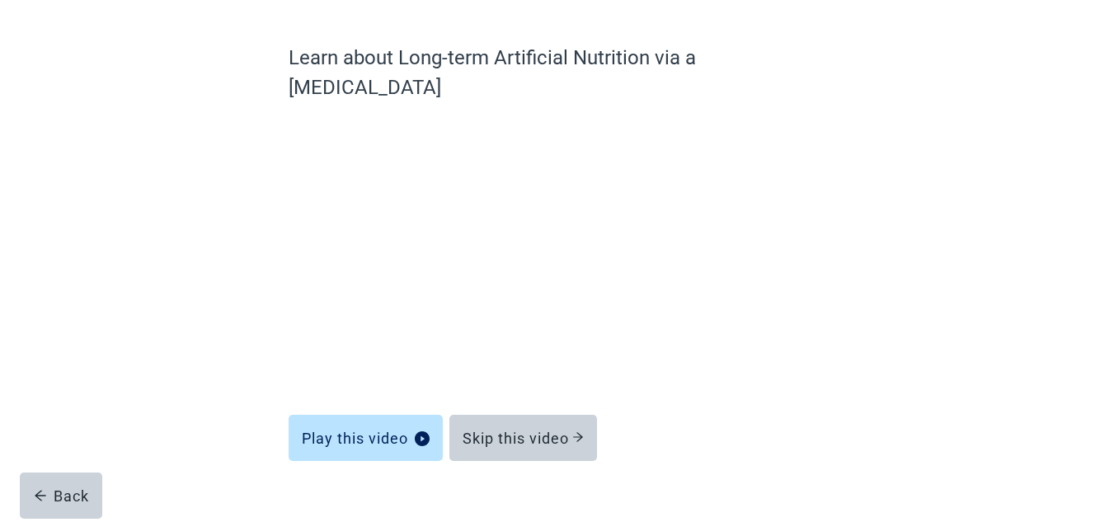
scroll to position [114, 0]
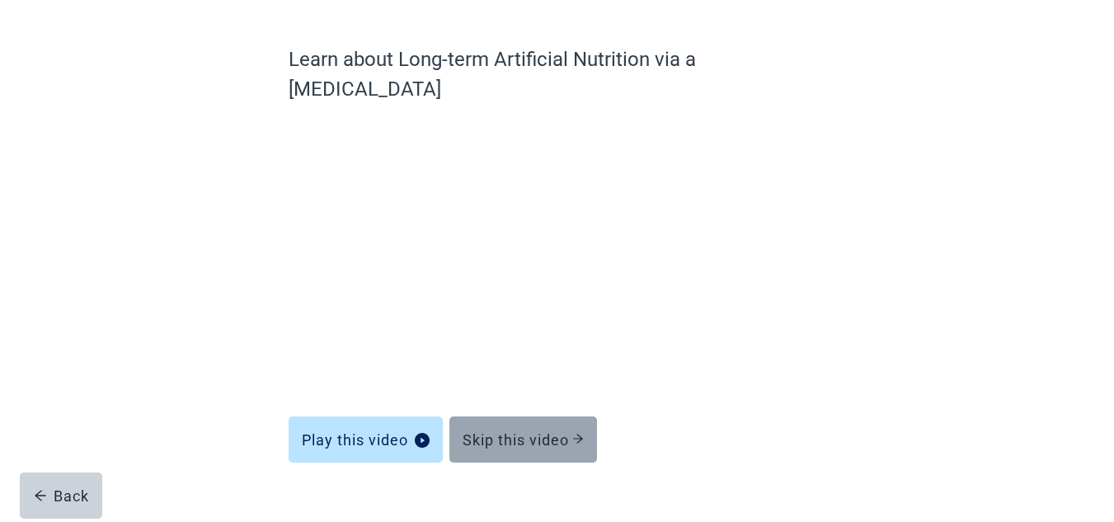
click at [536, 431] on div "Skip this video" at bounding box center [523, 439] width 121 height 16
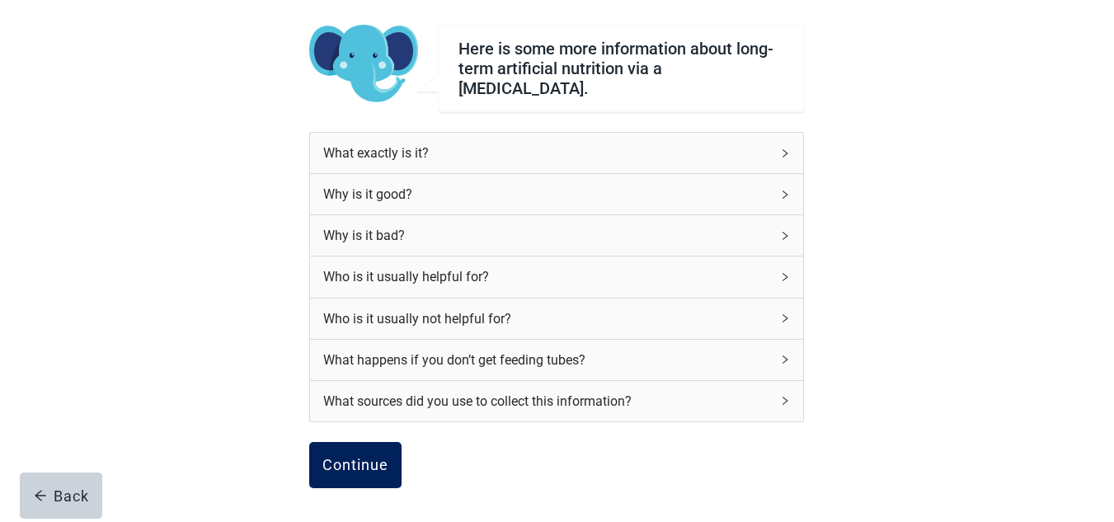
click at [341, 457] on div "Continue" at bounding box center [355, 465] width 66 height 16
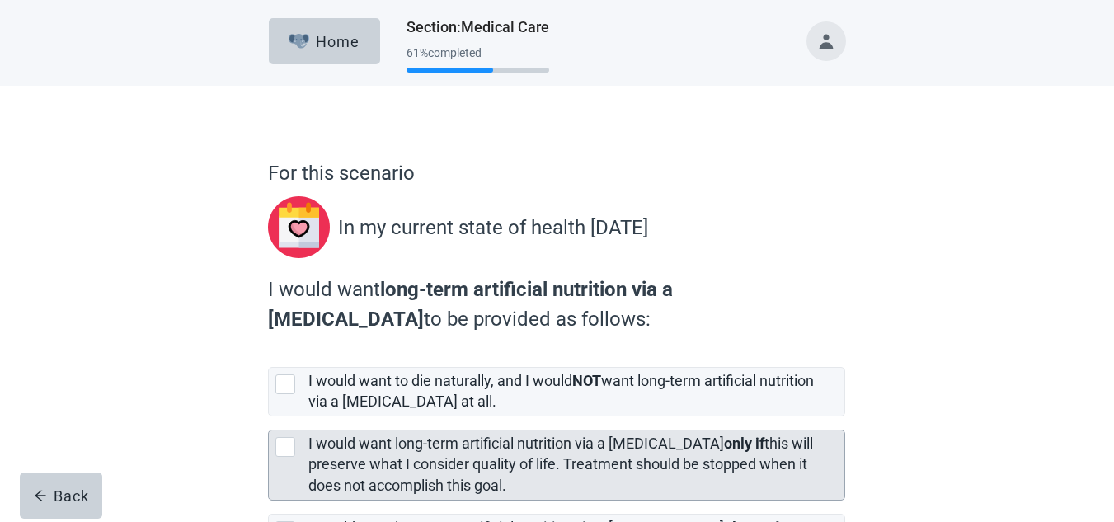
click at [288, 447] on div "[object Object], checkbox, not selected" at bounding box center [285, 447] width 20 height 20
click at [269, 417] on input "I would want long-term artificial nutrition via a [MEDICAL_DATA] only if this w…" at bounding box center [268, 416] width 1 height 1
checkbox input "true"
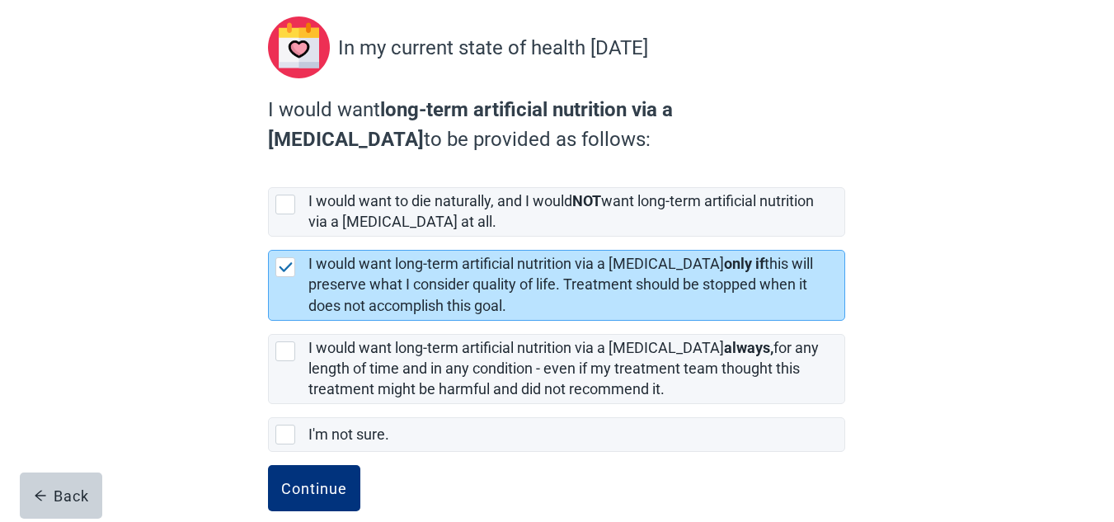
scroll to position [205, 0]
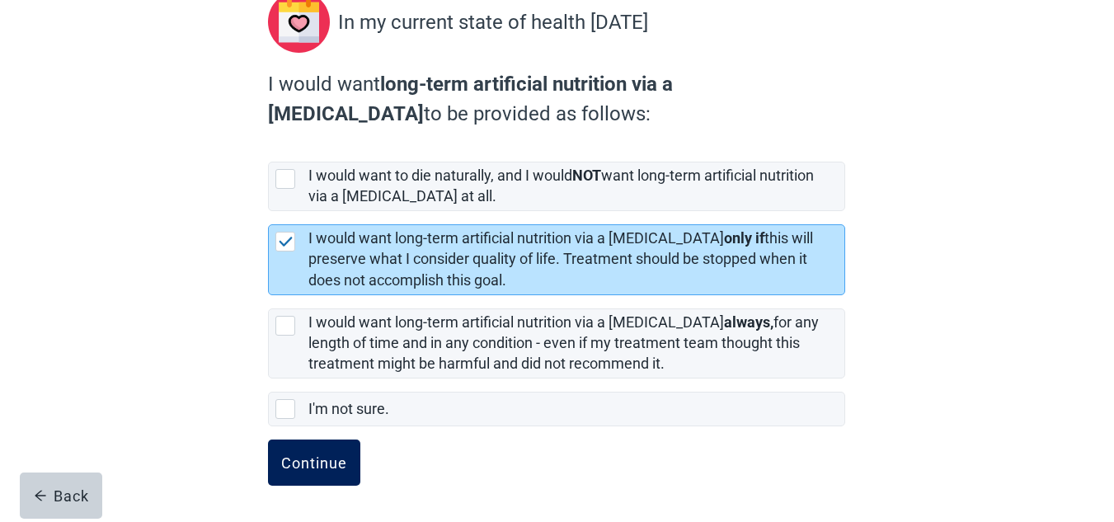
click at [309, 462] on div "Continue" at bounding box center [314, 462] width 66 height 16
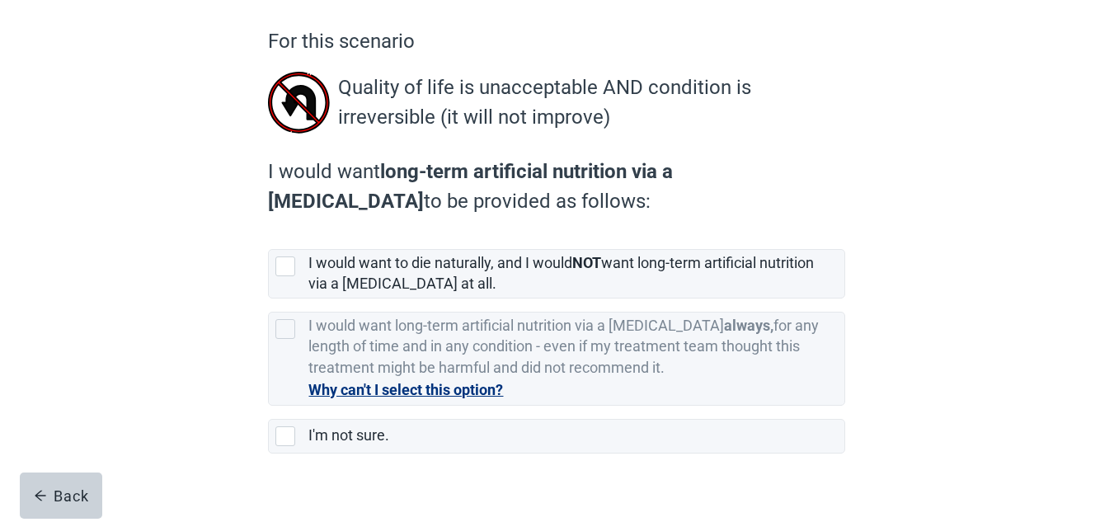
scroll to position [133, 0]
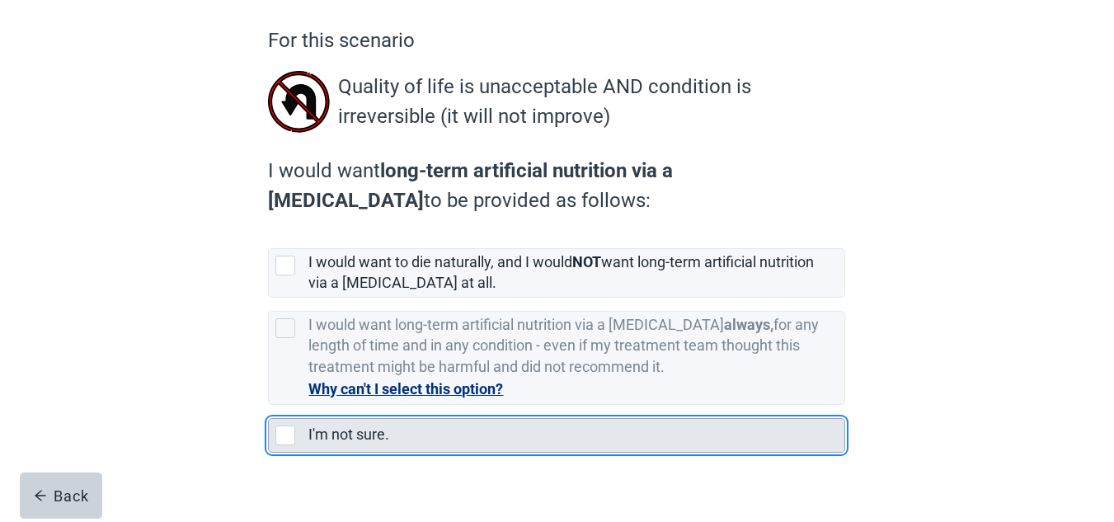
click at [287, 436] on div "I'm not sure., checkbox, not selected" at bounding box center [285, 435] width 20 height 20
click at [269, 406] on input "I'm not sure." at bounding box center [268, 405] width 1 height 1
checkbox input "true"
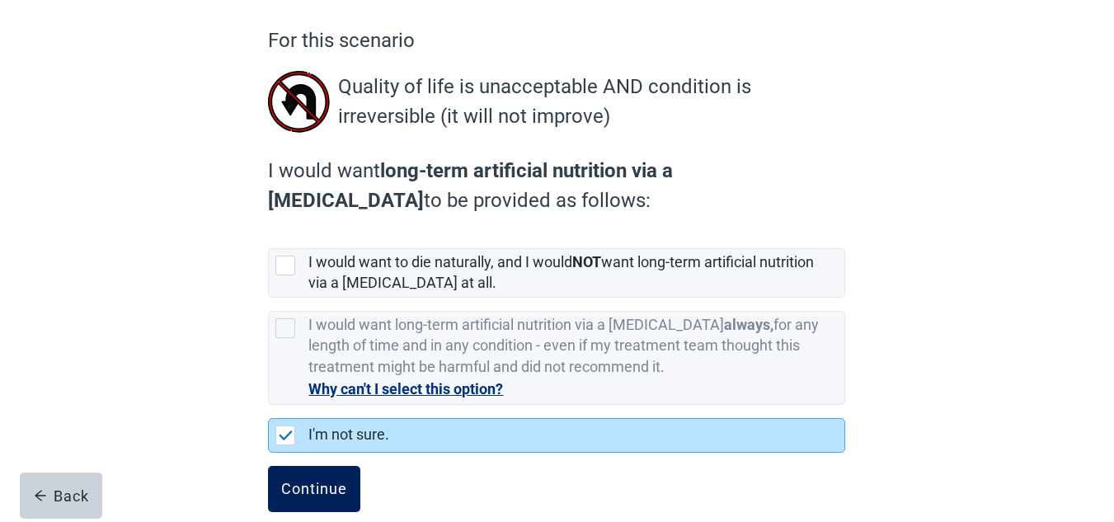
click at [320, 491] on div "Continue" at bounding box center [314, 489] width 66 height 16
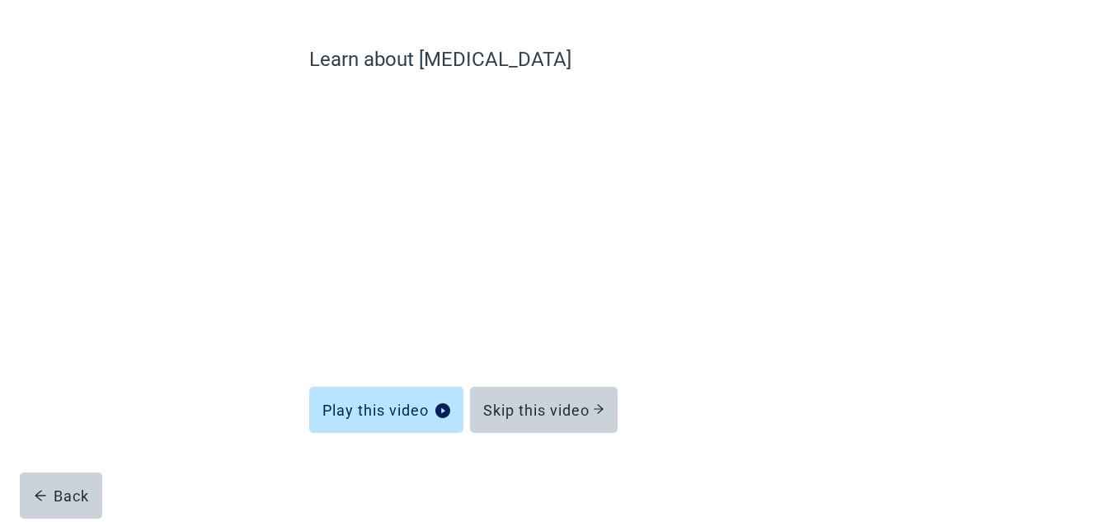
scroll to position [114, 0]
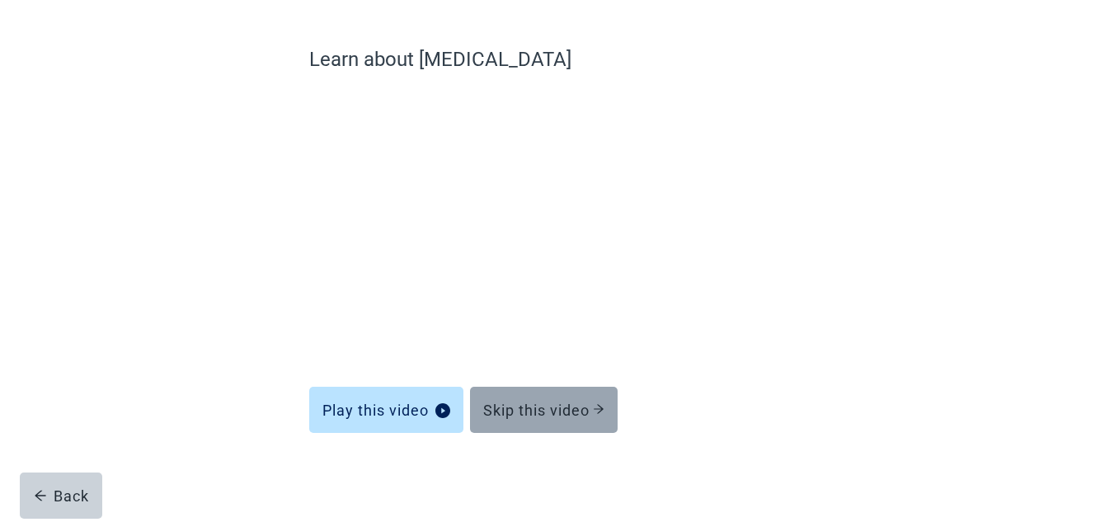
click at [552, 407] on div "Skip this video" at bounding box center [543, 410] width 121 height 16
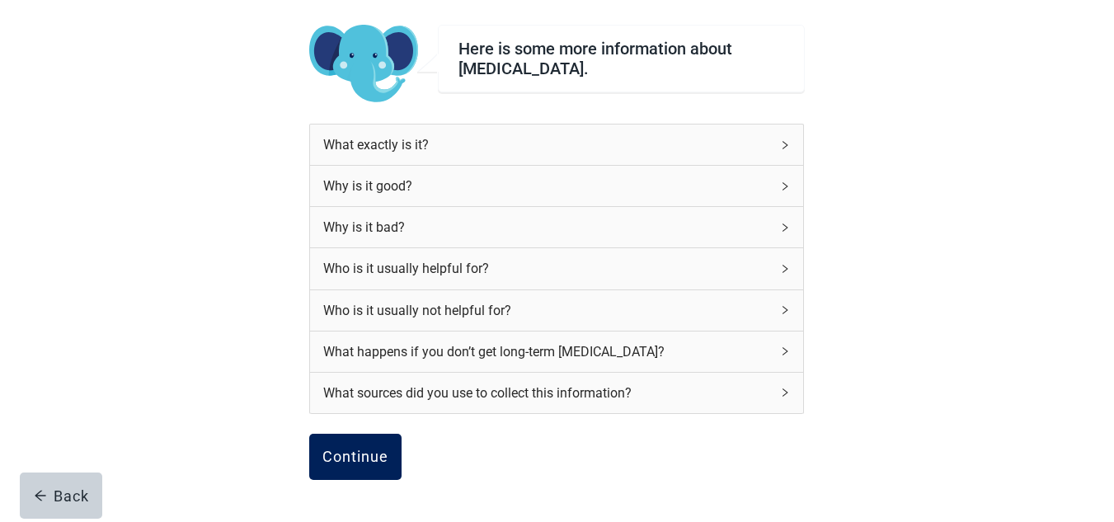
click at [334, 456] on div "Continue" at bounding box center [355, 457] width 66 height 16
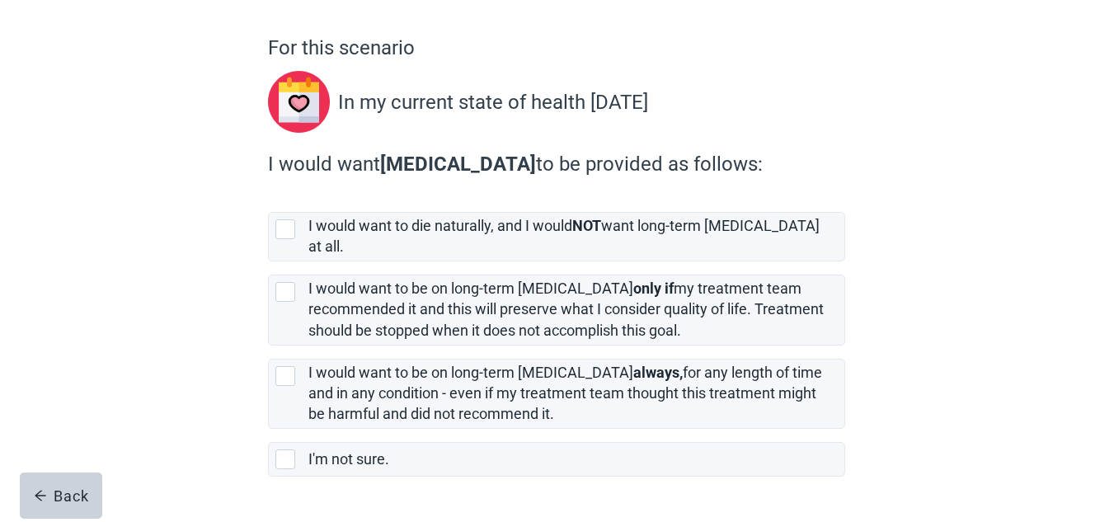
scroll to position [127, 0]
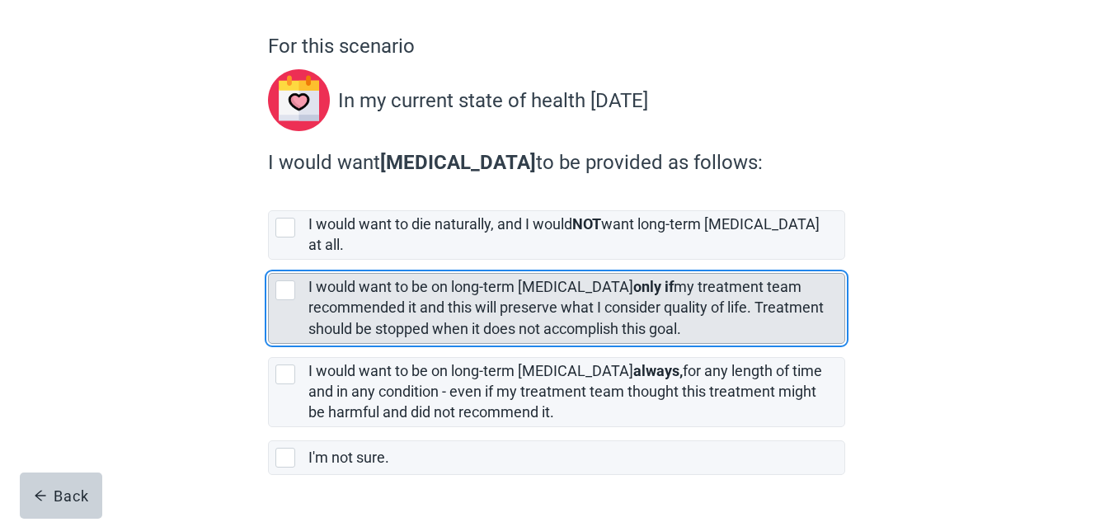
click at [284, 280] on div "[object Object], checkbox, not selected" at bounding box center [285, 290] width 20 height 20
click at [269, 261] on input "I would want to be on long-term [MEDICAL_DATA] only if my treatment team recomm…" at bounding box center [268, 260] width 1 height 1
checkbox input "true"
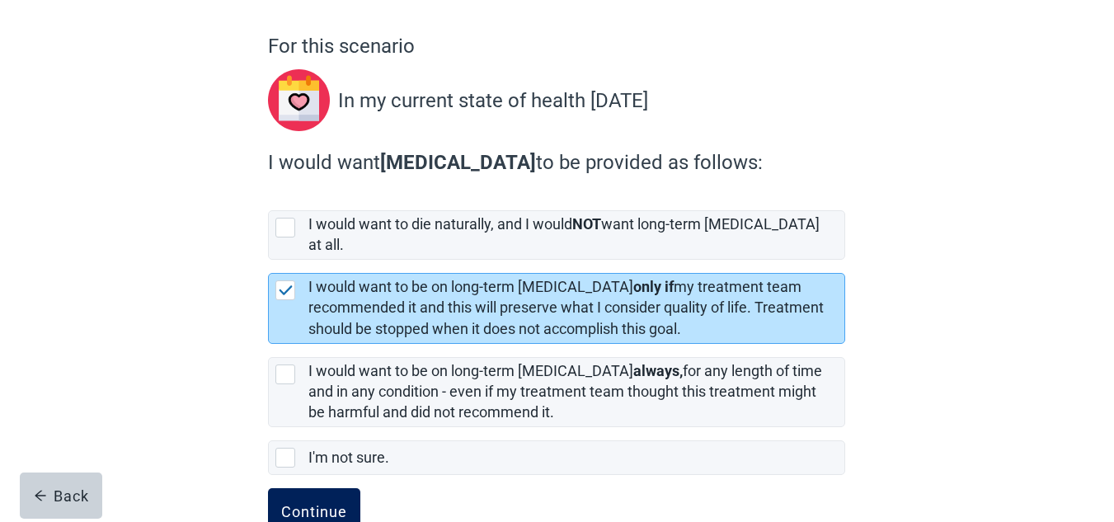
click at [322, 503] on div "Continue" at bounding box center [314, 511] width 66 height 16
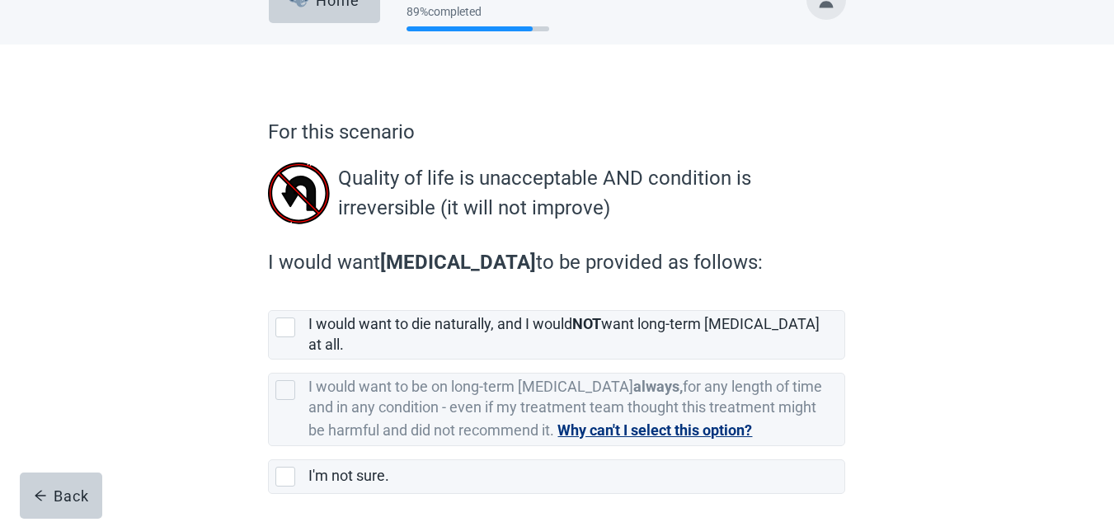
scroll to position [94, 0]
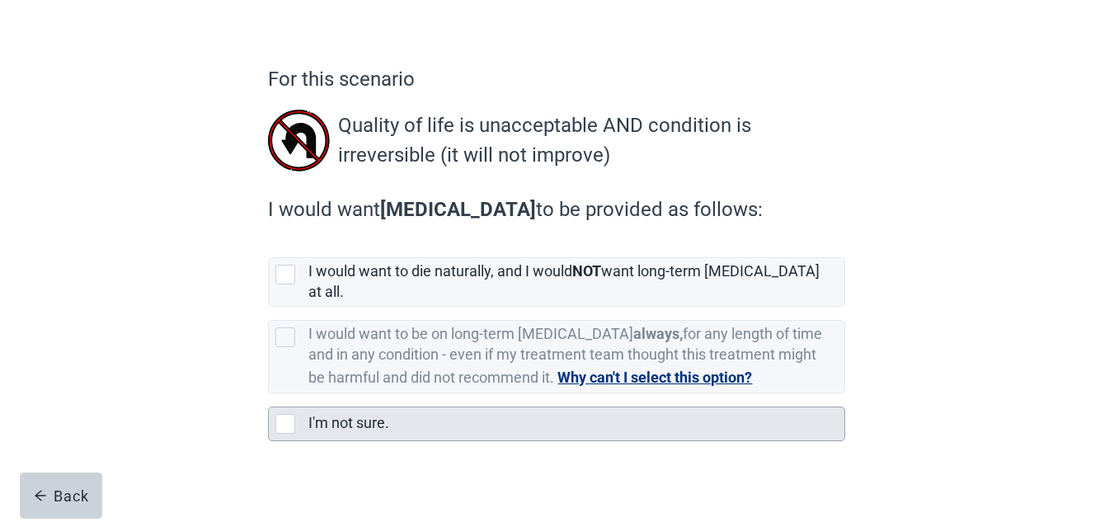
click at [280, 414] on div "I'm not sure., checkbox, not selected" at bounding box center [285, 424] width 20 height 20
click at [269, 394] on input "I'm not sure." at bounding box center [268, 393] width 1 height 1
checkbox input "true"
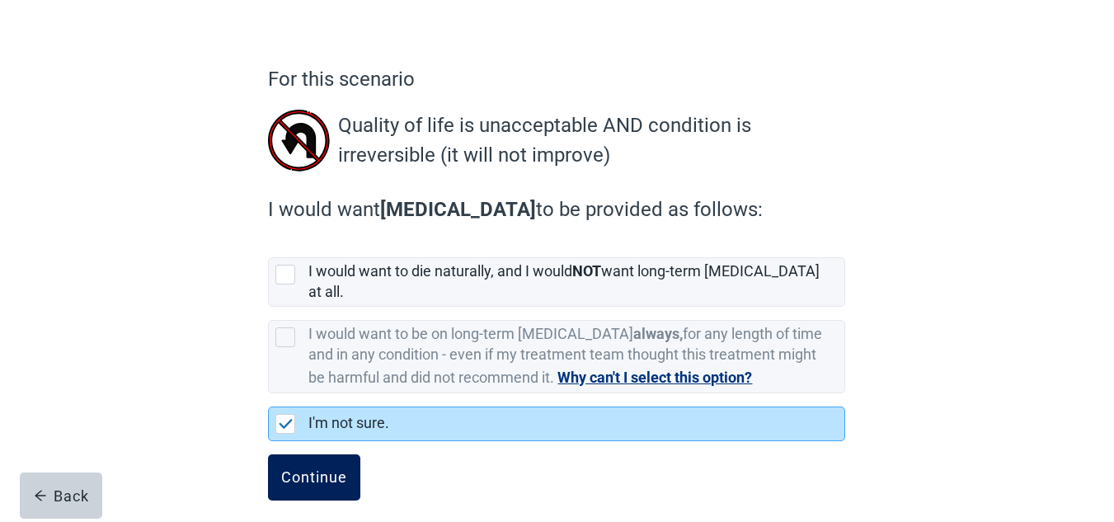
click at [299, 469] on div "Continue" at bounding box center [314, 477] width 66 height 16
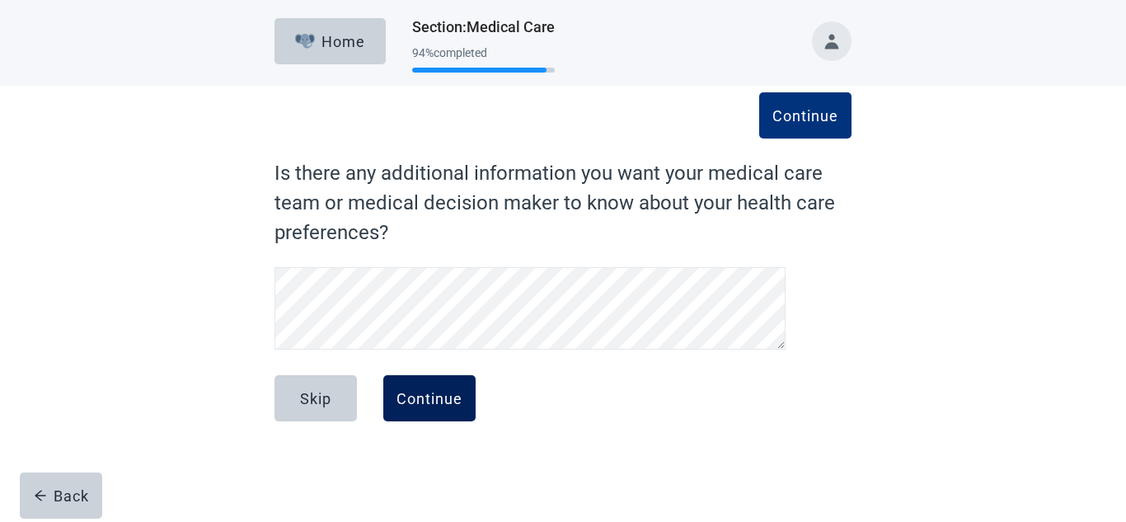
click at [420, 402] on div "Continue" at bounding box center [430, 398] width 66 height 16
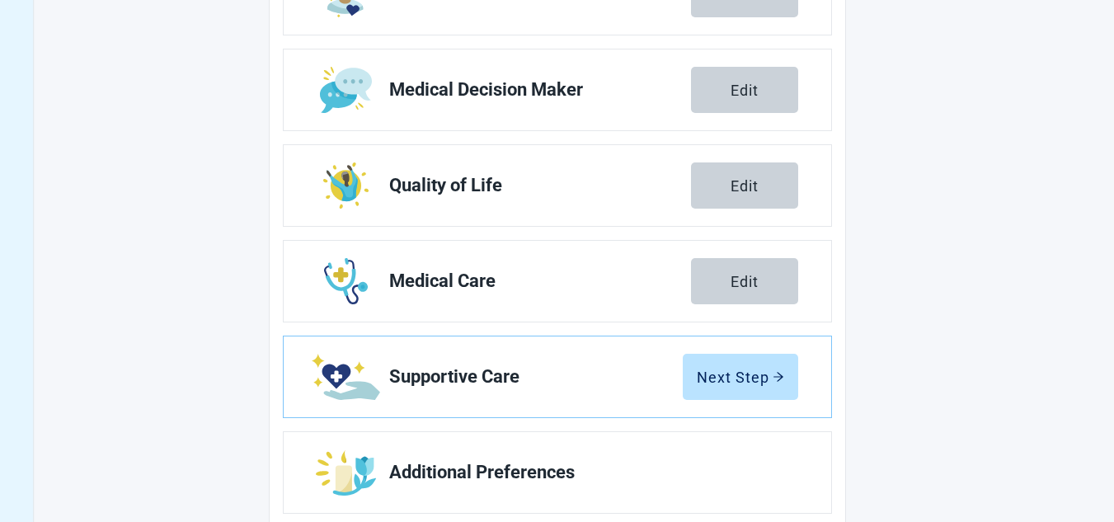
scroll to position [355, 0]
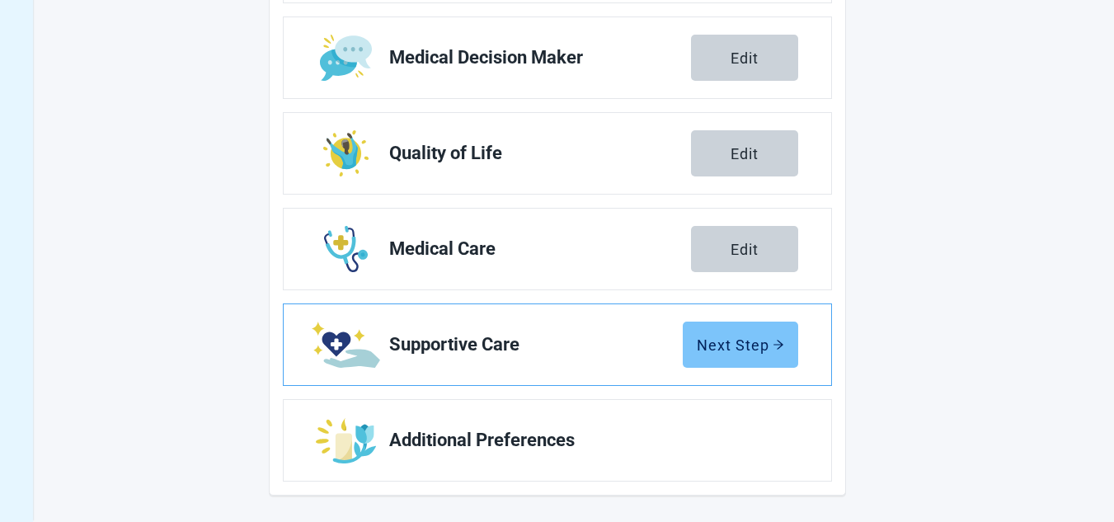
click at [731, 341] on div "Next Step" at bounding box center [740, 344] width 87 height 16
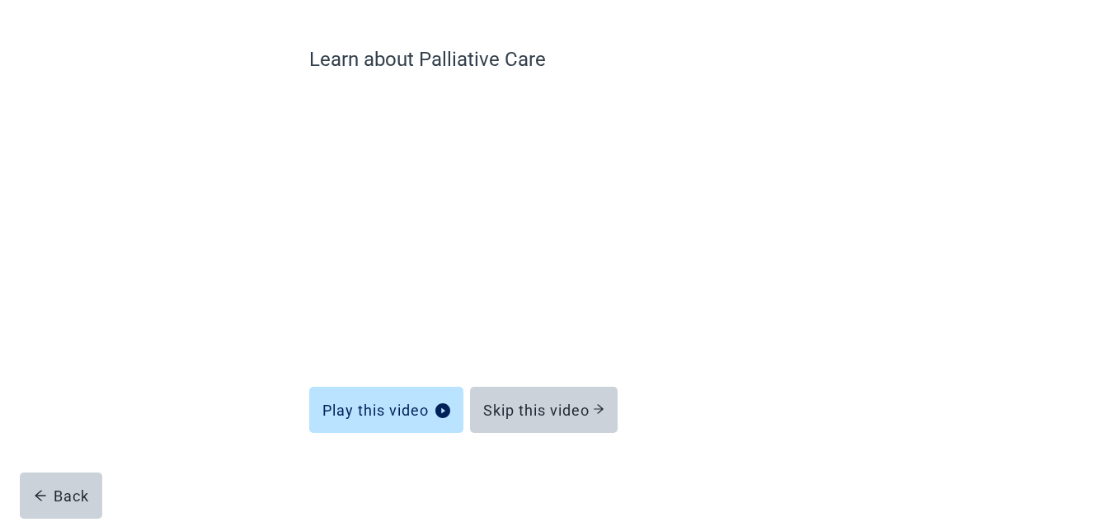
scroll to position [114, 0]
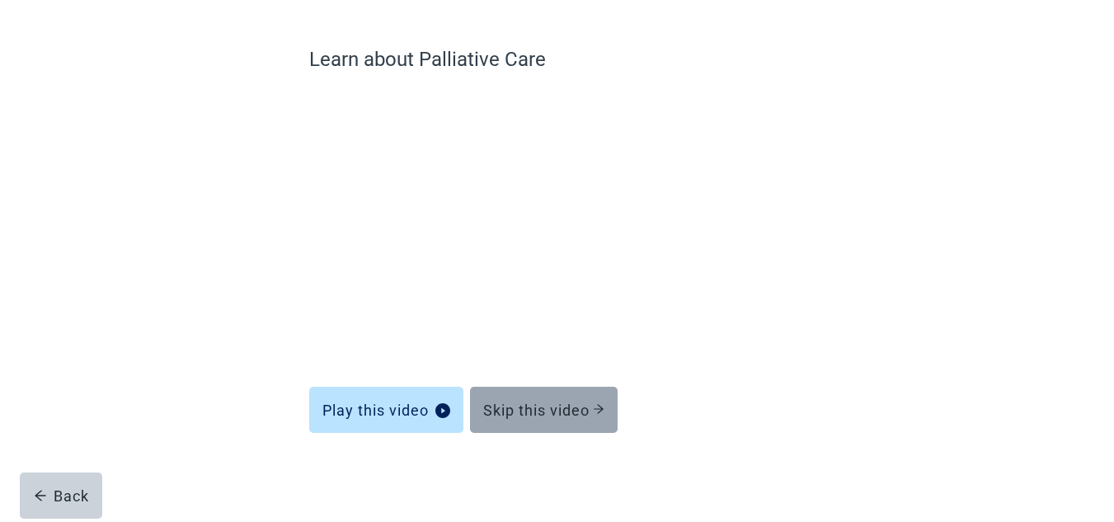
click at [581, 404] on div "Skip this video" at bounding box center [543, 410] width 121 height 16
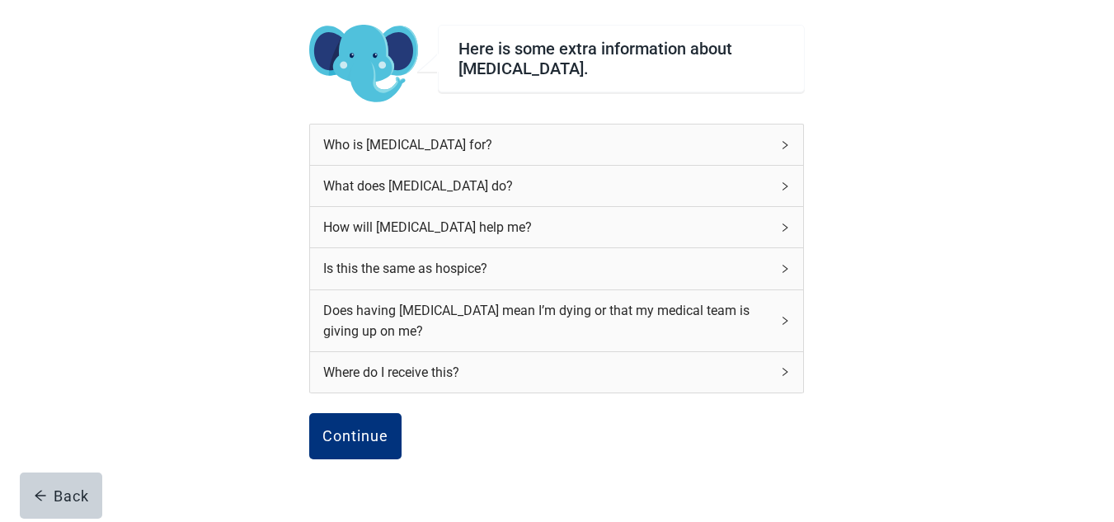
click at [785, 142] on icon "right" at bounding box center [785, 145] width 10 height 10
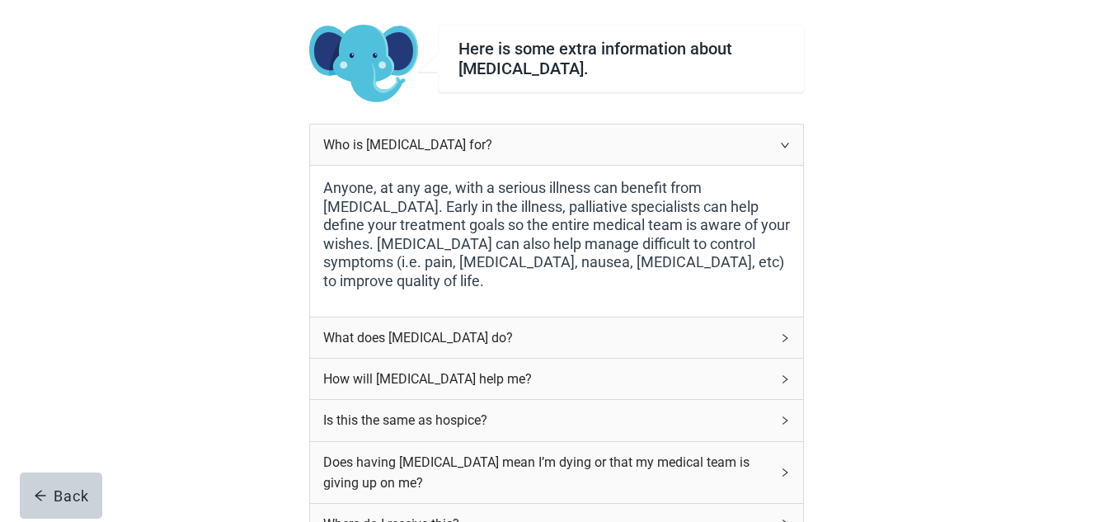
click at [779, 336] on div "What does [MEDICAL_DATA] do?" at bounding box center [556, 337] width 493 height 40
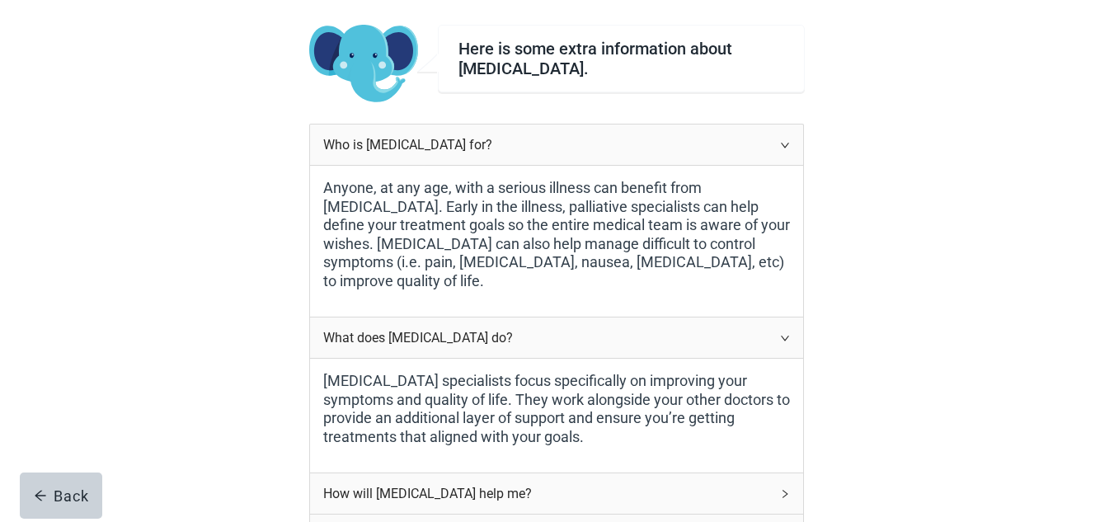
click at [783, 144] on icon "right" at bounding box center [785, 145] width 10 height 10
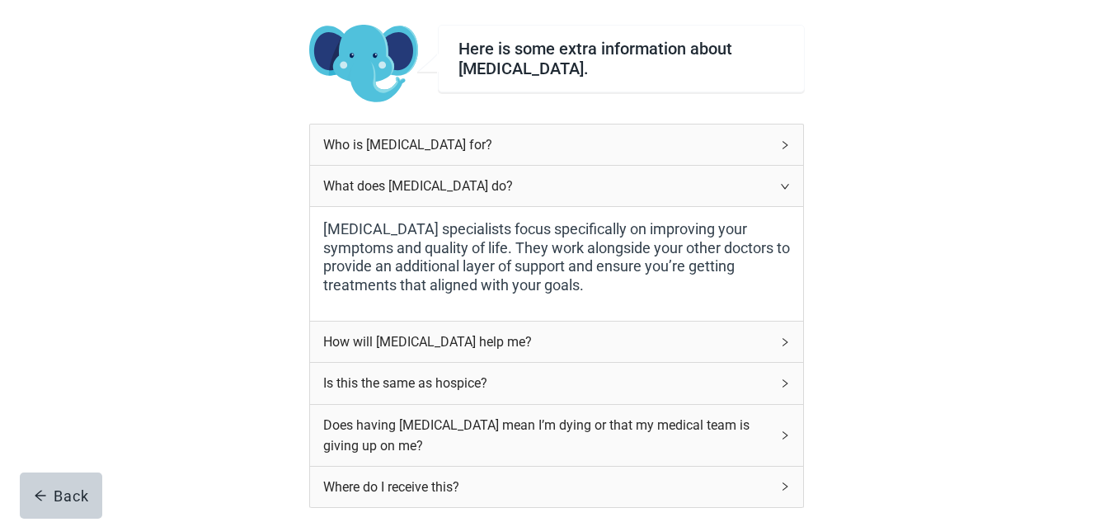
click at [782, 184] on icon "right" at bounding box center [785, 186] width 10 height 10
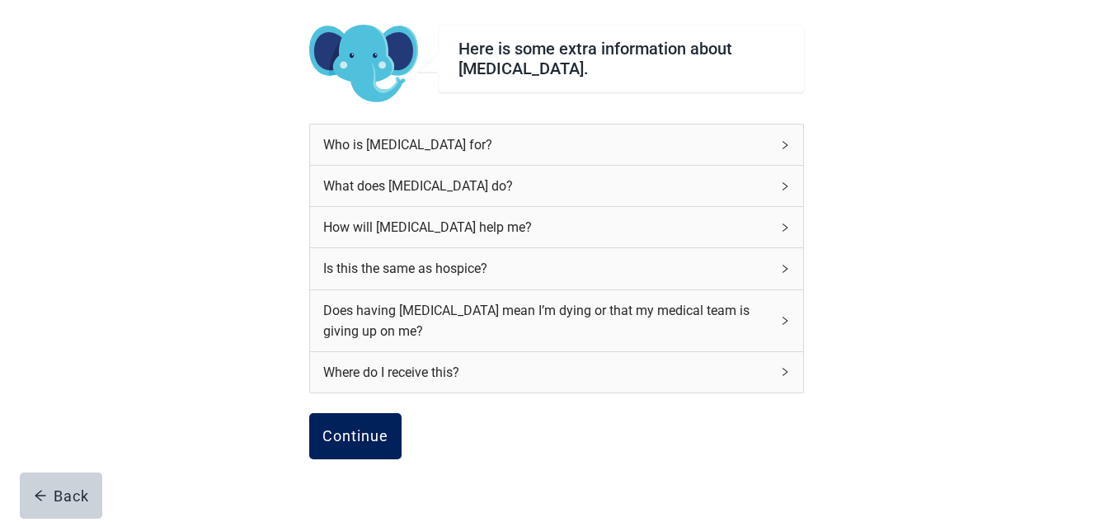
click at [338, 436] on div "Continue" at bounding box center [355, 436] width 66 height 16
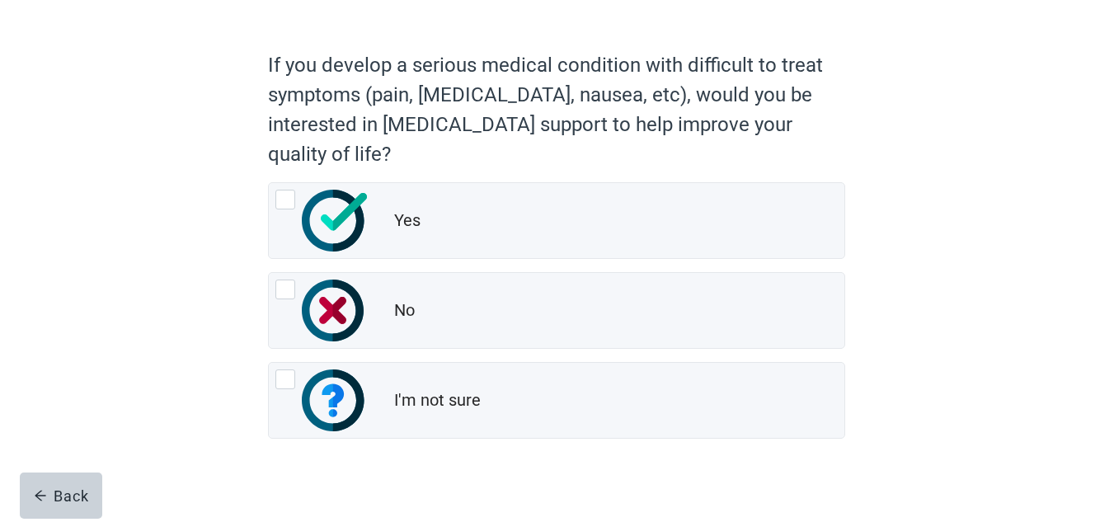
scroll to position [119, 0]
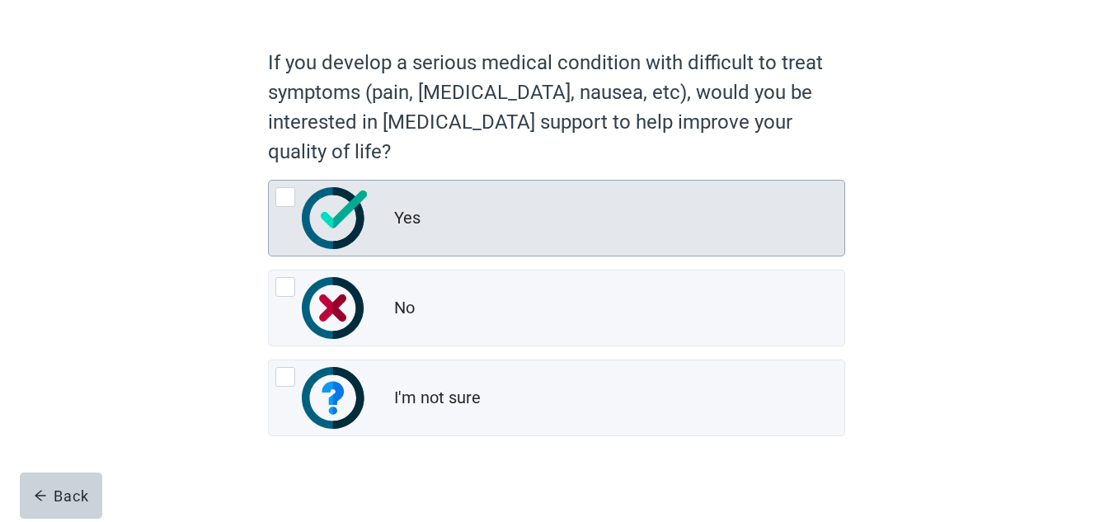
click at [288, 195] on div "Yes, radio button, not checked" at bounding box center [285, 197] width 20 height 20
click at [269, 181] on input "Yes" at bounding box center [268, 180] width 1 height 1
radio input "true"
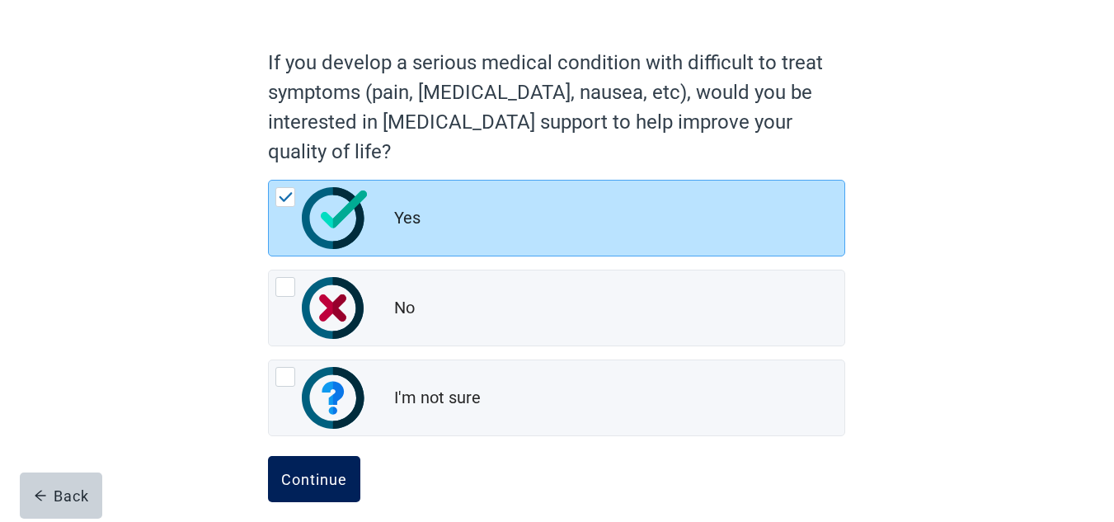
click at [311, 477] on div "Continue" at bounding box center [314, 479] width 66 height 16
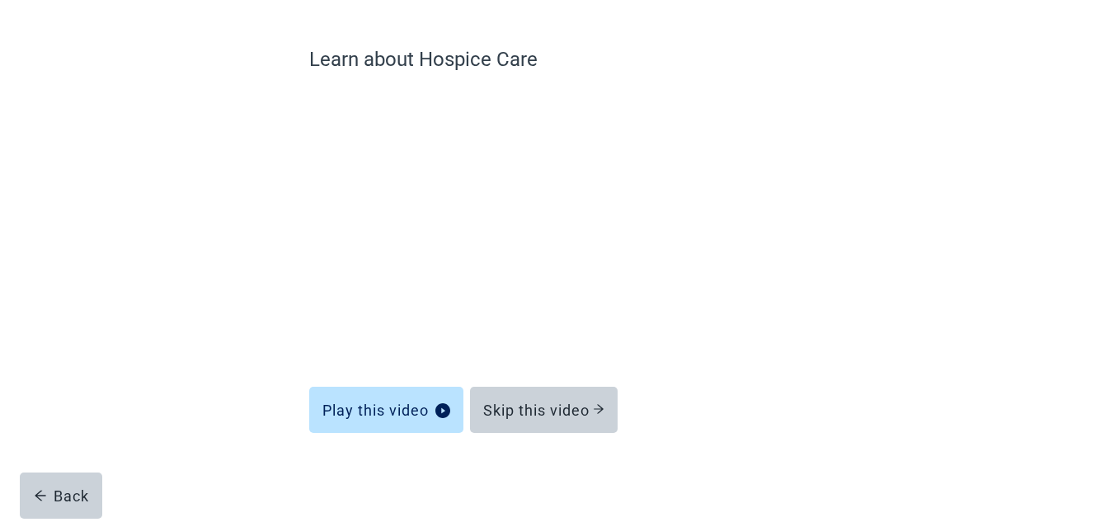
scroll to position [114, 0]
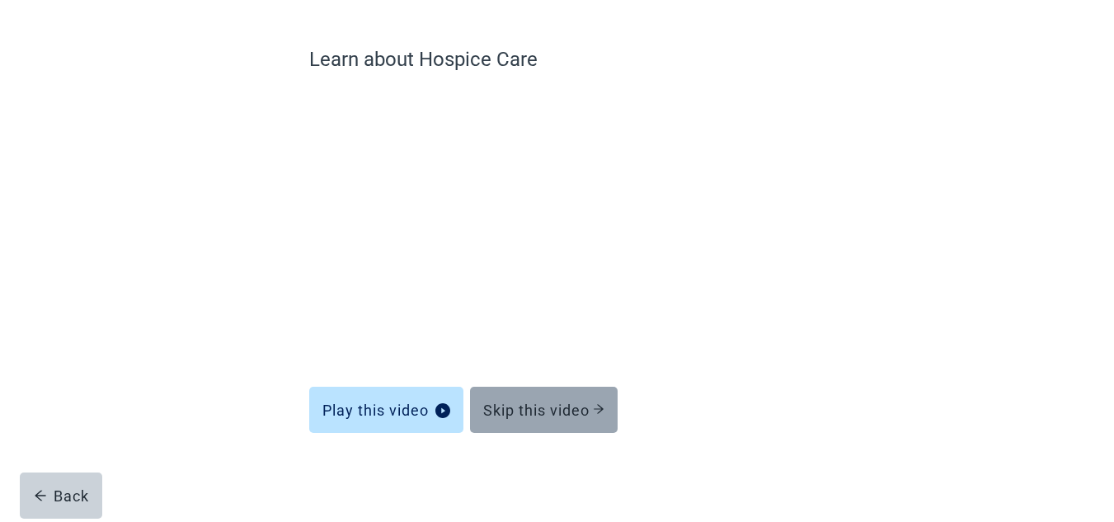
click at [542, 408] on div "Skip this video" at bounding box center [543, 410] width 121 height 16
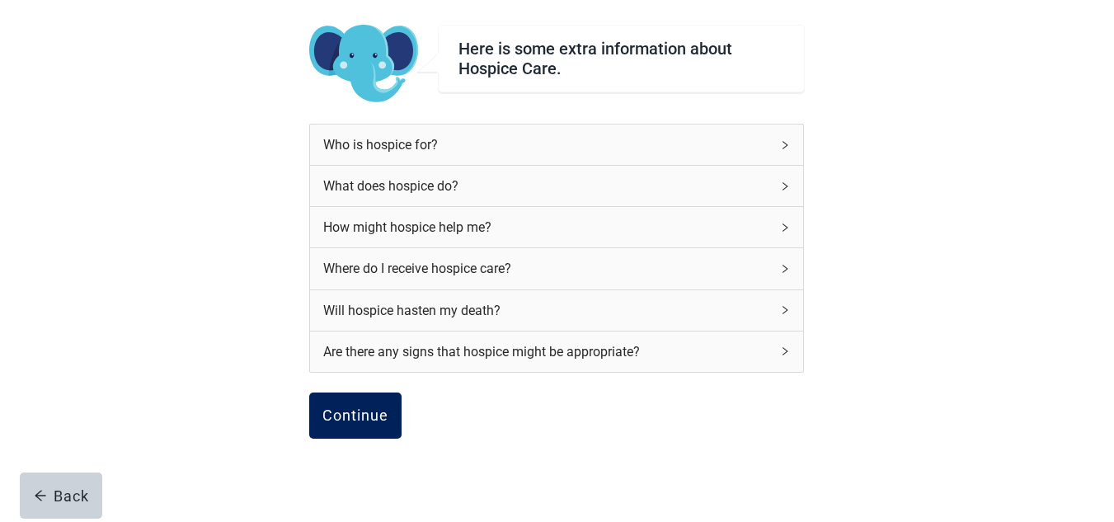
click at [330, 415] on div "Continue" at bounding box center [355, 415] width 66 height 16
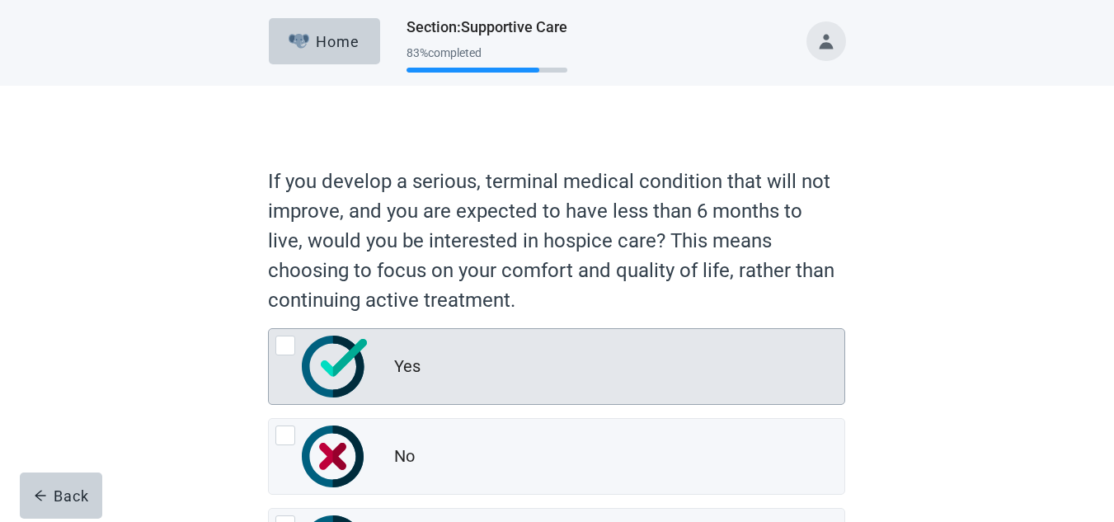
click at [287, 345] on div "Yes, radio button, not checked" at bounding box center [285, 346] width 20 height 20
click at [269, 329] on input "Yes" at bounding box center [268, 328] width 1 height 1
radio input "true"
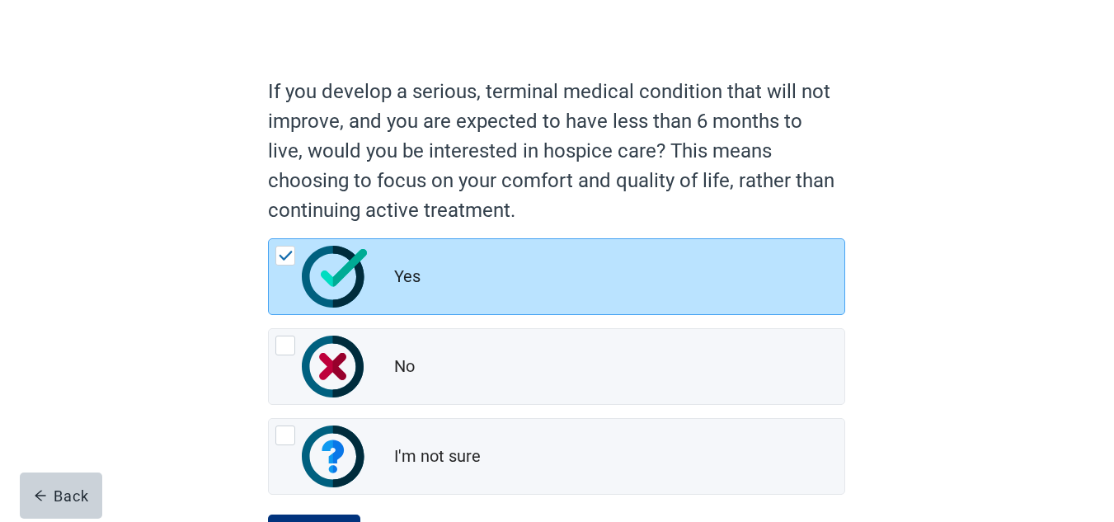
scroll to position [165, 0]
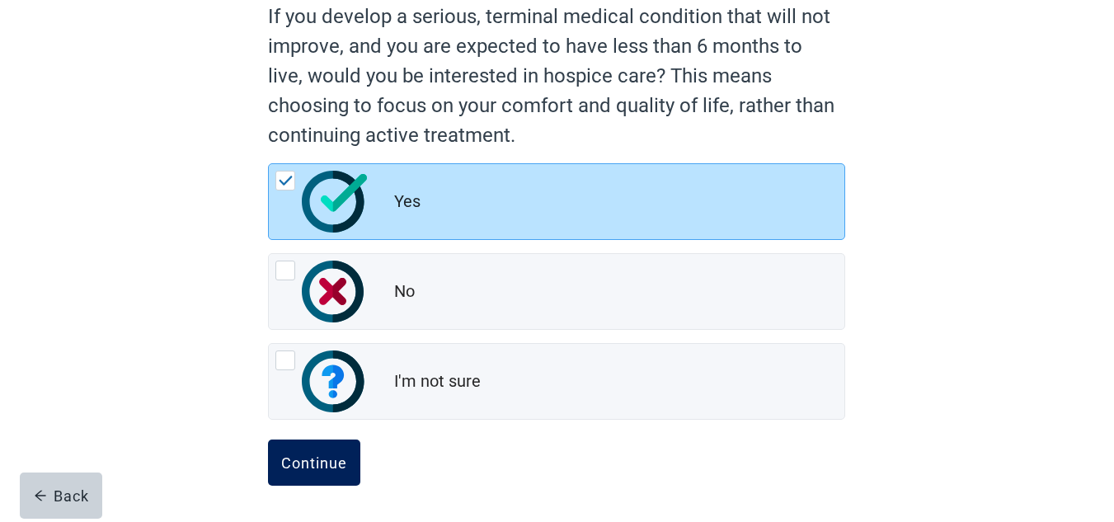
click at [314, 460] on div "Continue" at bounding box center [314, 462] width 66 height 16
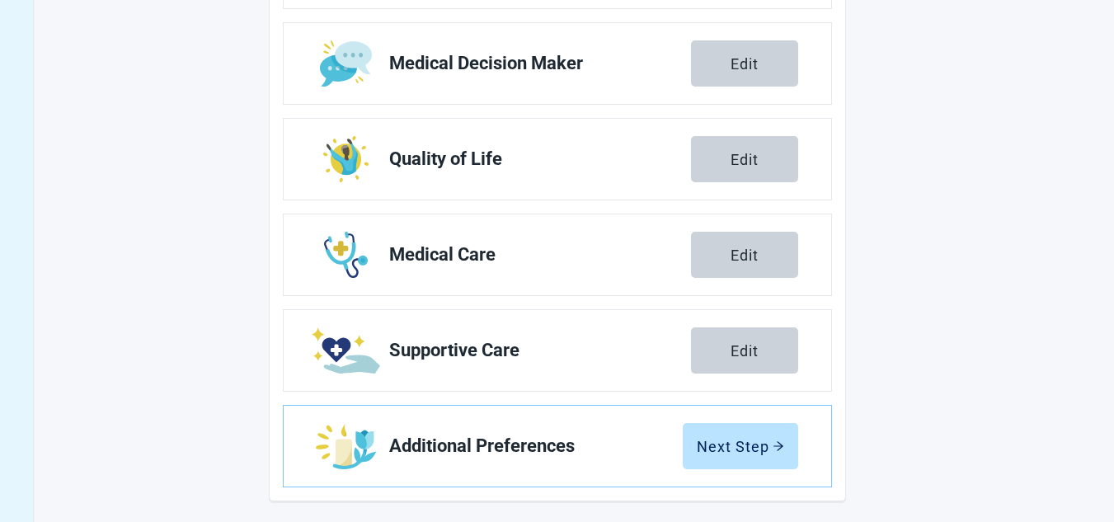
scroll to position [355, 0]
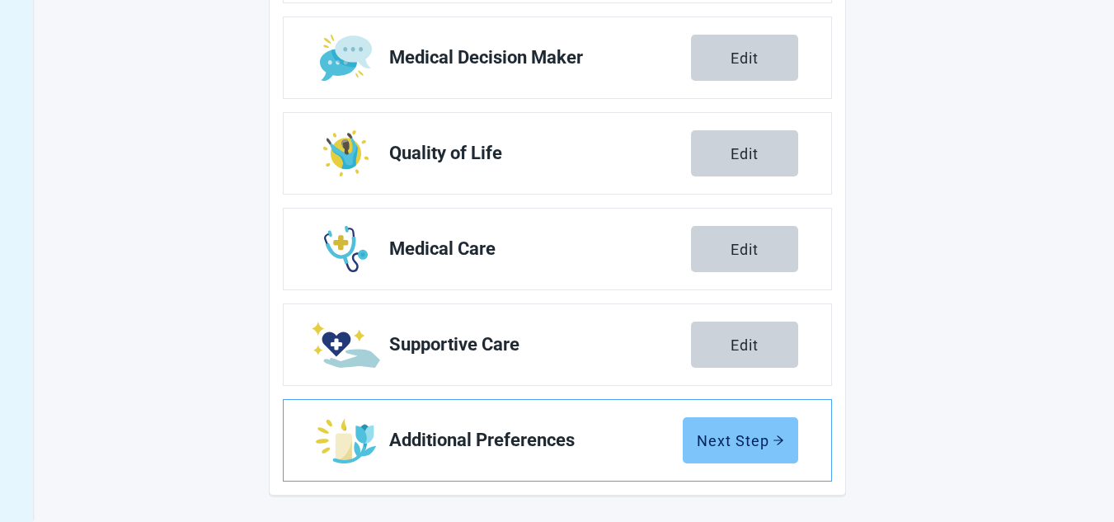
click at [731, 436] on div "Next Step" at bounding box center [740, 440] width 87 height 16
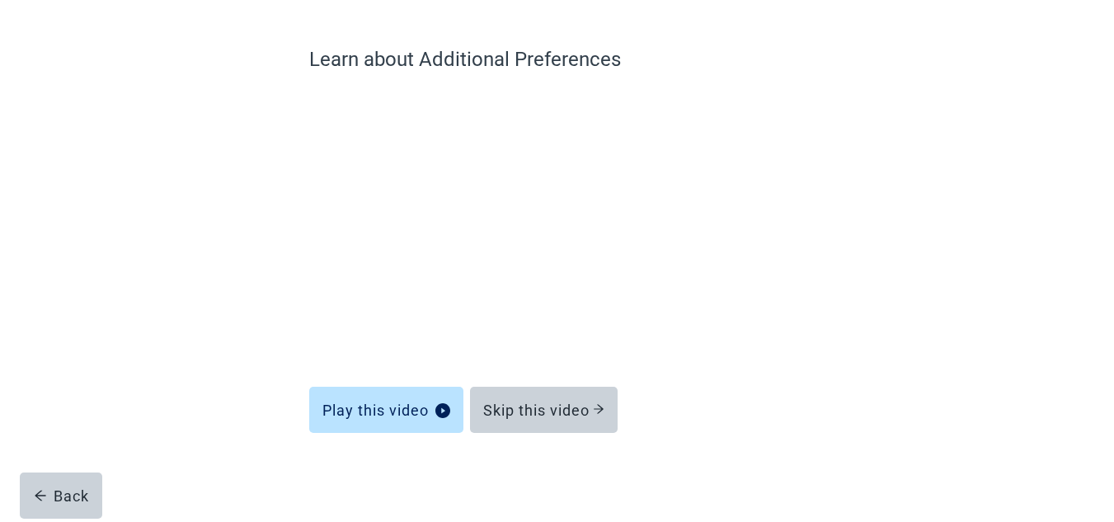
scroll to position [114, 0]
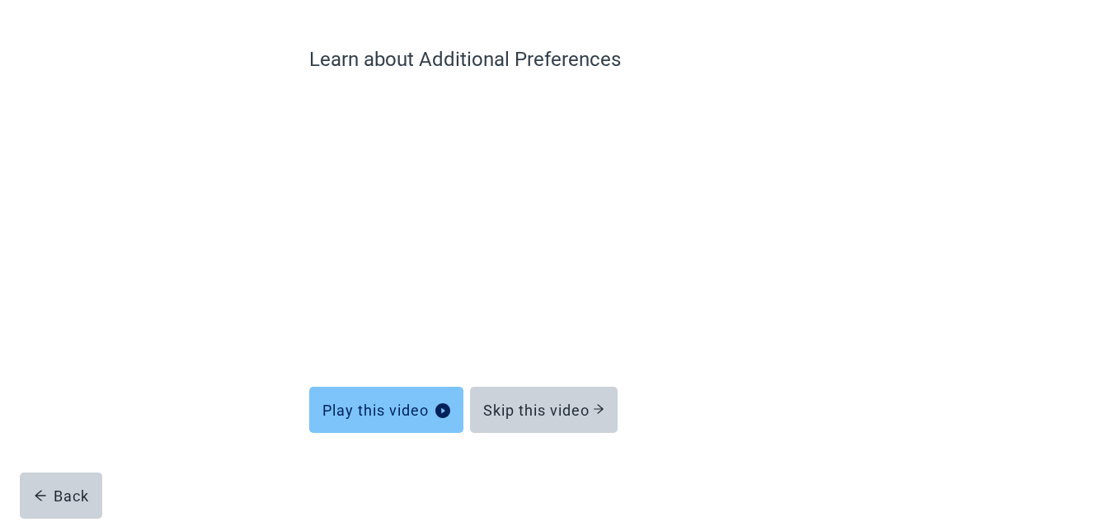
click at [420, 408] on div "Play this video" at bounding box center [386, 410] width 128 height 16
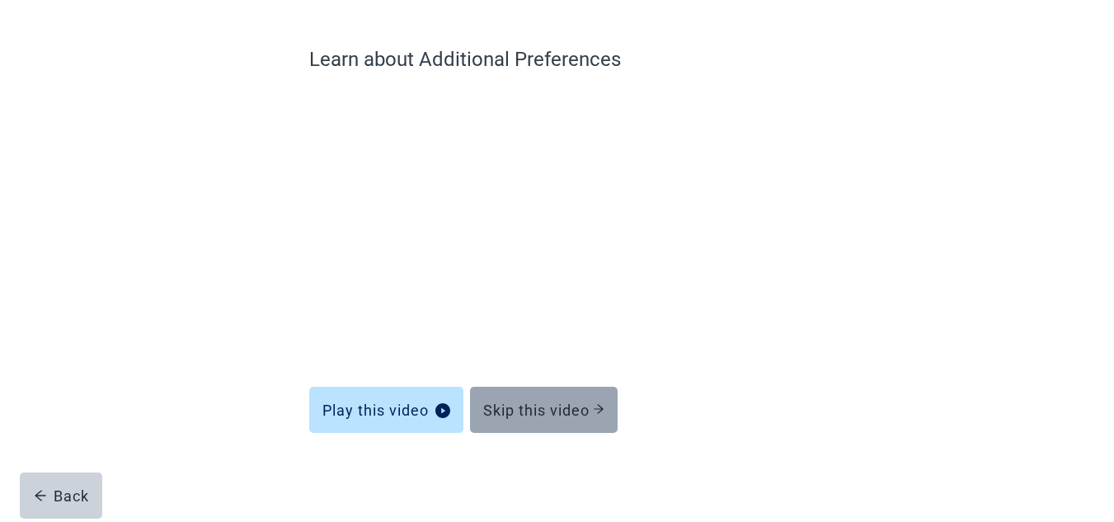
click at [563, 406] on div "Skip this video" at bounding box center [543, 410] width 121 height 16
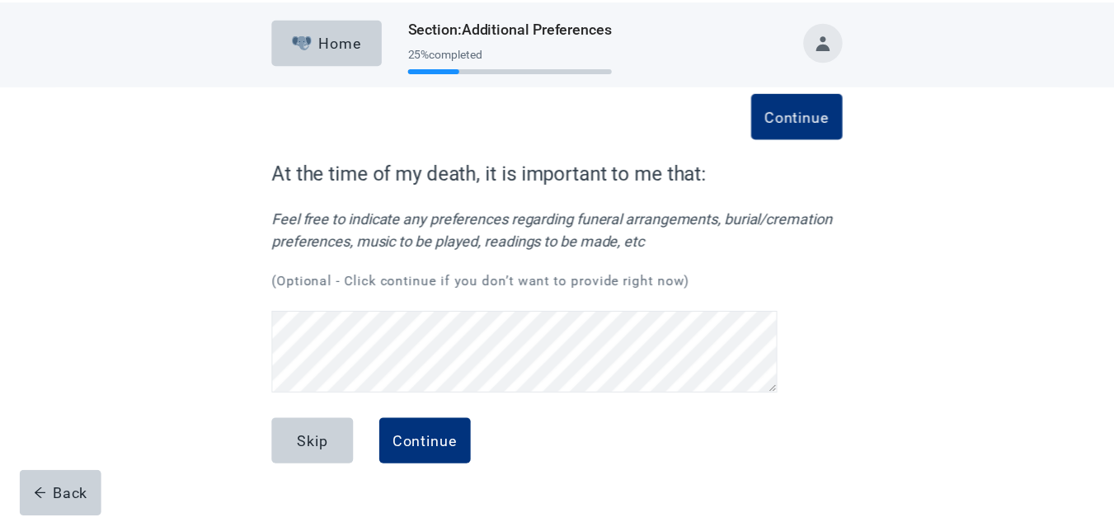
scroll to position [111, 0]
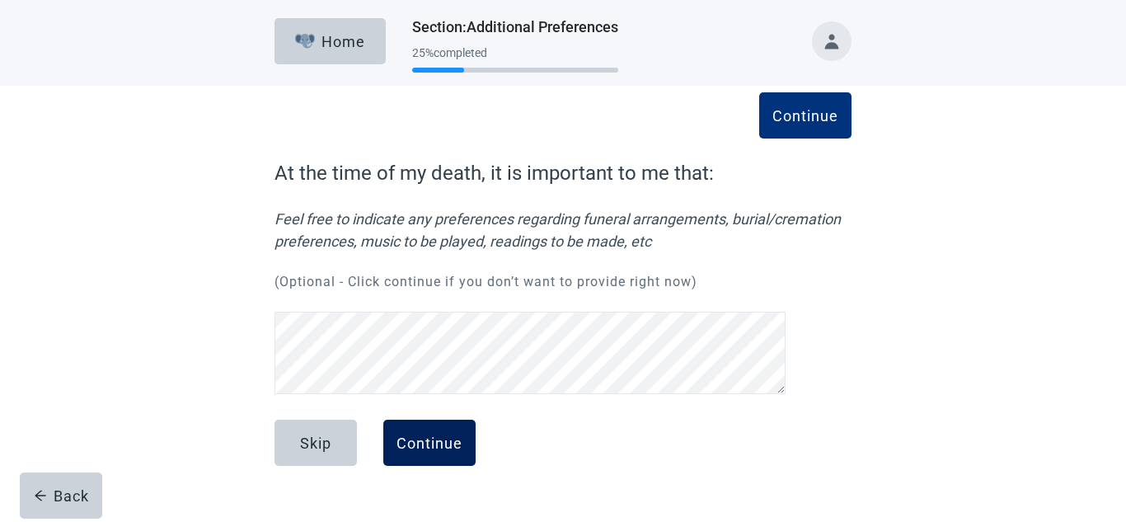
click at [423, 442] on div "Continue" at bounding box center [430, 443] width 66 height 16
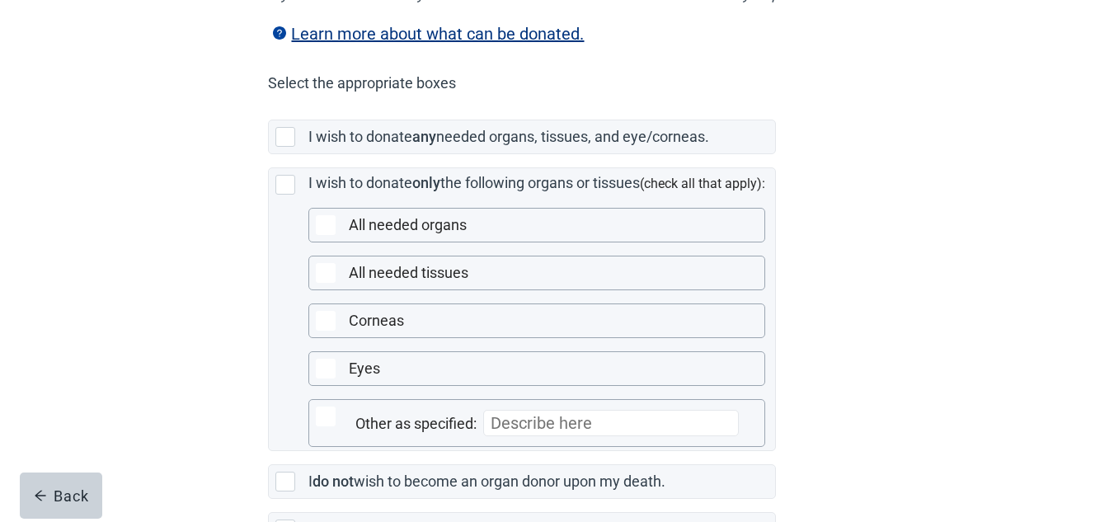
scroll to position [355, 0]
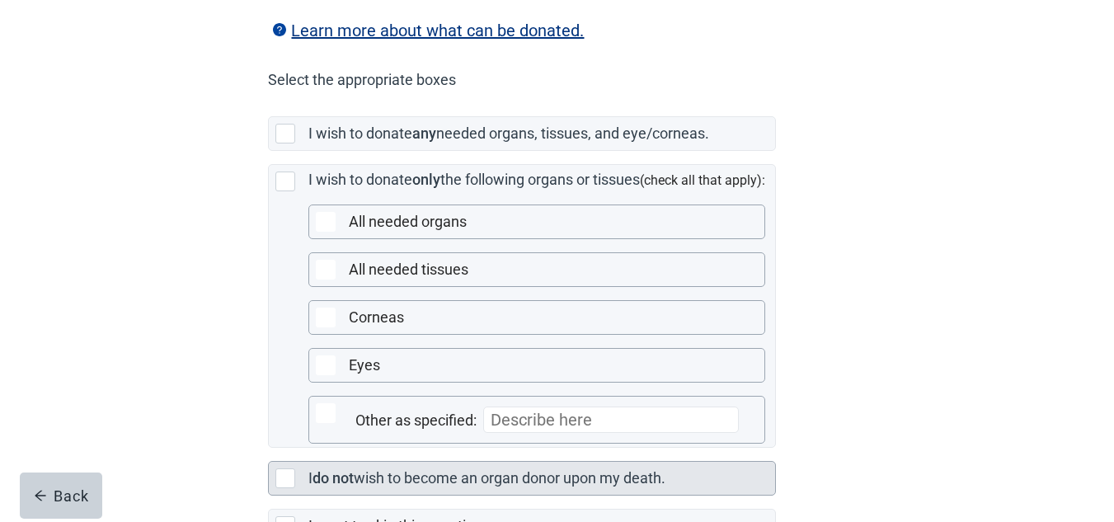
click at [278, 488] on div "Main content" at bounding box center [285, 478] width 20 height 20
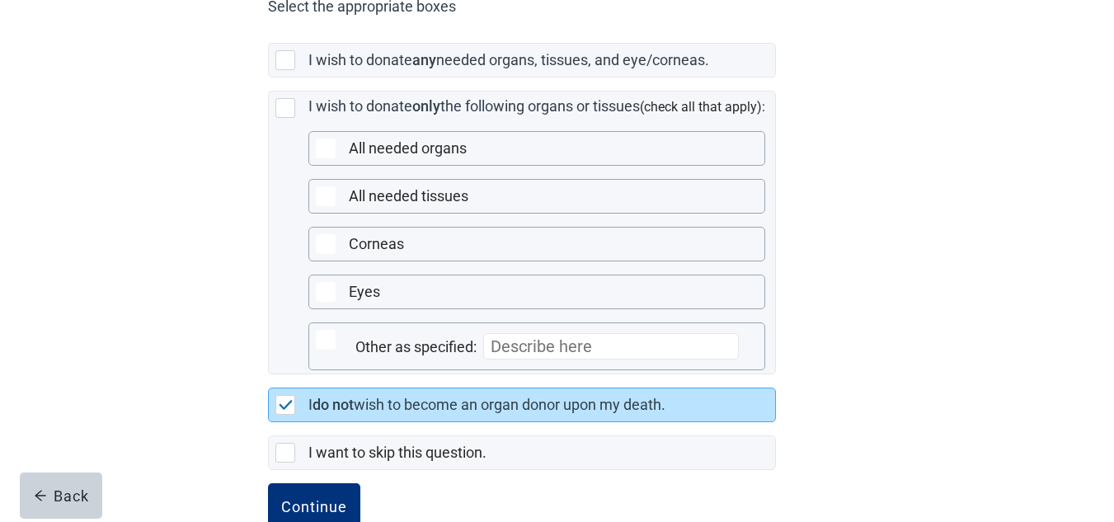
scroll to position [495, 0]
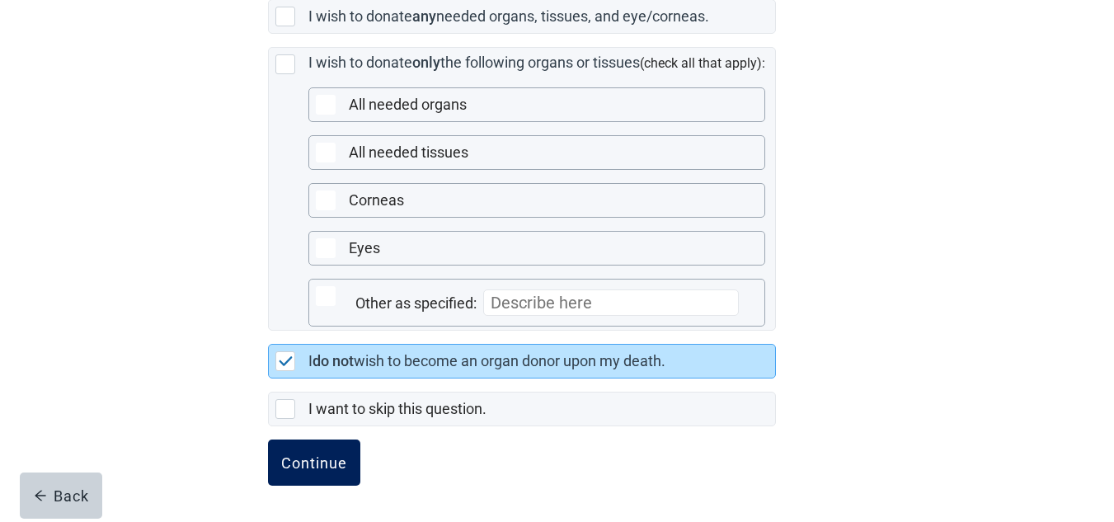
click at [333, 464] on div "Continue" at bounding box center [314, 462] width 66 height 16
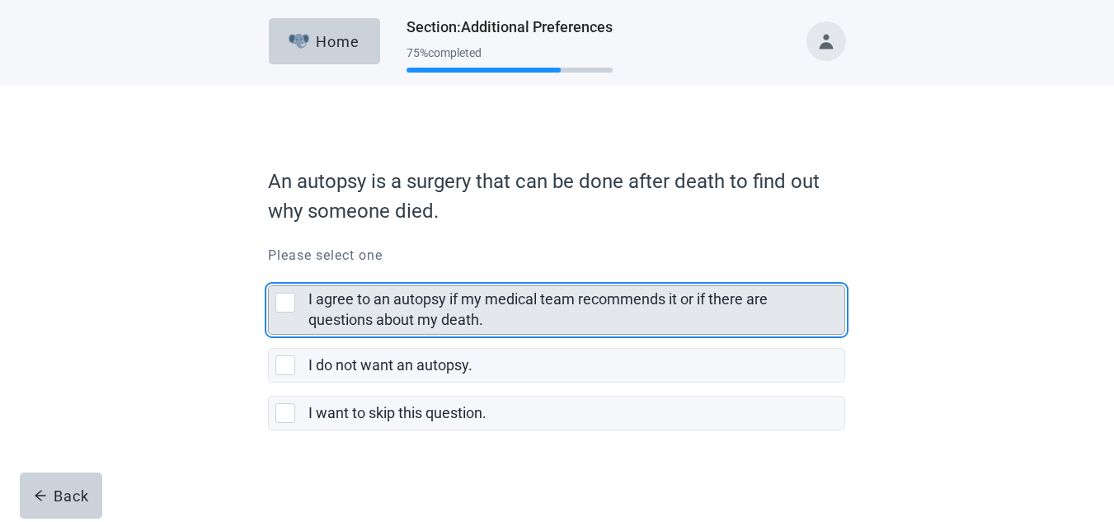
click at [289, 299] on div "I agree to an autopsy if my medical team recommends it or if there are question…" at bounding box center [285, 303] width 20 height 20
click at [269, 273] on input "I agree to an autopsy if my medical team recommends it or if there are question…" at bounding box center [268, 272] width 1 height 1
checkbox input "true"
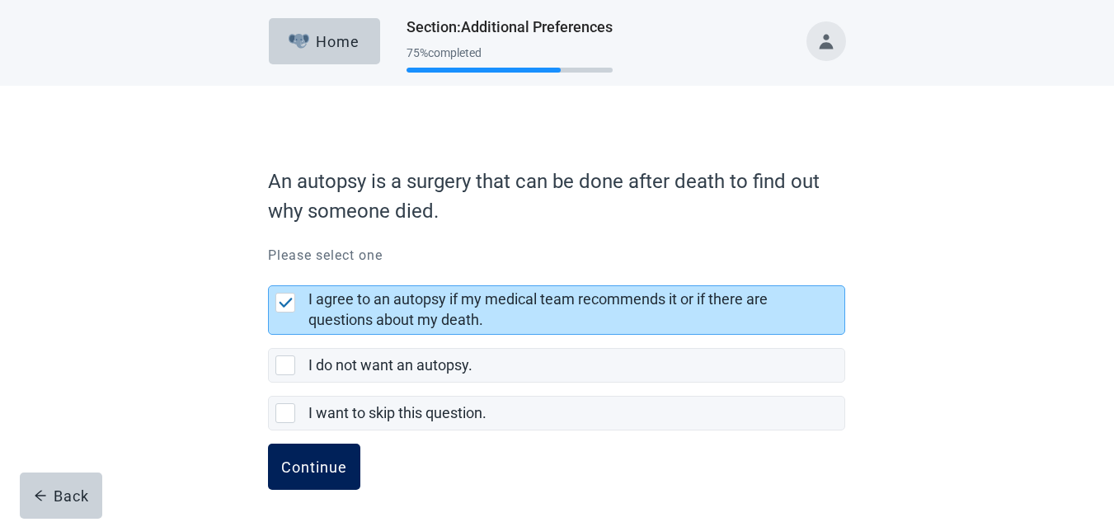
click at [320, 470] on div "Continue" at bounding box center [314, 466] width 66 height 16
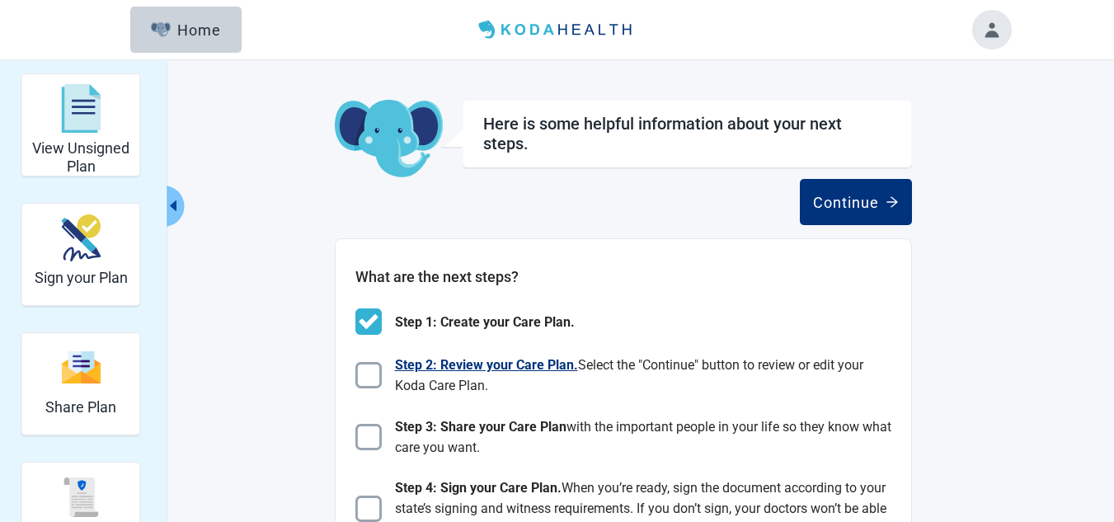
click at [370, 370] on img "Main content" at bounding box center [368, 375] width 26 height 26
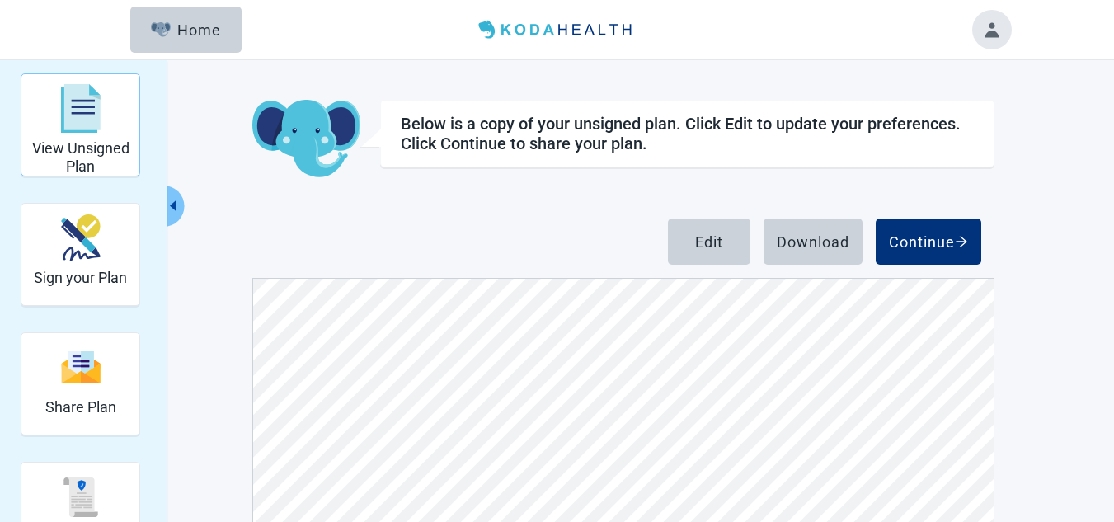
click at [69, 125] on img "View Unsigned Plan" at bounding box center [81, 108] width 40 height 49
click at [69, 141] on h2 "View Unsigned Plan" at bounding box center [81, 156] width 105 height 35
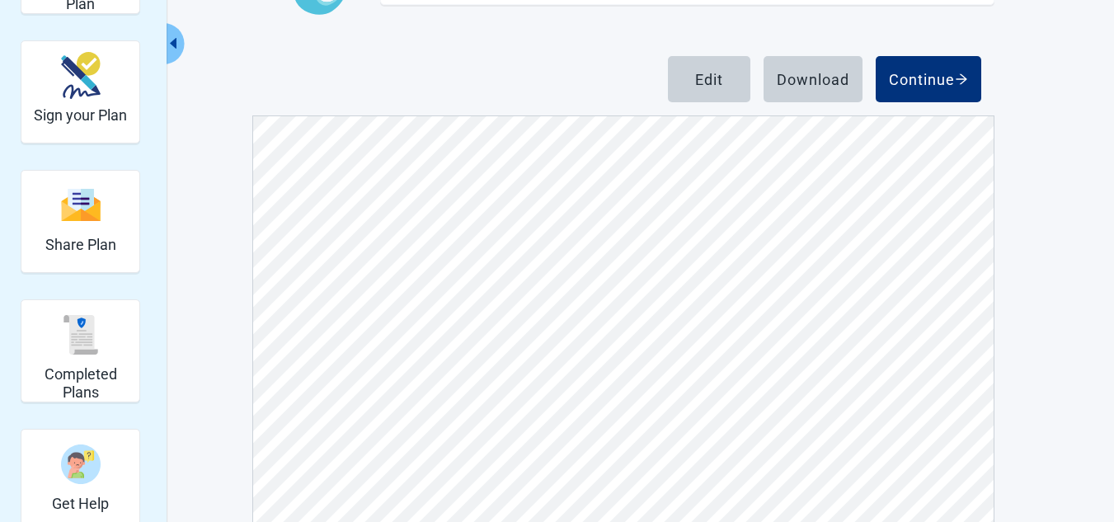
scroll to position [201, 0]
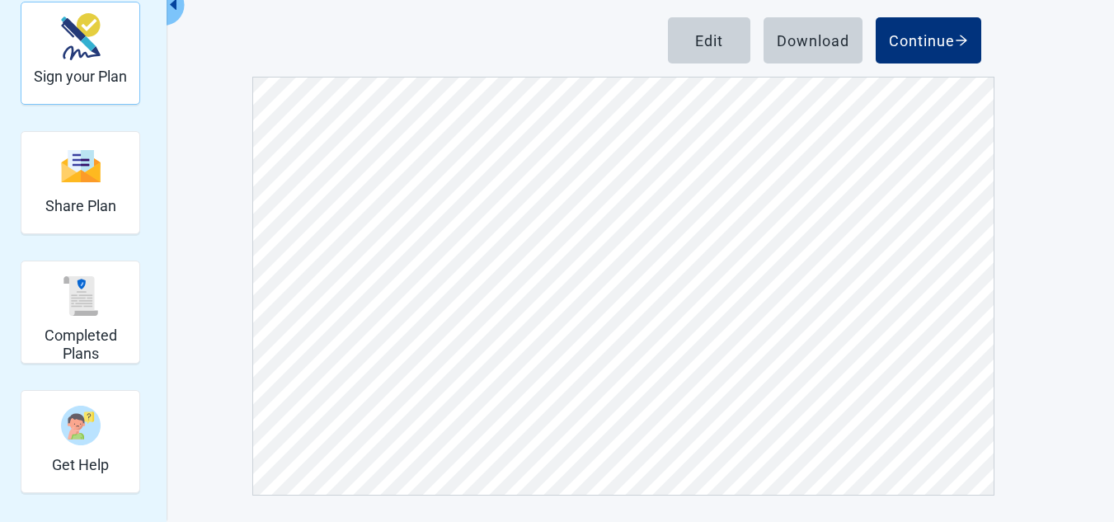
click at [68, 54] on img "Sign your Plan" at bounding box center [81, 36] width 40 height 47
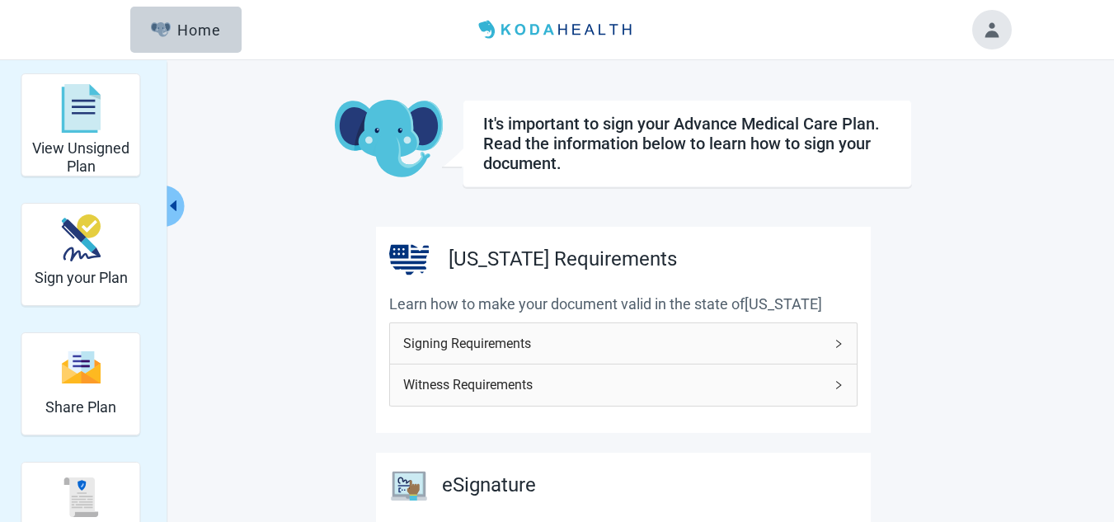
click at [834, 339] on icon "right" at bounding box center [839, 344] width 10 height 10
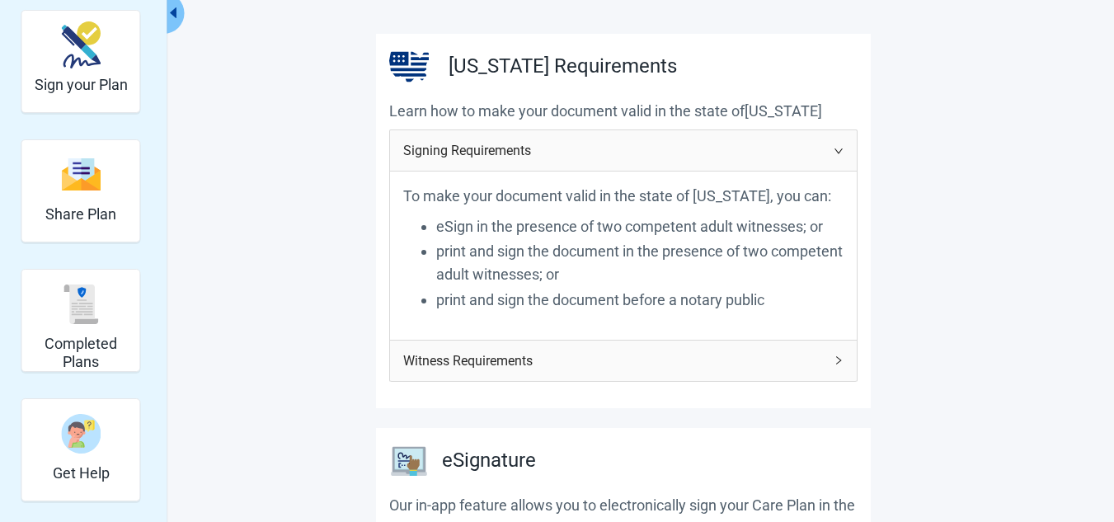
scroll to position [185, 0]
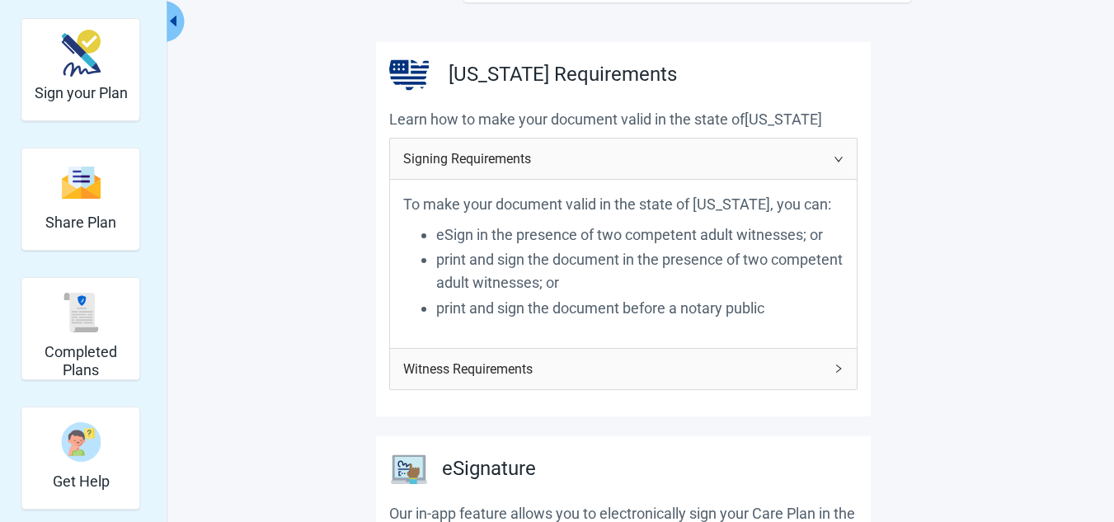
click at [831, 364] on div "Witness Requirements" at bounding box center [623, 369] width 467 height 40
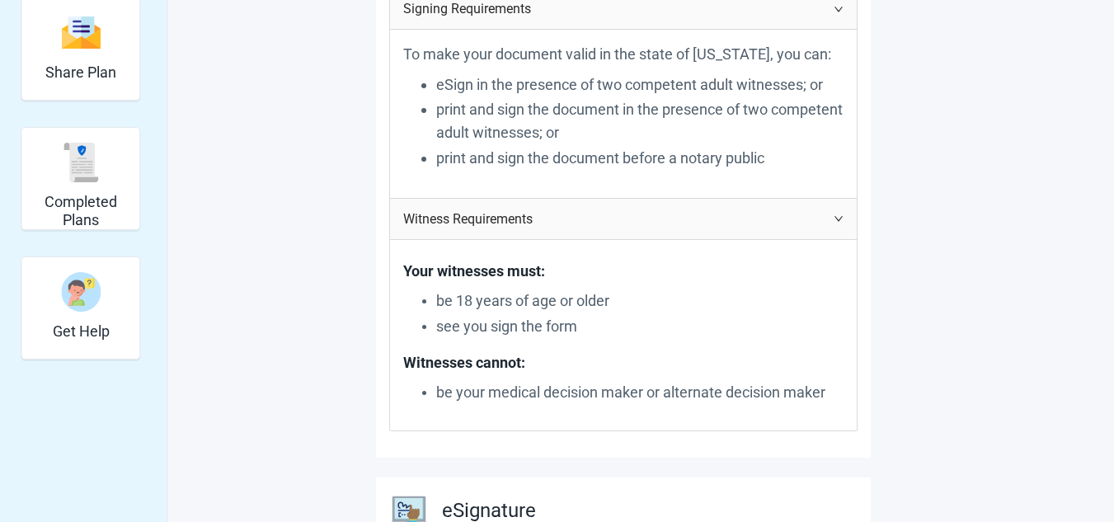
scroll to position [298, 0]
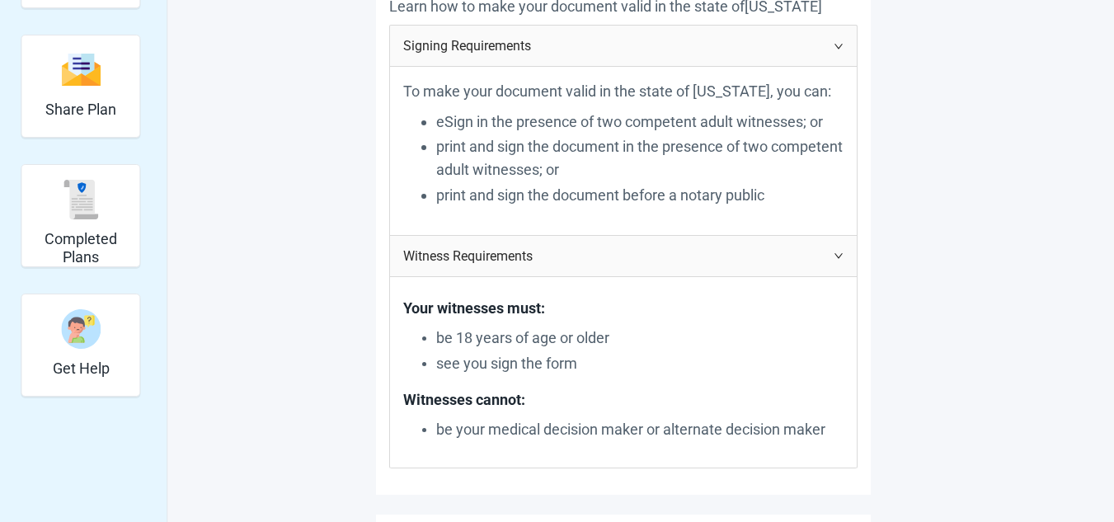
click at [837, 254] on icon "right" at bounding box center [839, 256] width 10 height 10
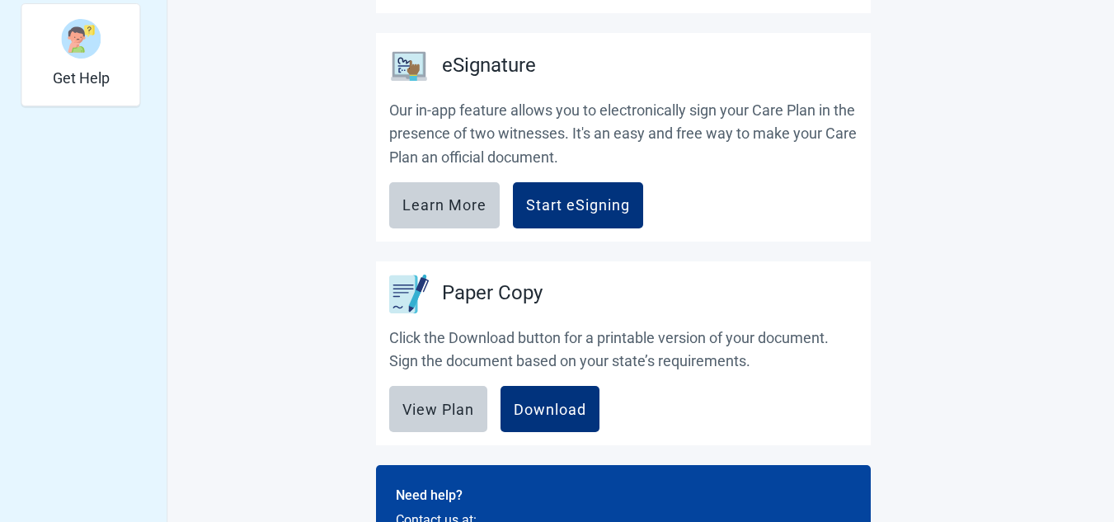
scroll to position [585, 0]
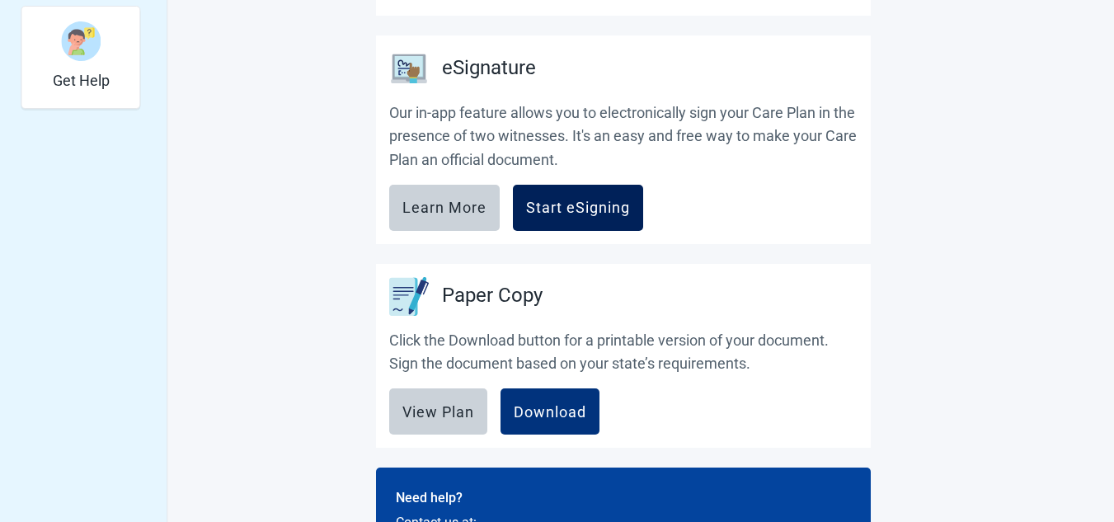
click at [565, 208] on div "Start eSigning" at bounding box center [578, 208] width 104 height 16
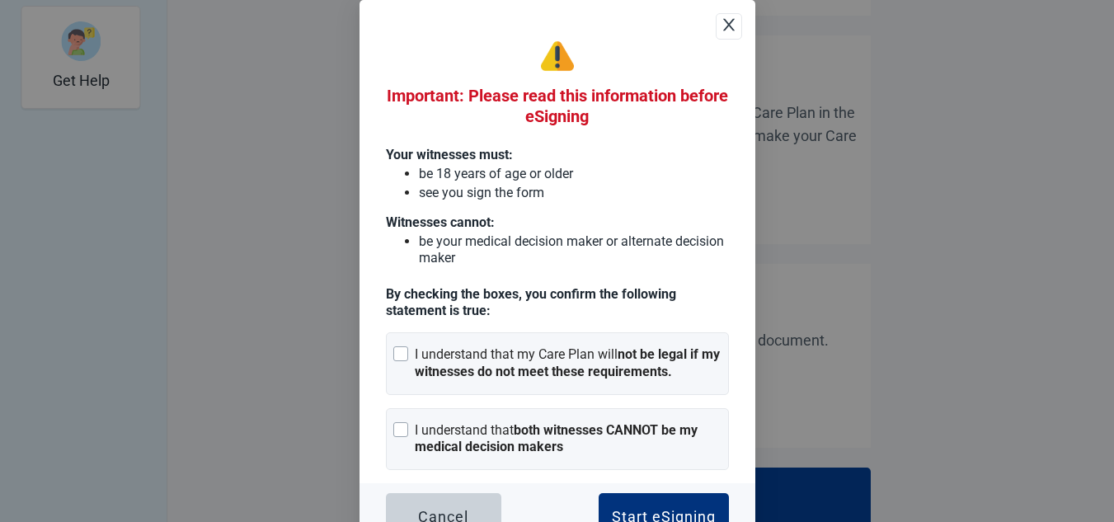
click at [725, 21] on icon "close" at bounding box center [728, 24] width 12 height 12
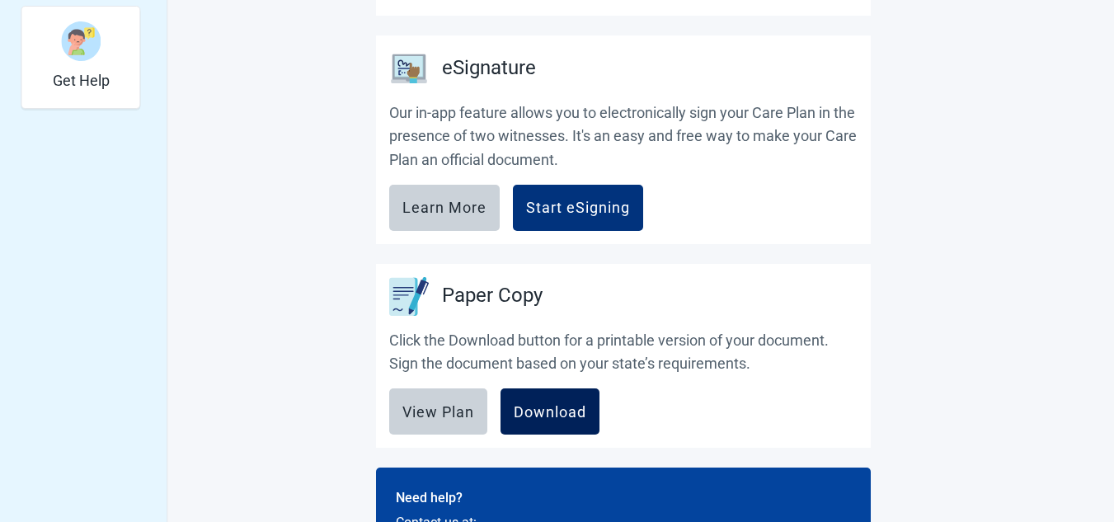
click at [530, 412] on div "Download" at bounding box center [550, 411] width 73 height 16
